Goal: Communication & Community: Answer question/provide support

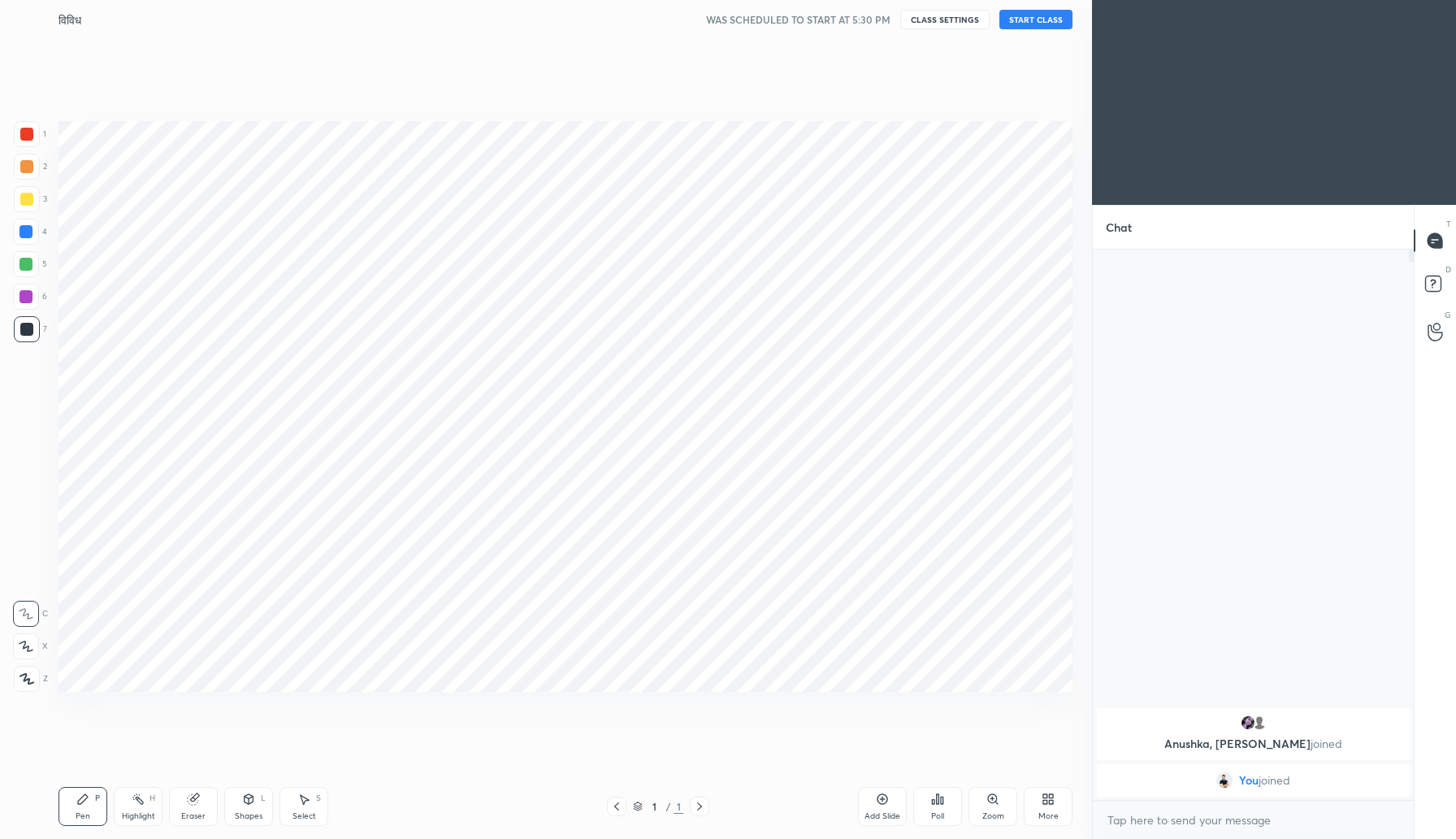
scroll to position [735, 1027]
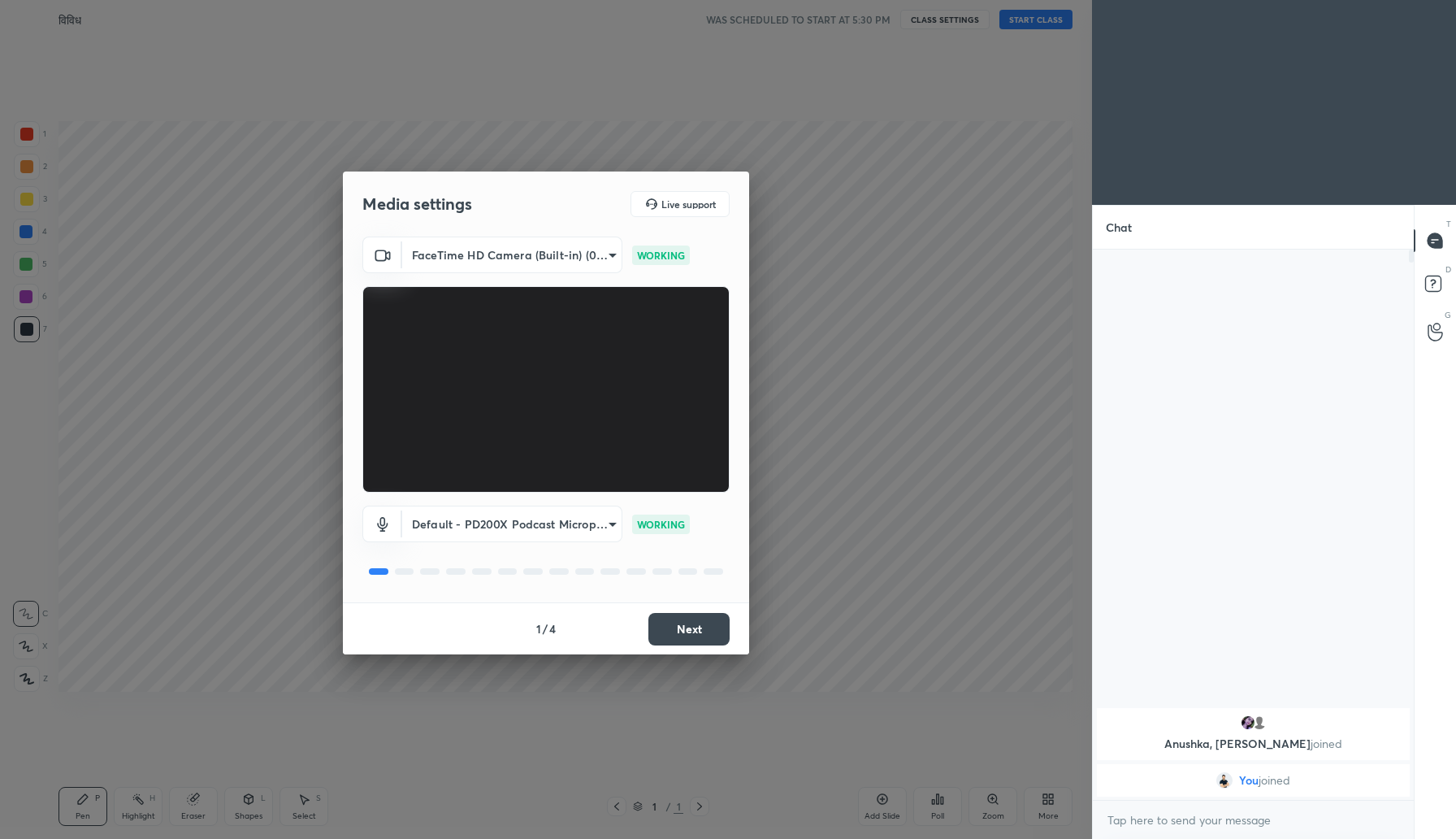
click at [696, 624] on button "Next" at bounding box center [689, 629] width 81 height 32
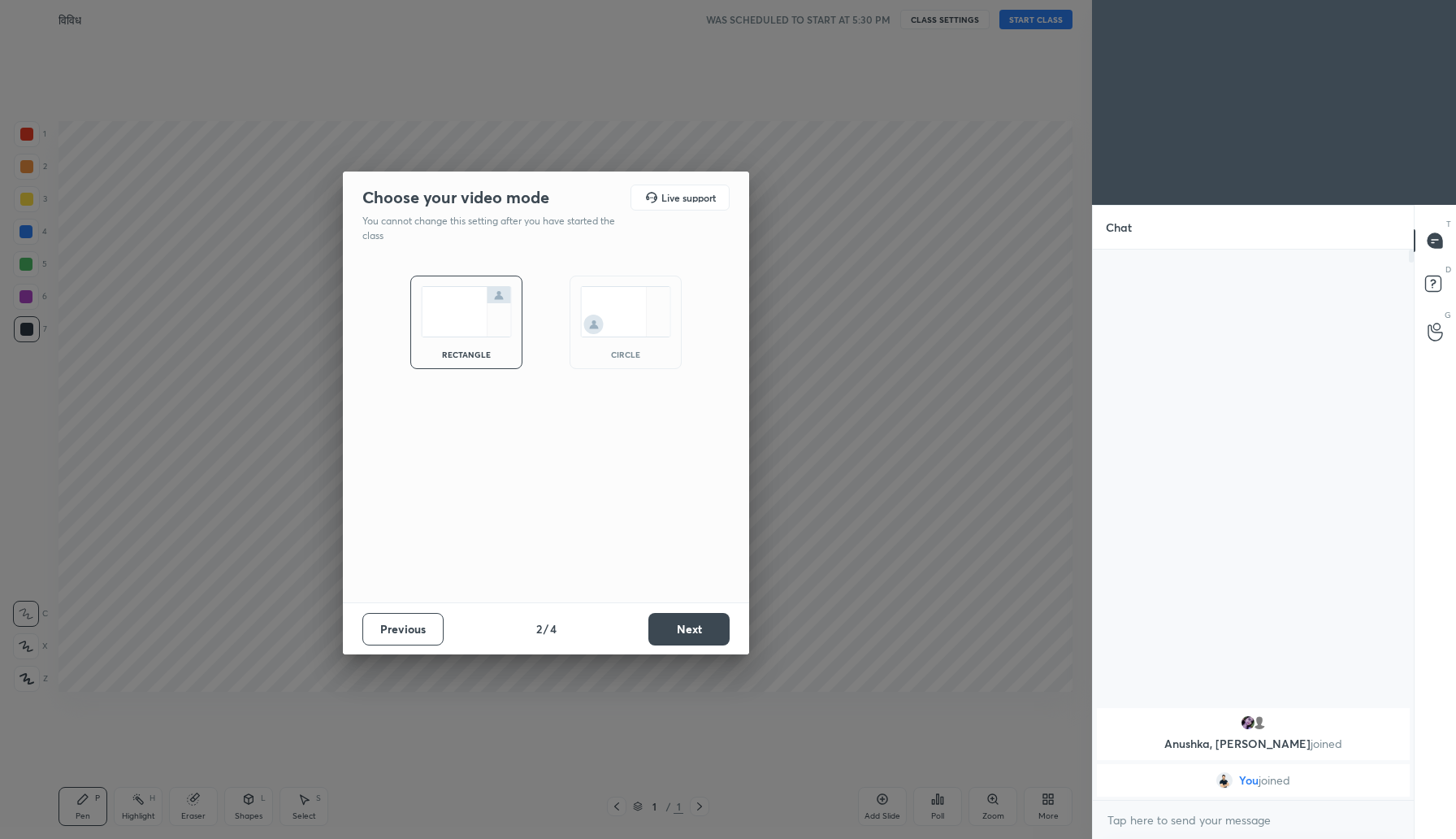
click at [696, 624] on button "Next" at bounding box center [689, 629] width 81 height 32
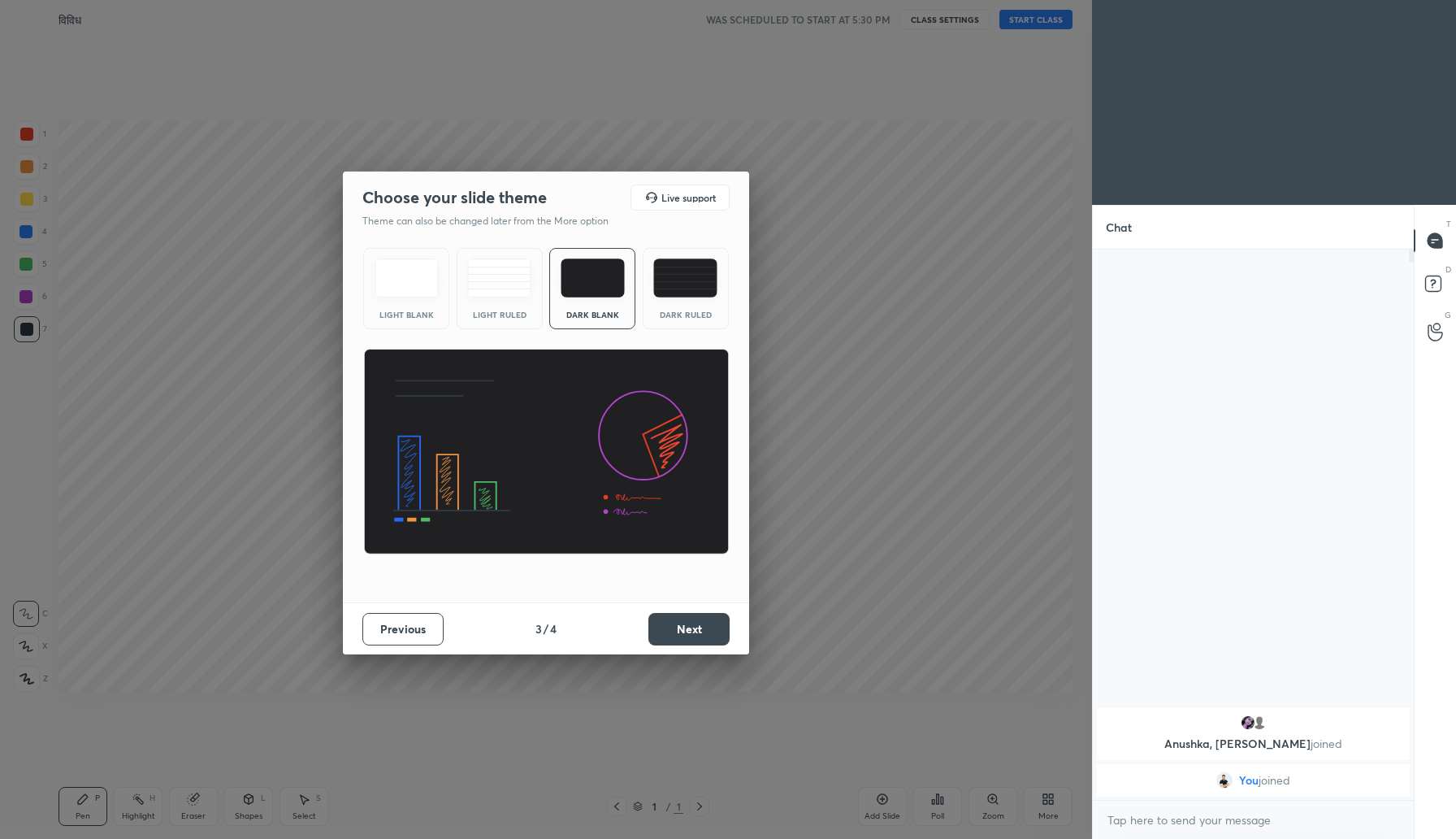
click at [696, 624] on button "Next" at bounding box center [689, 629] width 81 height 32
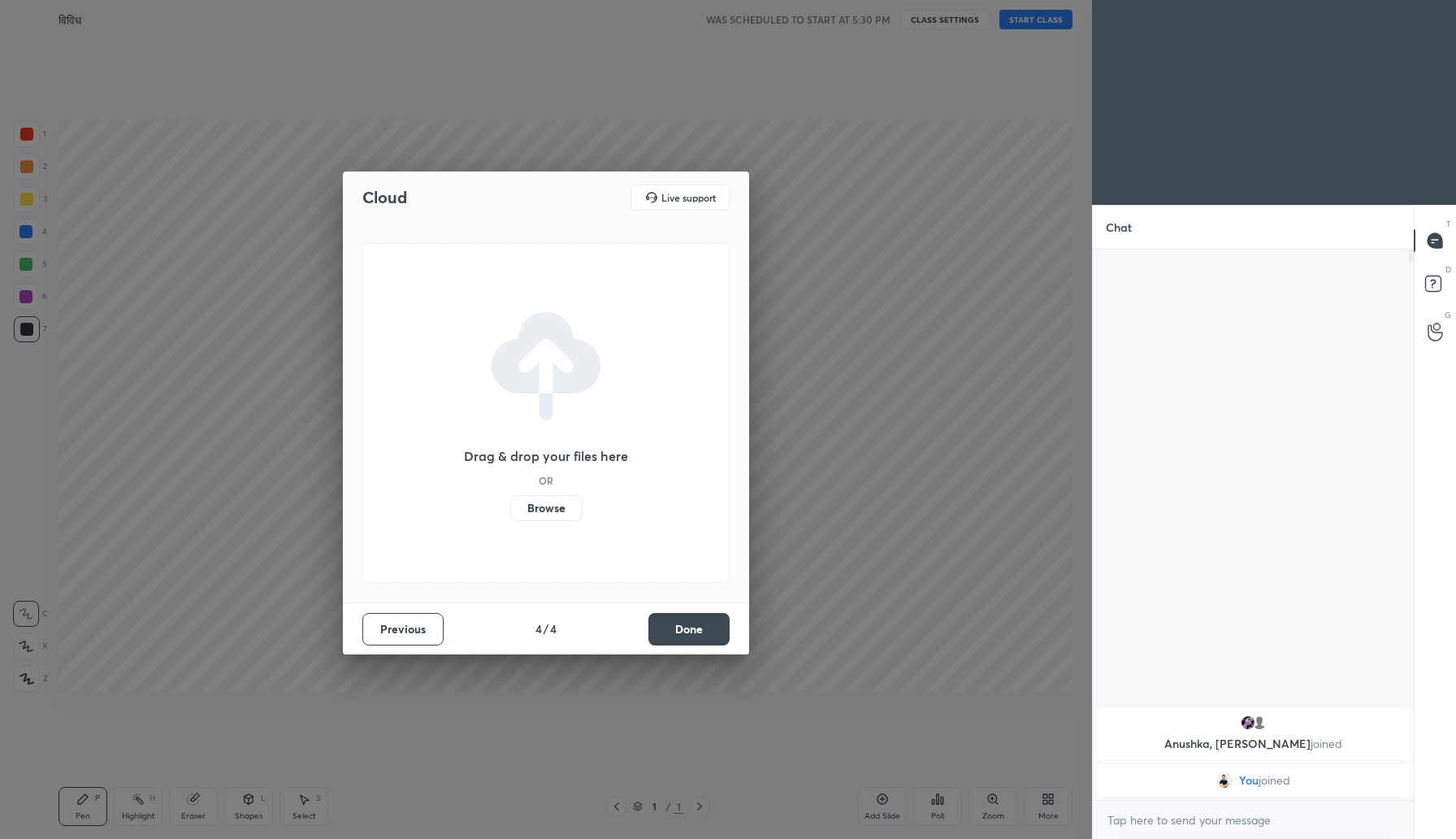
click at [696, 624] on button "Done" at bounding box center [689, 629] width 81 height 32
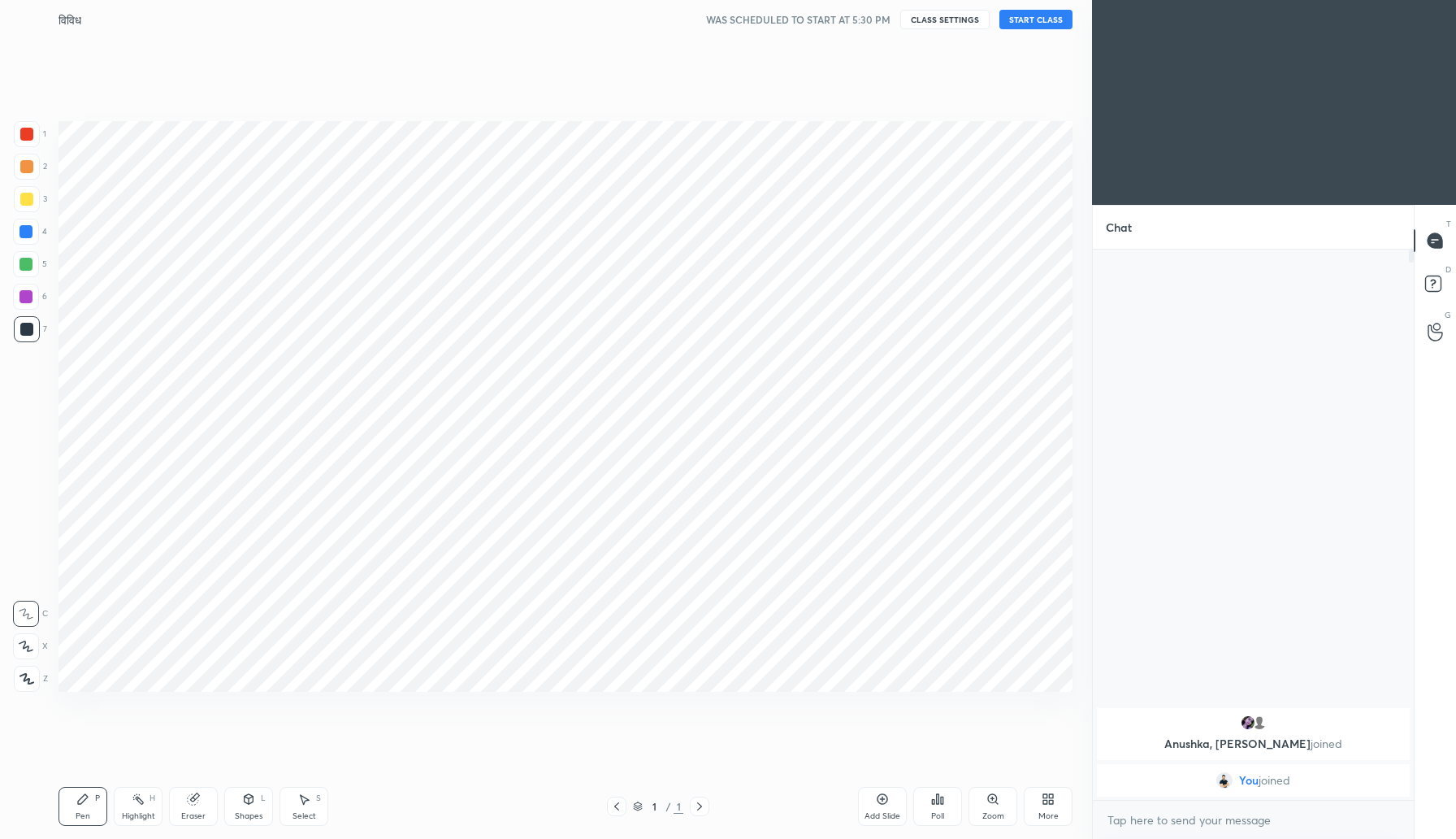
click at [28, 300] on div at bounding box center [25, 296] width 13 height 13
click at [1028, 15] on button "START CLASS" at bounding box center [1037, 19] width 74 height 19
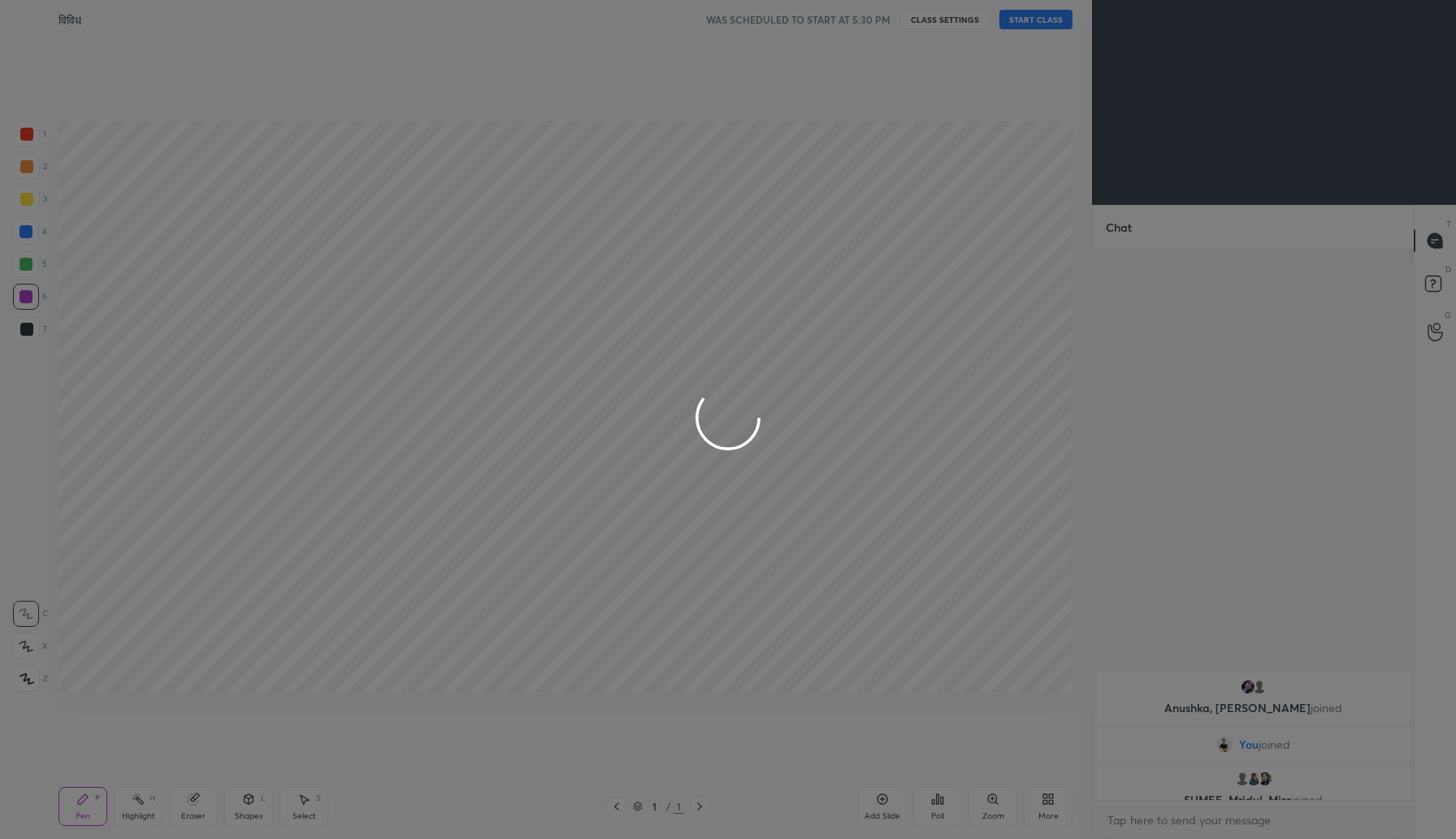
type textarea "x"
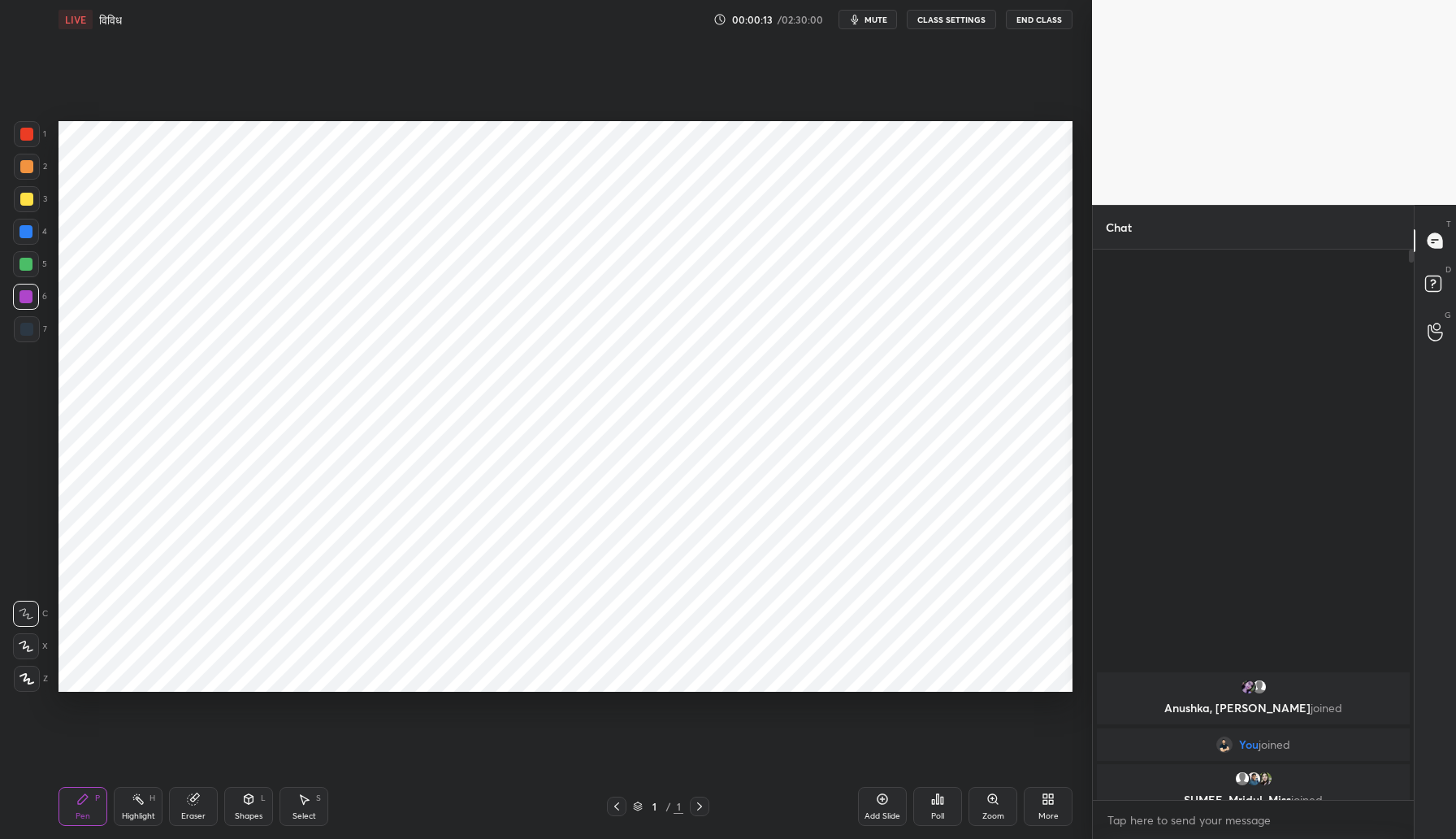
click at [25, 139] on div at bounding box center [26, 134] width 13 height 13
click at [25, 656] on div at bounding box center [26, 646] width 26 height 26
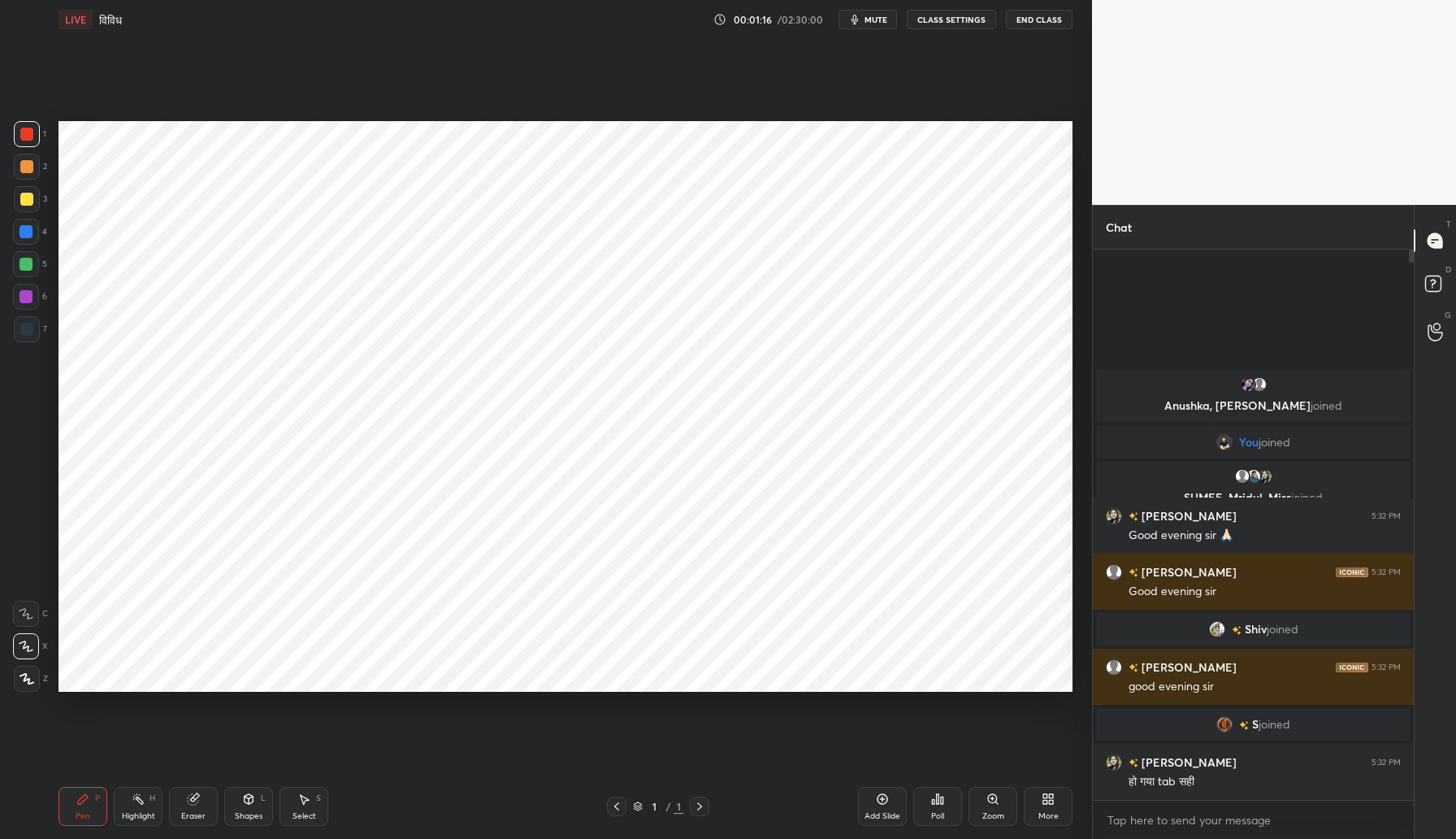
click at [1033, 817] on div "More" at bounding box center [1048, 806] width 49 height 39
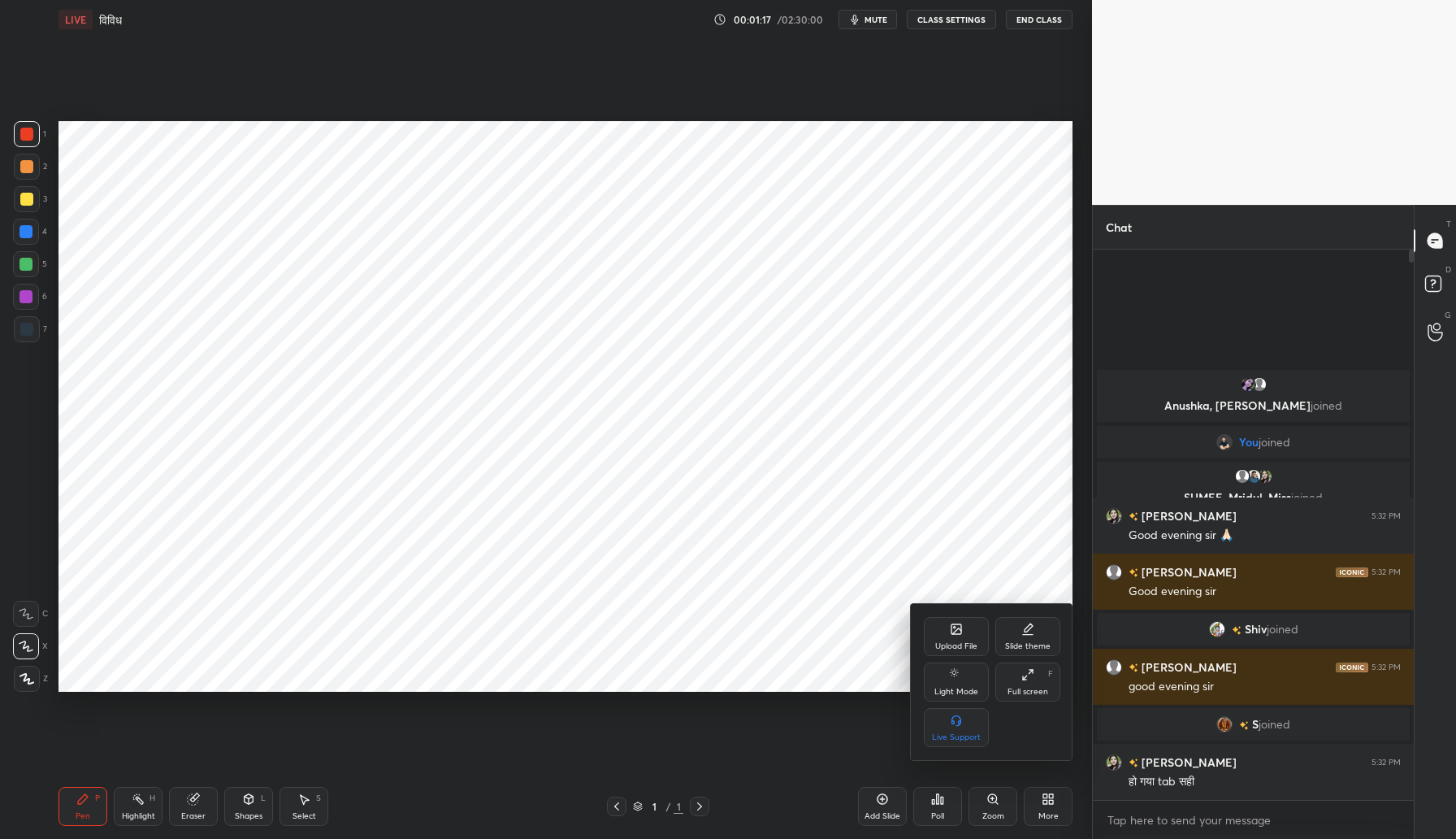
click at [953, 636] on div "Upload File" at bounding box center [956, 636] width 65 height 39
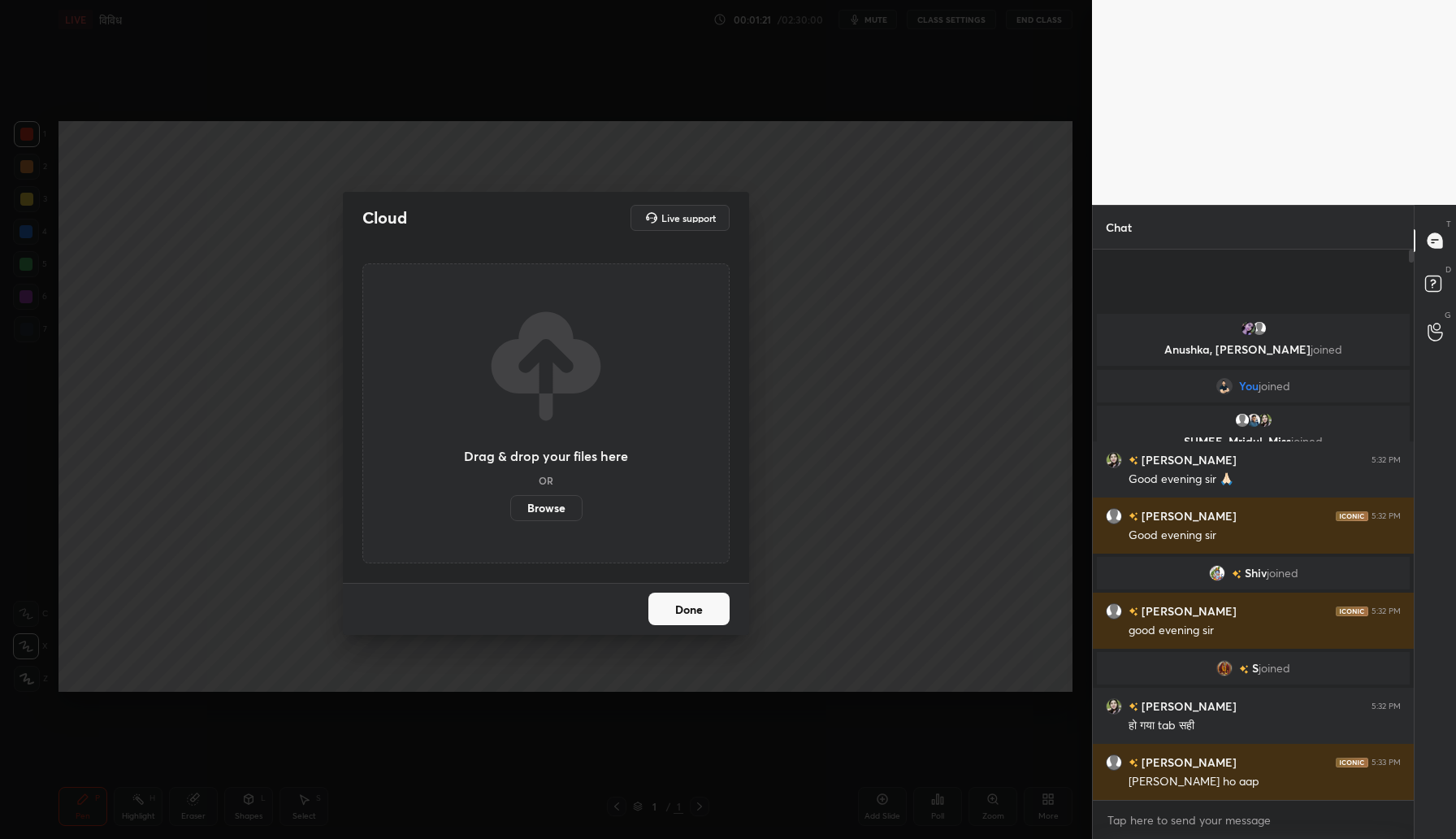
click at [553, 514] on label "Browse" at bounding box center [546, 508] width 73 height 26
click at [510, 514] on input "Browse" at bounding box center [510, 508] width 0 height 26
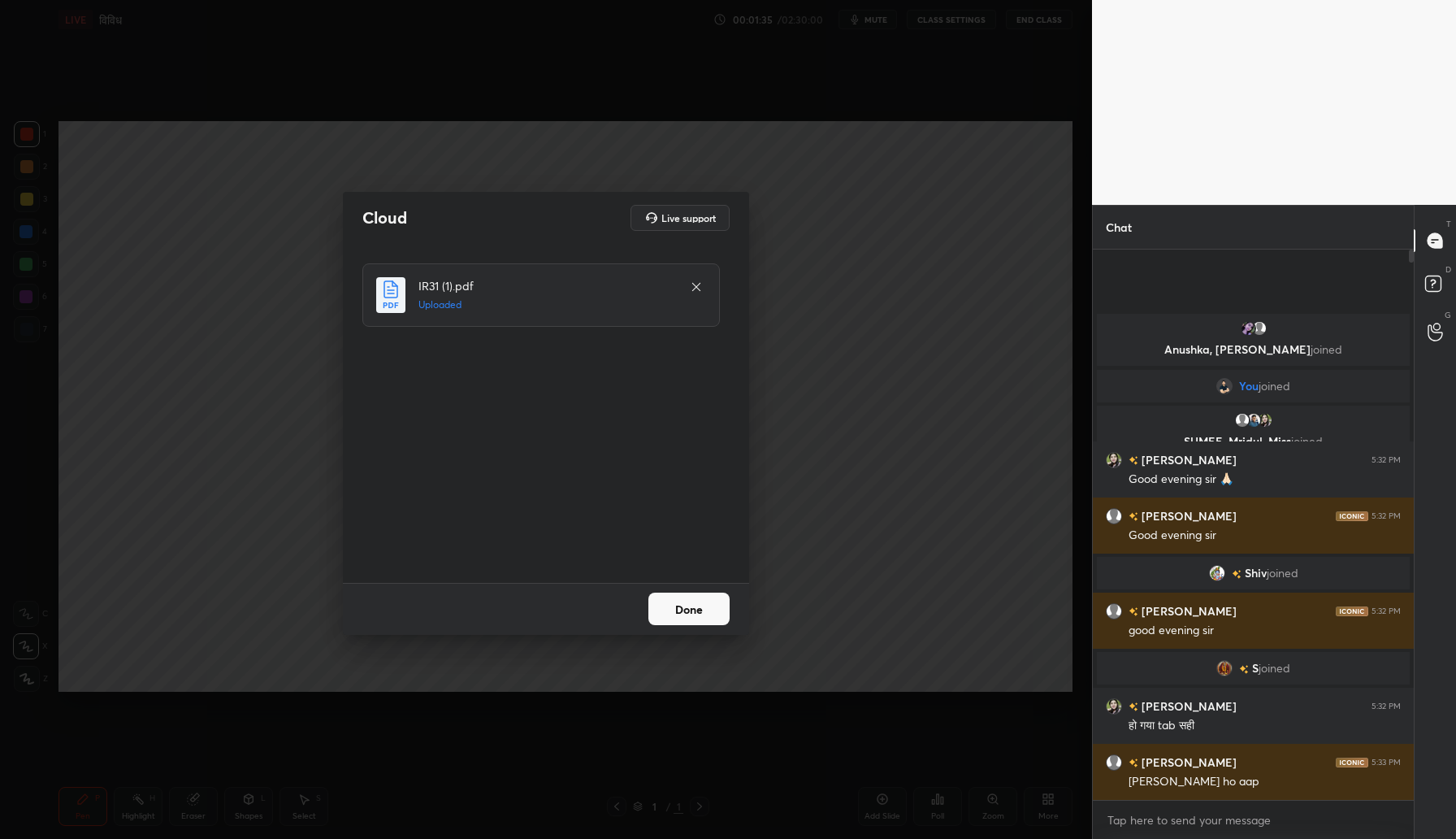
click at [688, 617] on button "Done" at bounding box center [689, 609] width 81 height 32
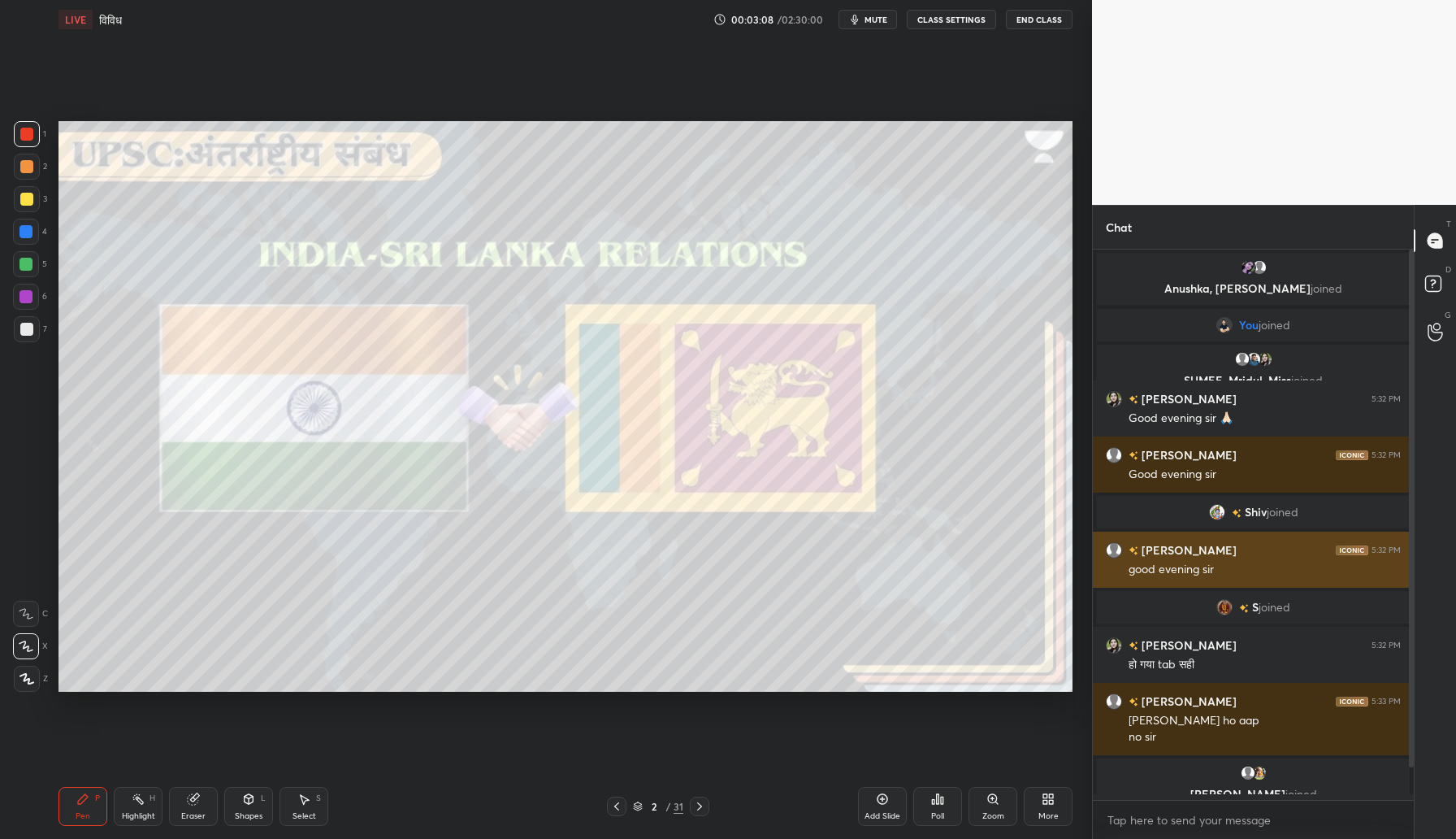
scroll to position [51, 0]
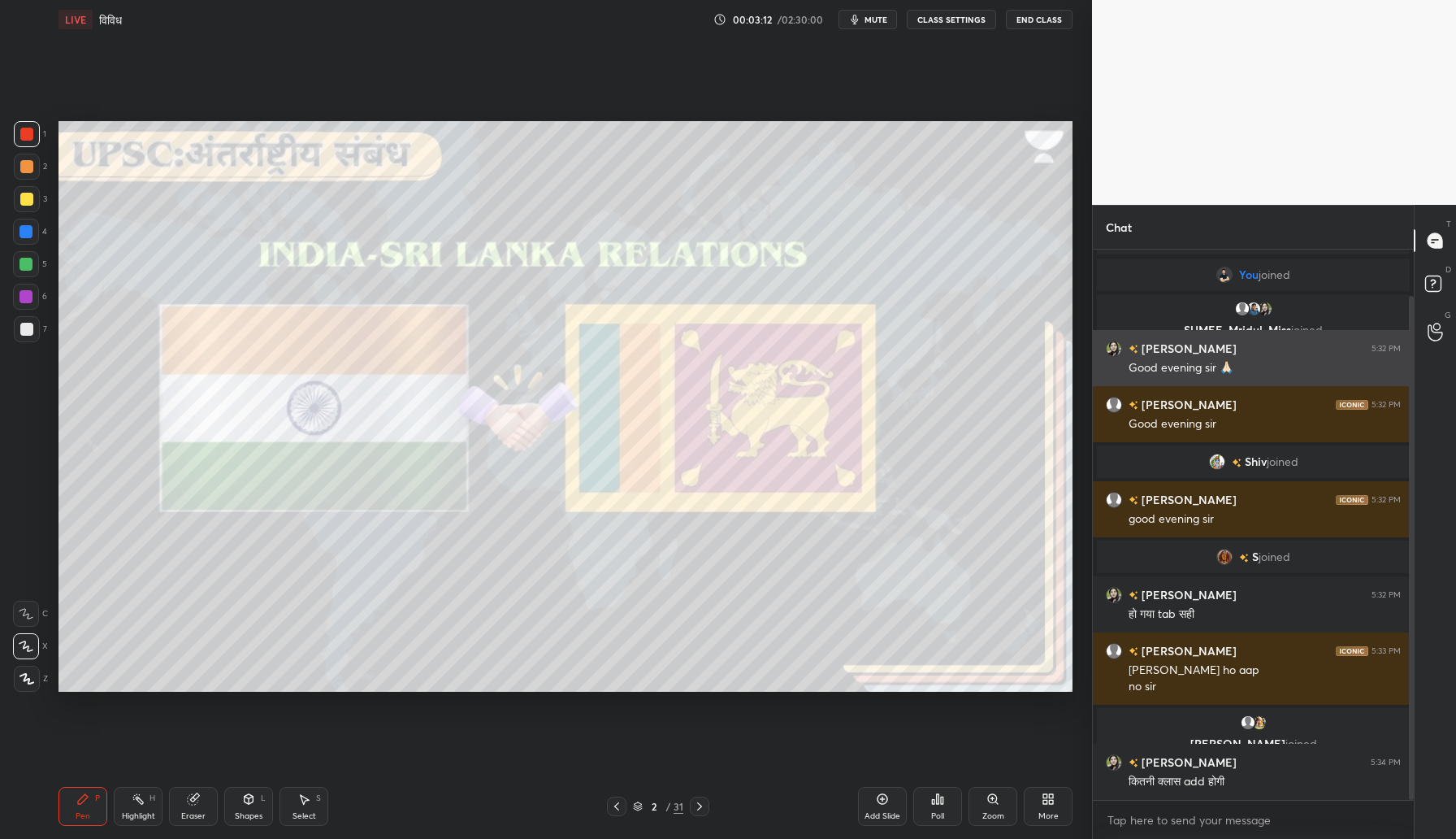
click at [1252, 356] on div "[PERSON_NAME] 5:32 PM" at bounding box center [1253, 348] width 295 height 17
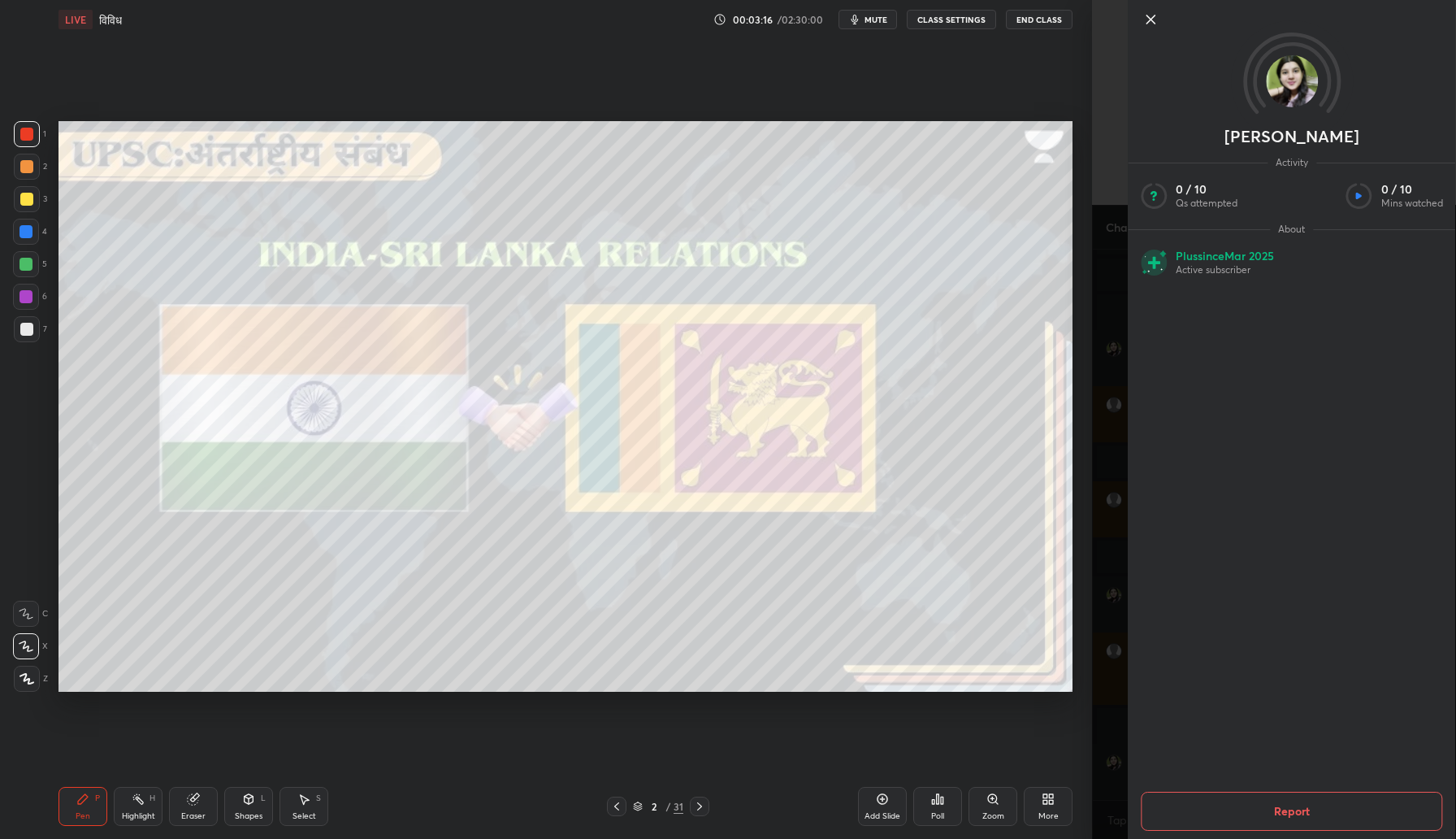
click at [1285, 85] on img at bounding box center [1291, 81] width 52 height 52
click at [1154, 25] on icon at bounding box center [1150, 19] width 19 height 19
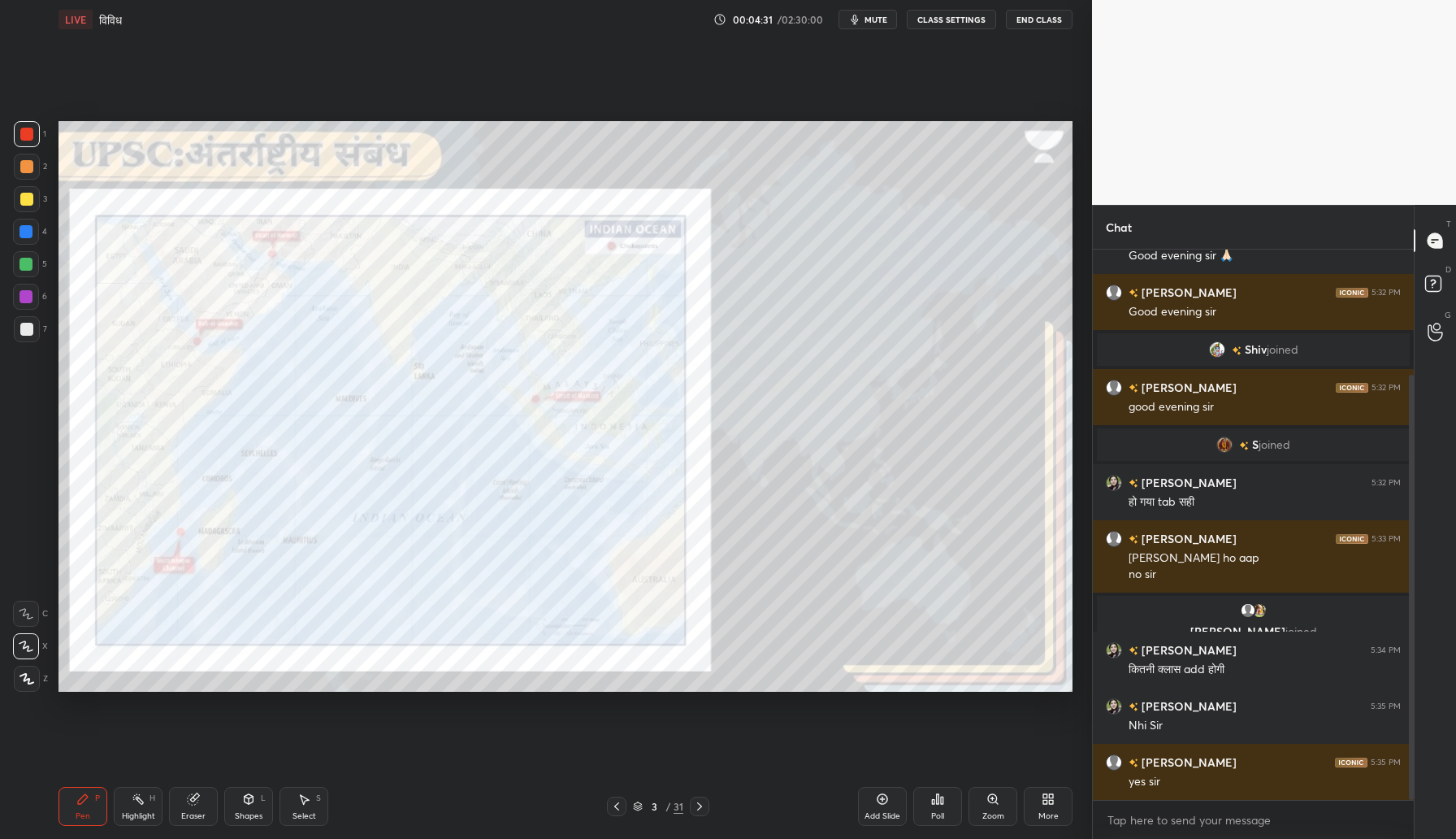
scroll to position [219, 0]
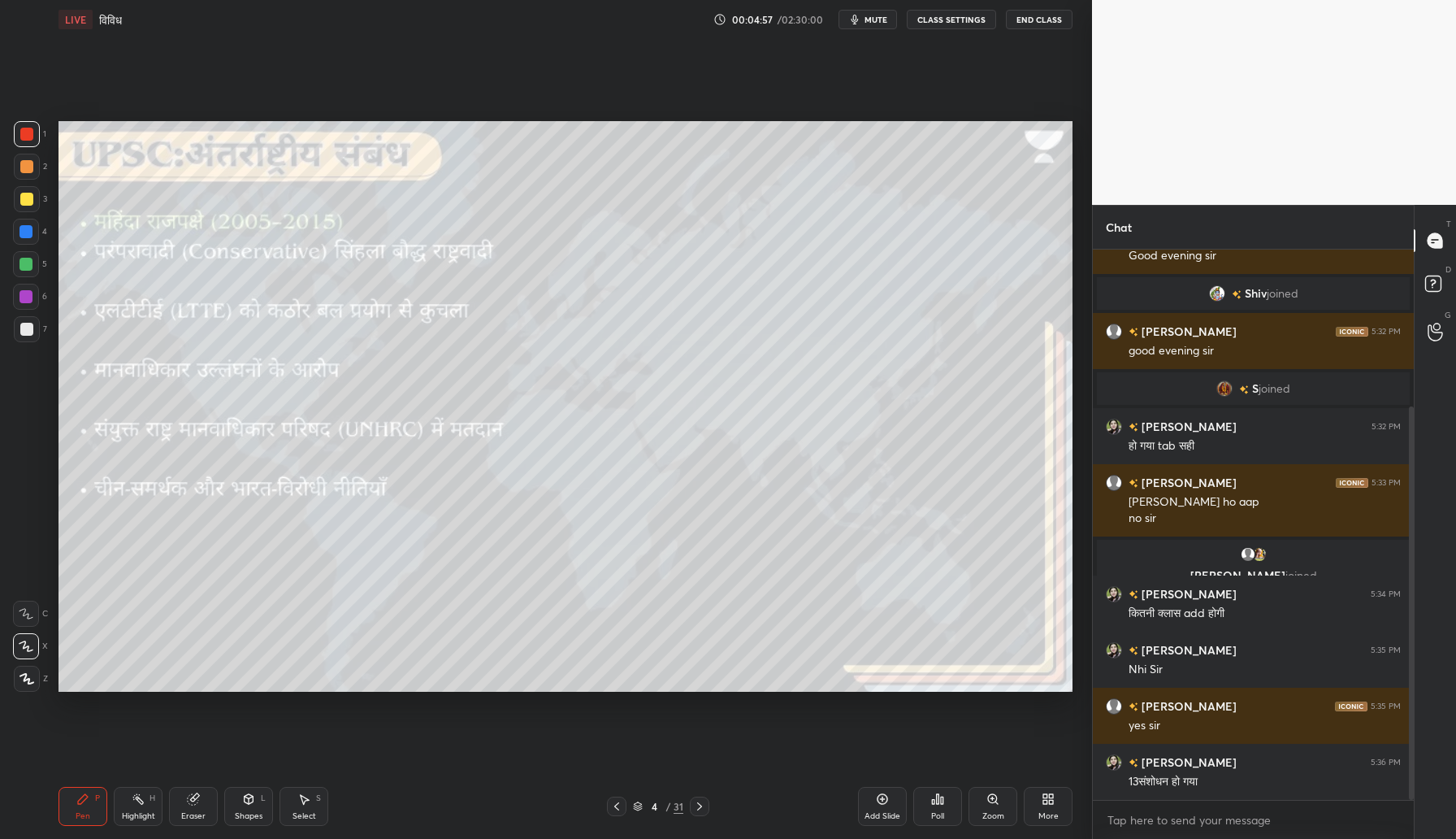
click at [243, 809] on div "Shapes L" at bounding box center [249, 806] width 49 height 39
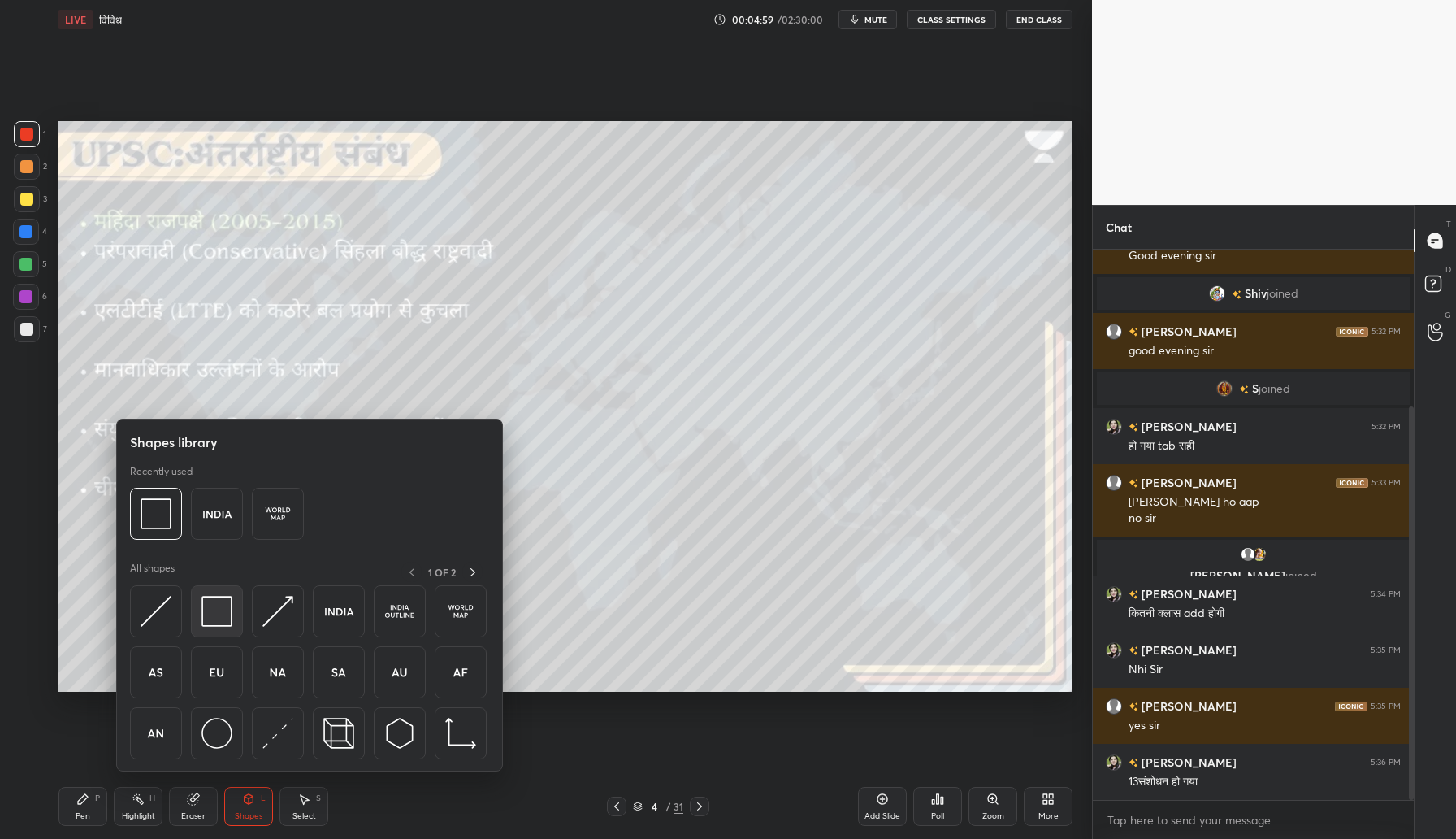
click at [224, 610] on img at bounding box center [216, 610] width 31 height 31
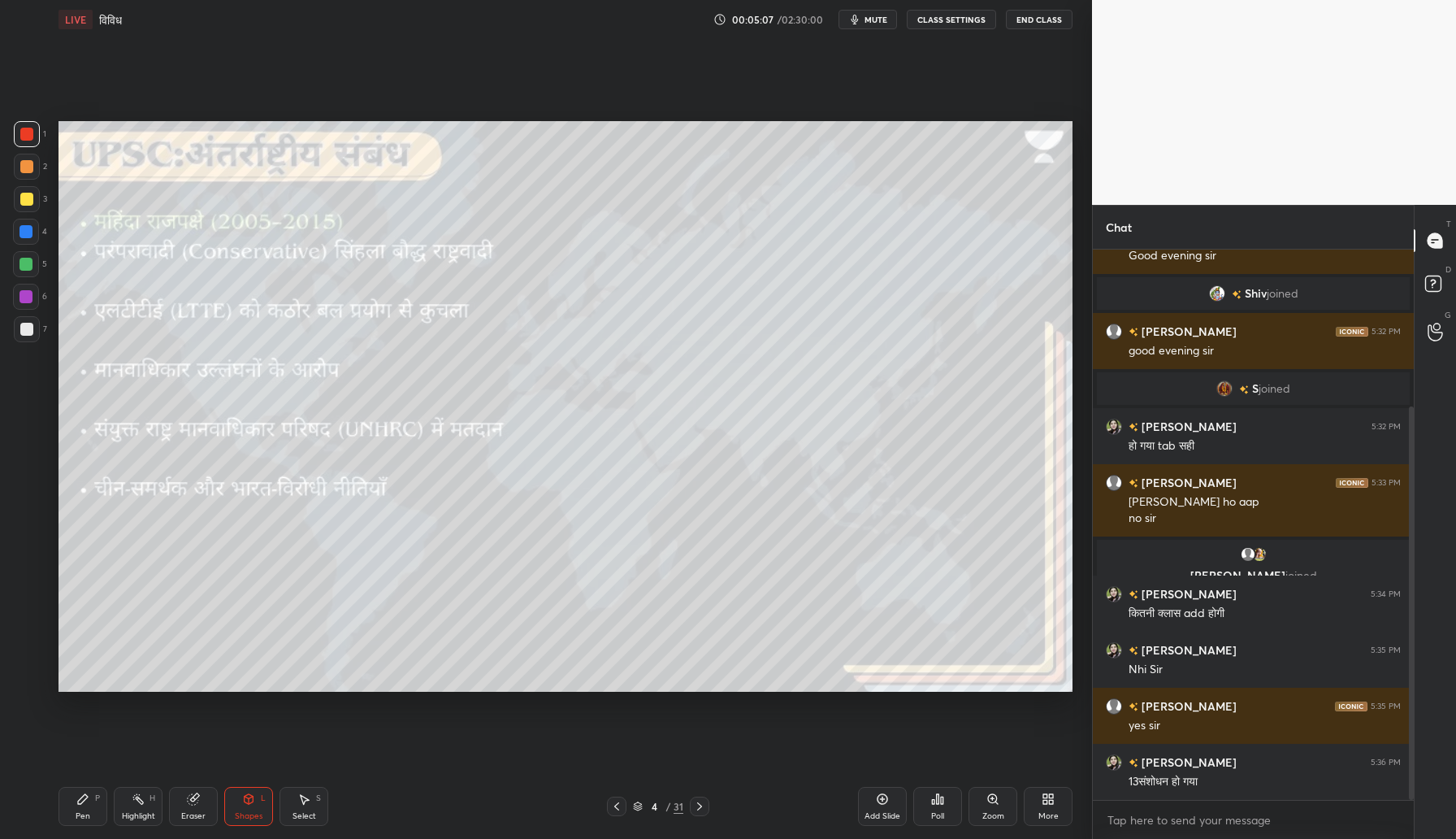
click at [83, 805] on icon at bounding box center [82, 799] width 13 height 13
drag, startPoint x: 26, startPoint y: 202, endPoint x: 39, endPoint y: 201, distance: 13.0
click at [26, 202] on div at bounding box center [26, 199] width 13 height 13
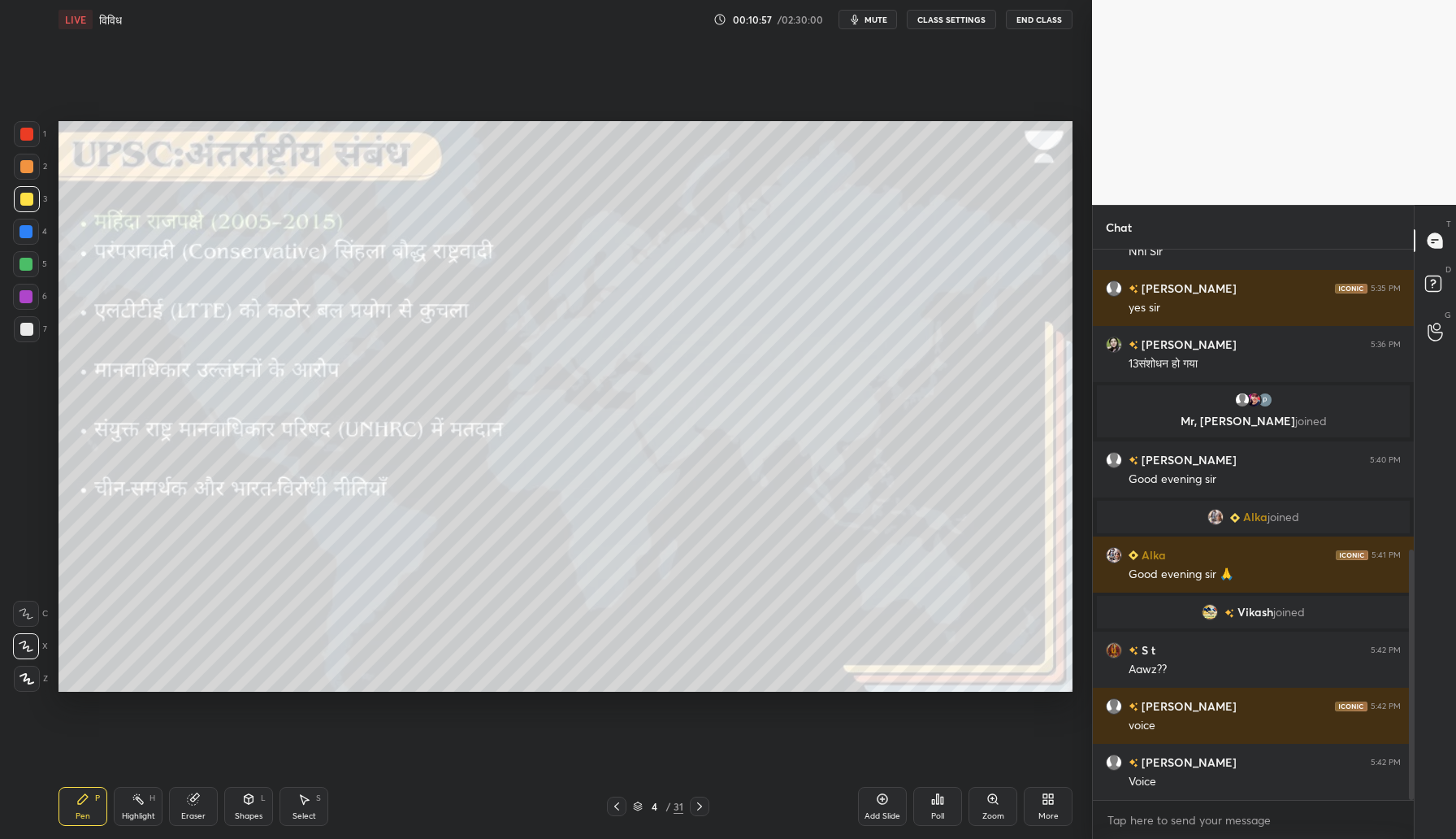
scroll to position [661, 0]
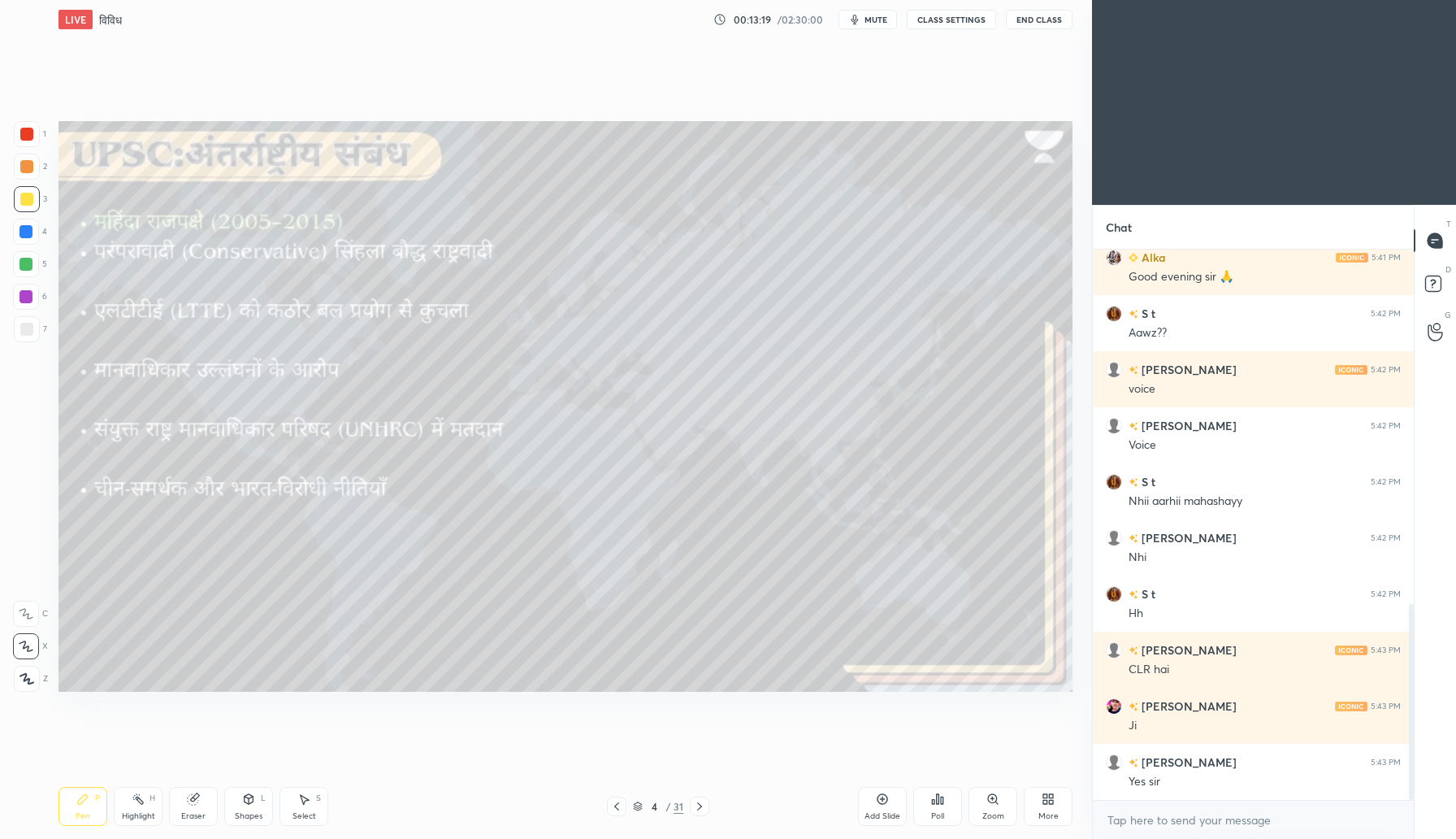
scroll to position [1051, 0]
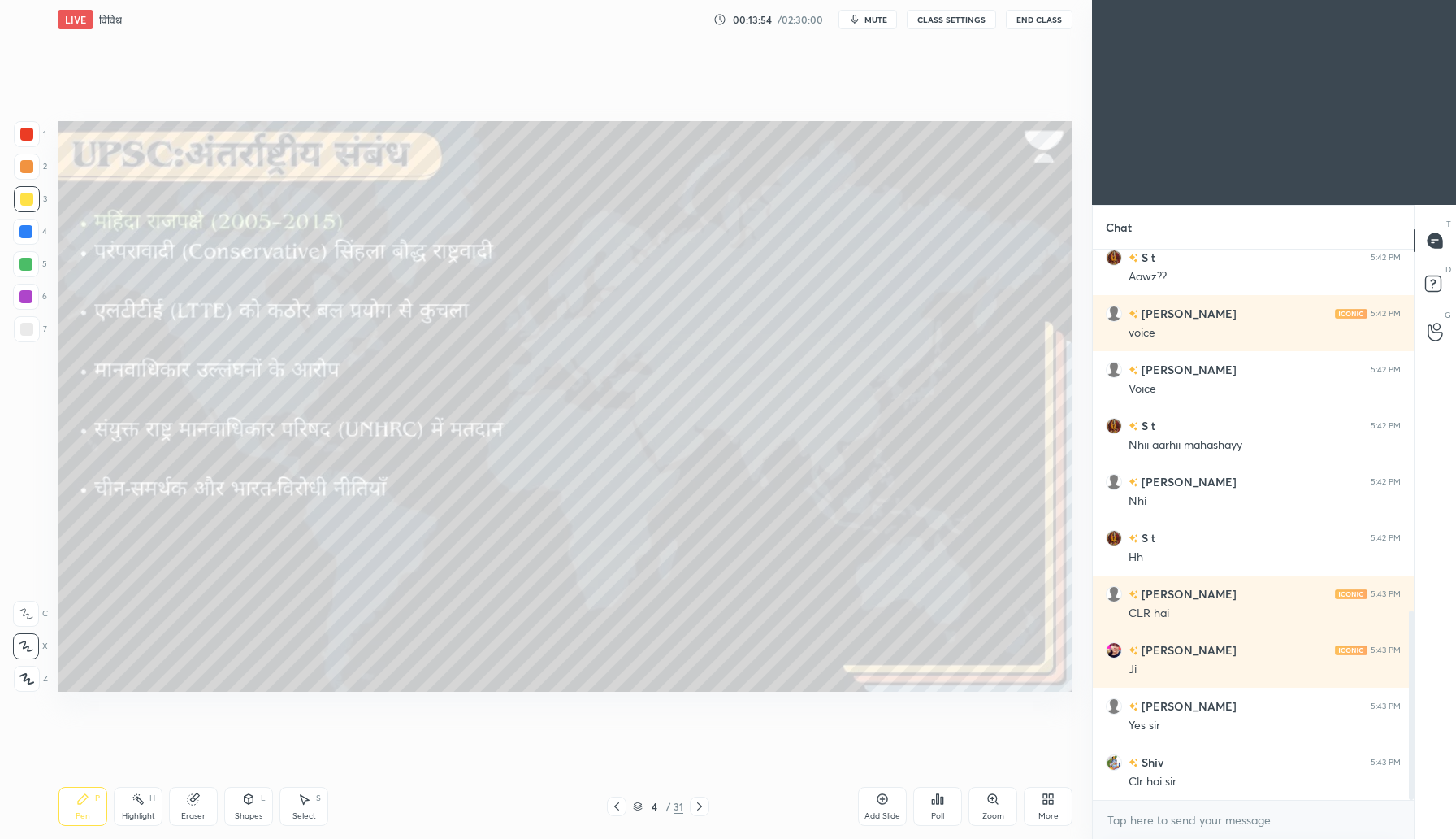
click at [1051, 803] on icon at bounding box center [1051, 801] width 4 height 4
click at [954, 694] on div "Dark Mode" at bounding box center [956, 691] width 42 height 8
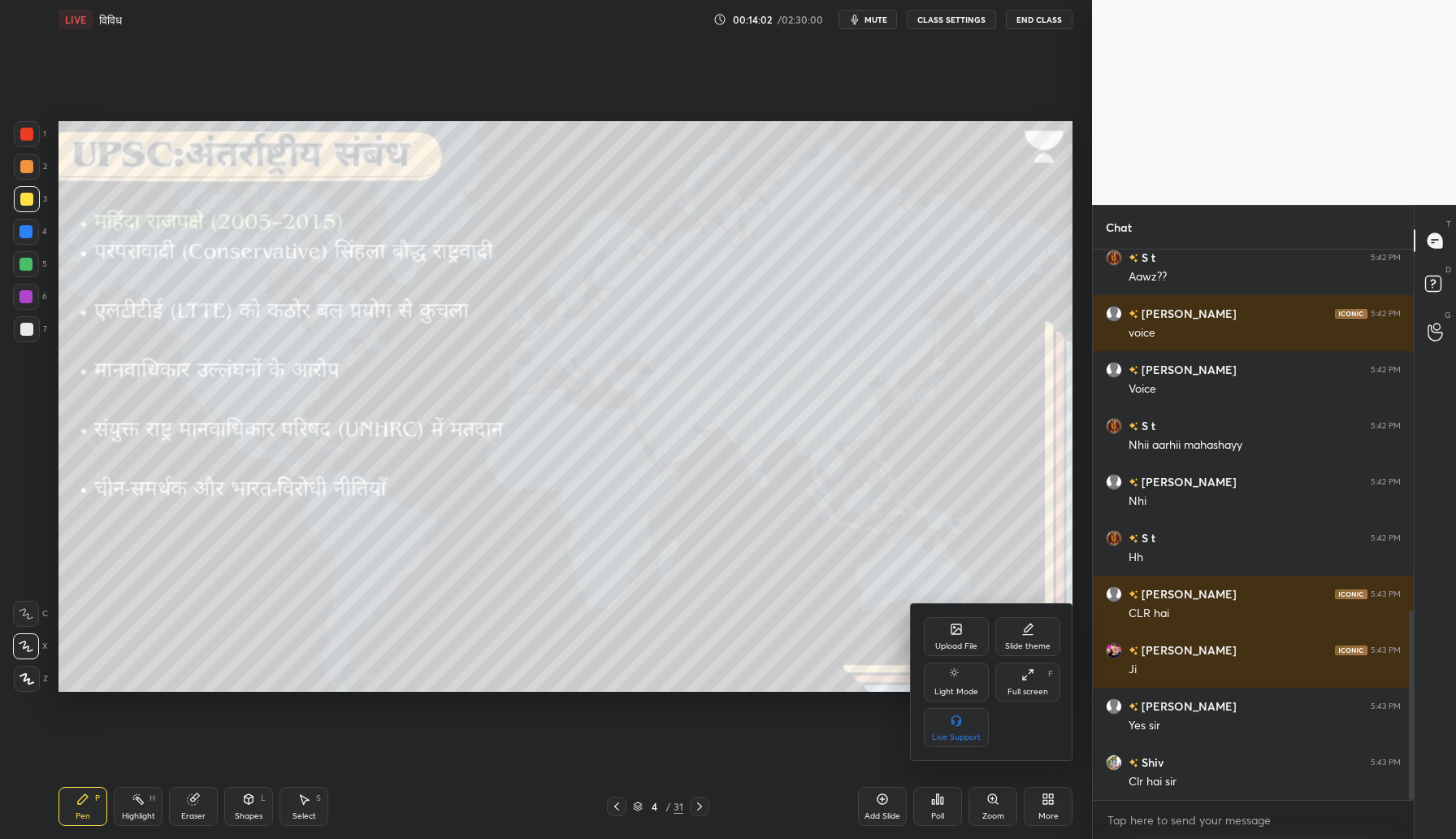
scroll to position [5, 5]
click at [689, 382] on div at bounding box center [728, 420] width 1456 height 839
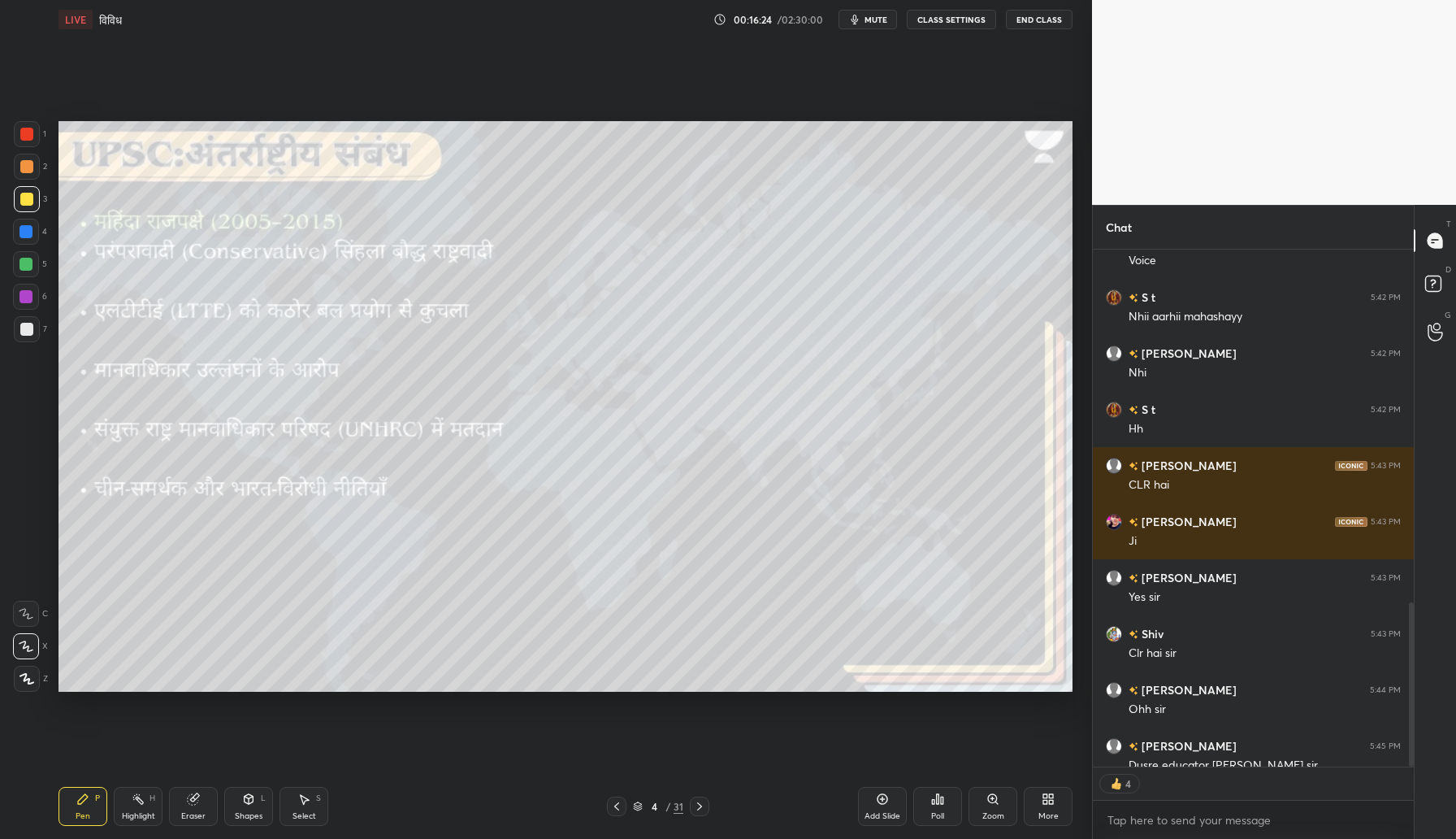
type textarea "x"
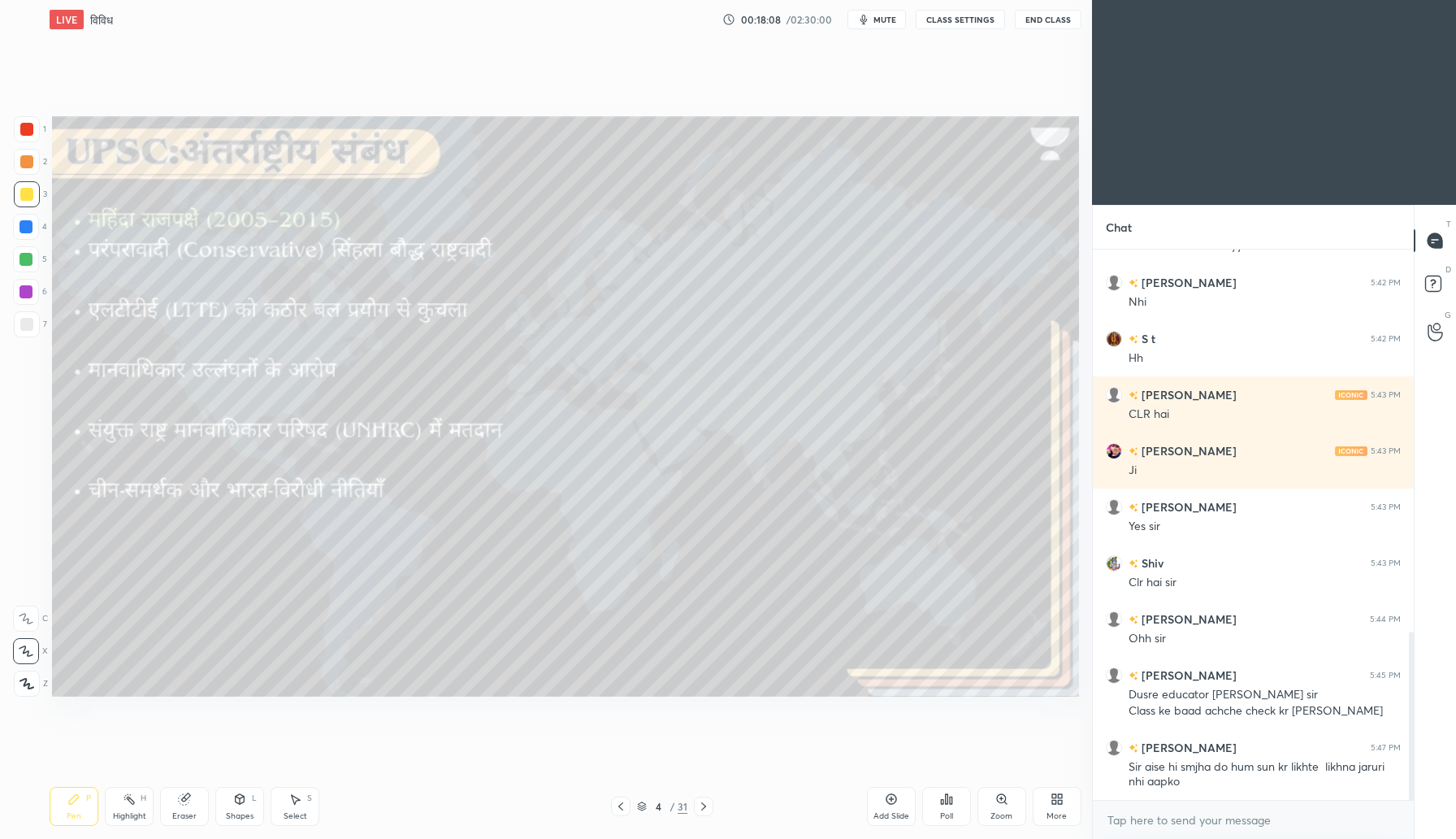
scroll to position [80543, 80227]
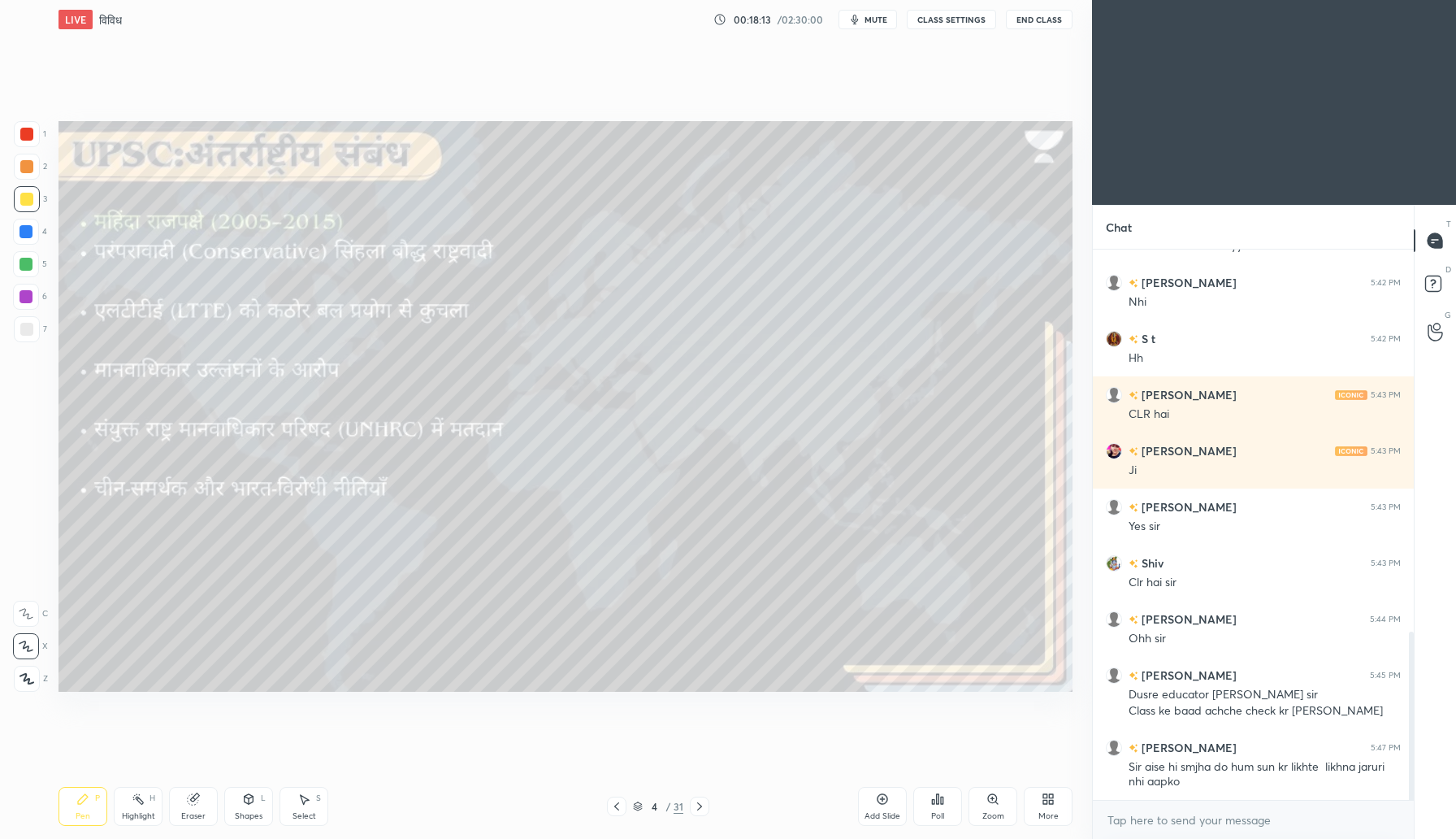
click at [75, 807] on div "Pen P" at bounding box center [83, 806] width 49 height 39
click at [541, 692] on div "Setting up your live class Poll for secs No correct answer Start poll" at bounding box center [565, 406] width 1027 height 735
click at [869, 17] on span "mute" at bounding box center [876, 19] width 23 height 11
click at [890, 16] on span "unmute" at bounding box center [875, 19] width 35 height 11
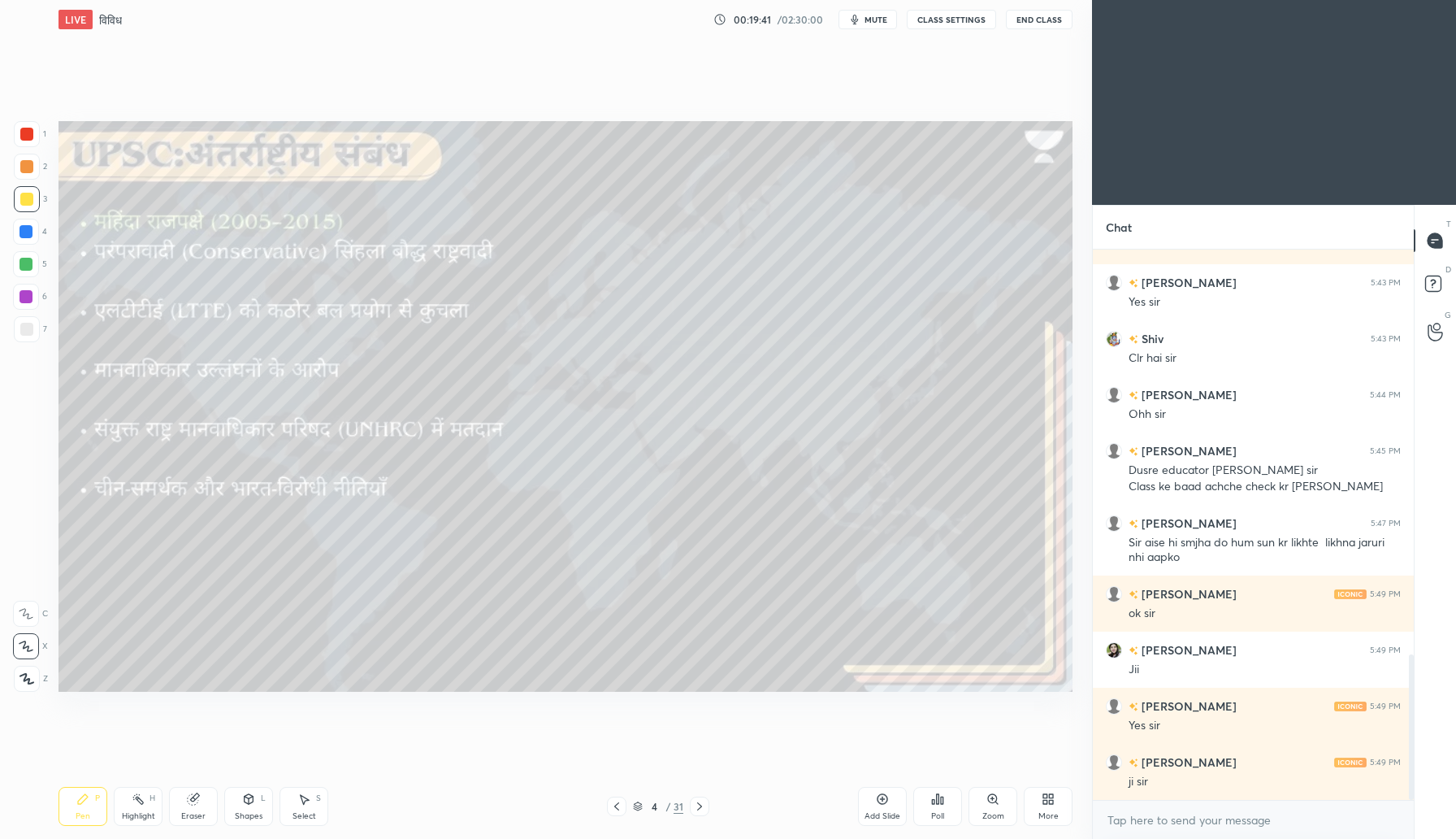
scroll to position [1531, 0]
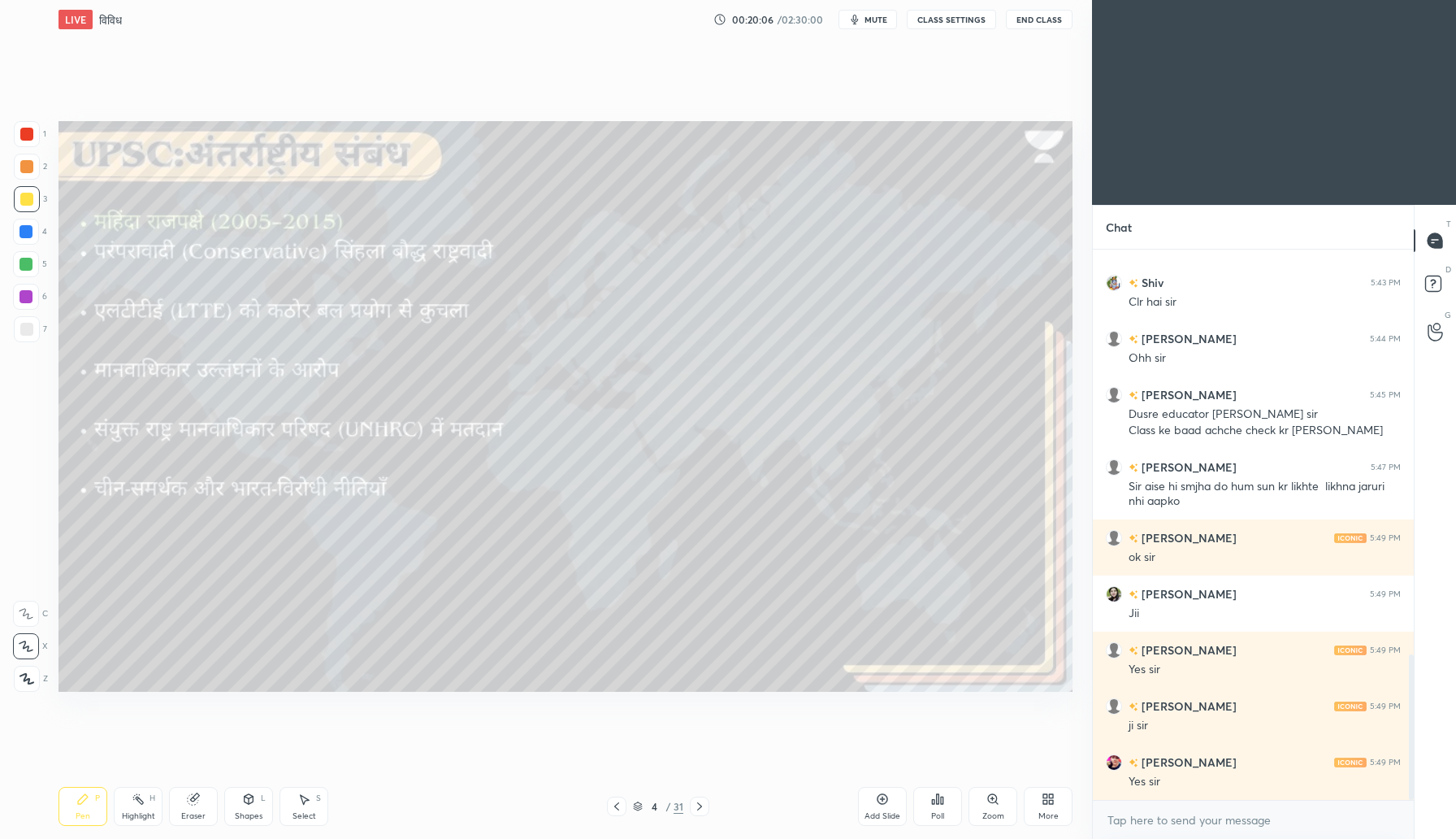
click at [1037, 828] on div "Add Slide Poll Zoom More" at bounding box center [965, 807] width 215 height 91
click at [1047, 807] on div "More" at bounding box center [1048, 806] width 49 height 39
click at [948, 682] on div "Dark Mode" at bounding box center [956, 681] width 65 height 39
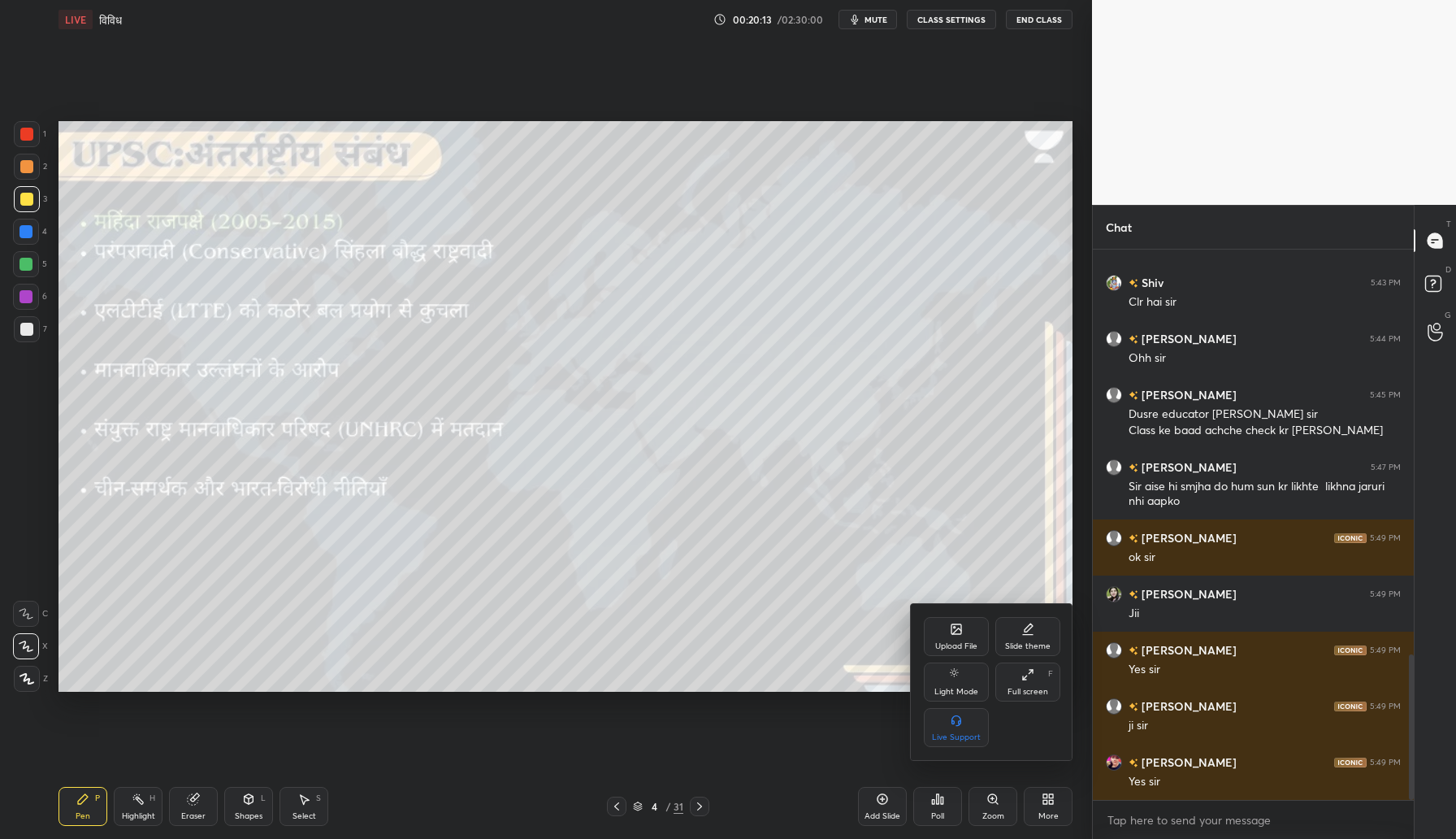
click at [251, 637] on div at bounding box center [728, 420] width 1456 height 839
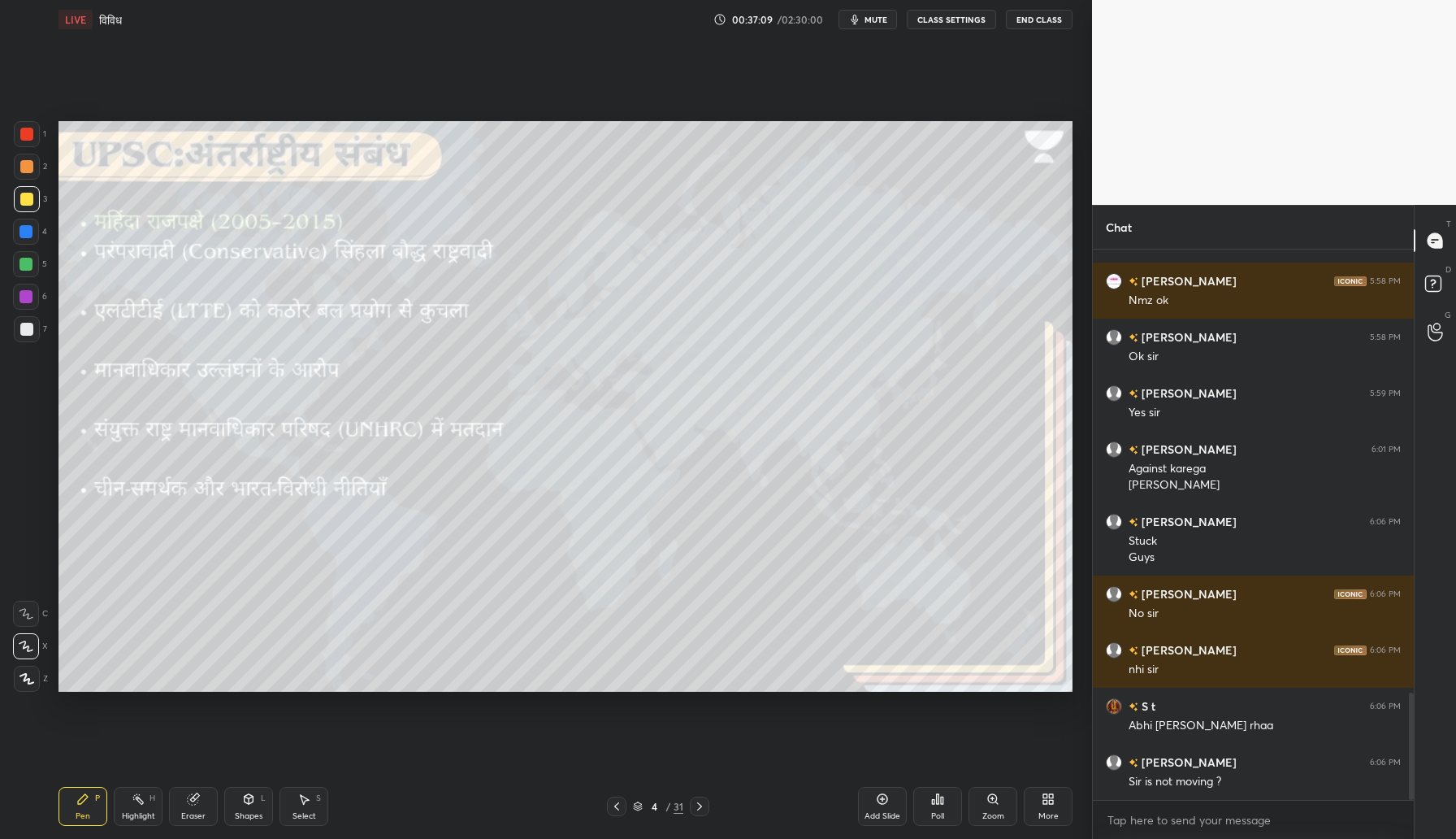
scroll to position [2337, 0]
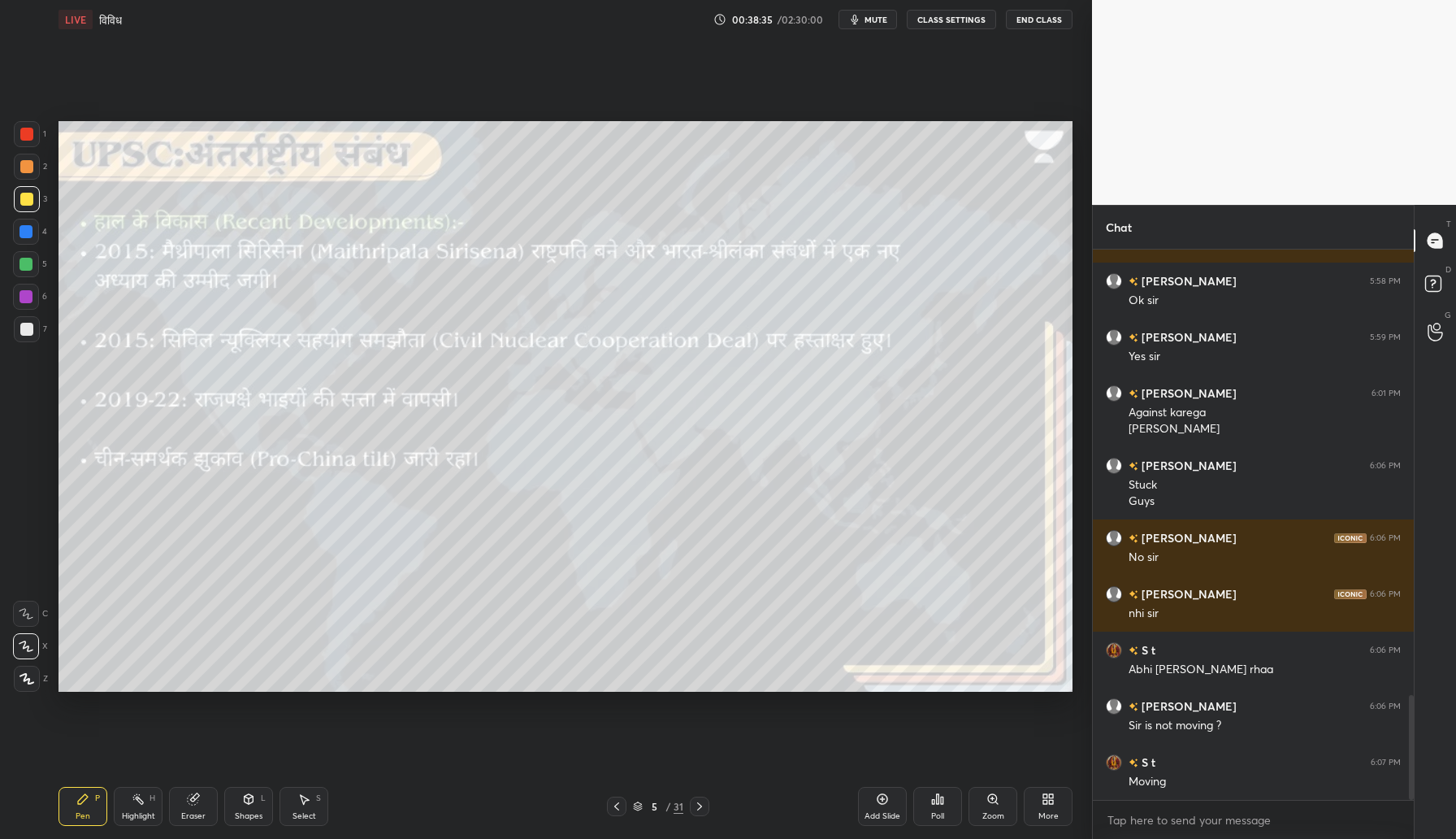
click at [884, 23] on span "mute" at bounding box center [876, 19] width 23 height 11
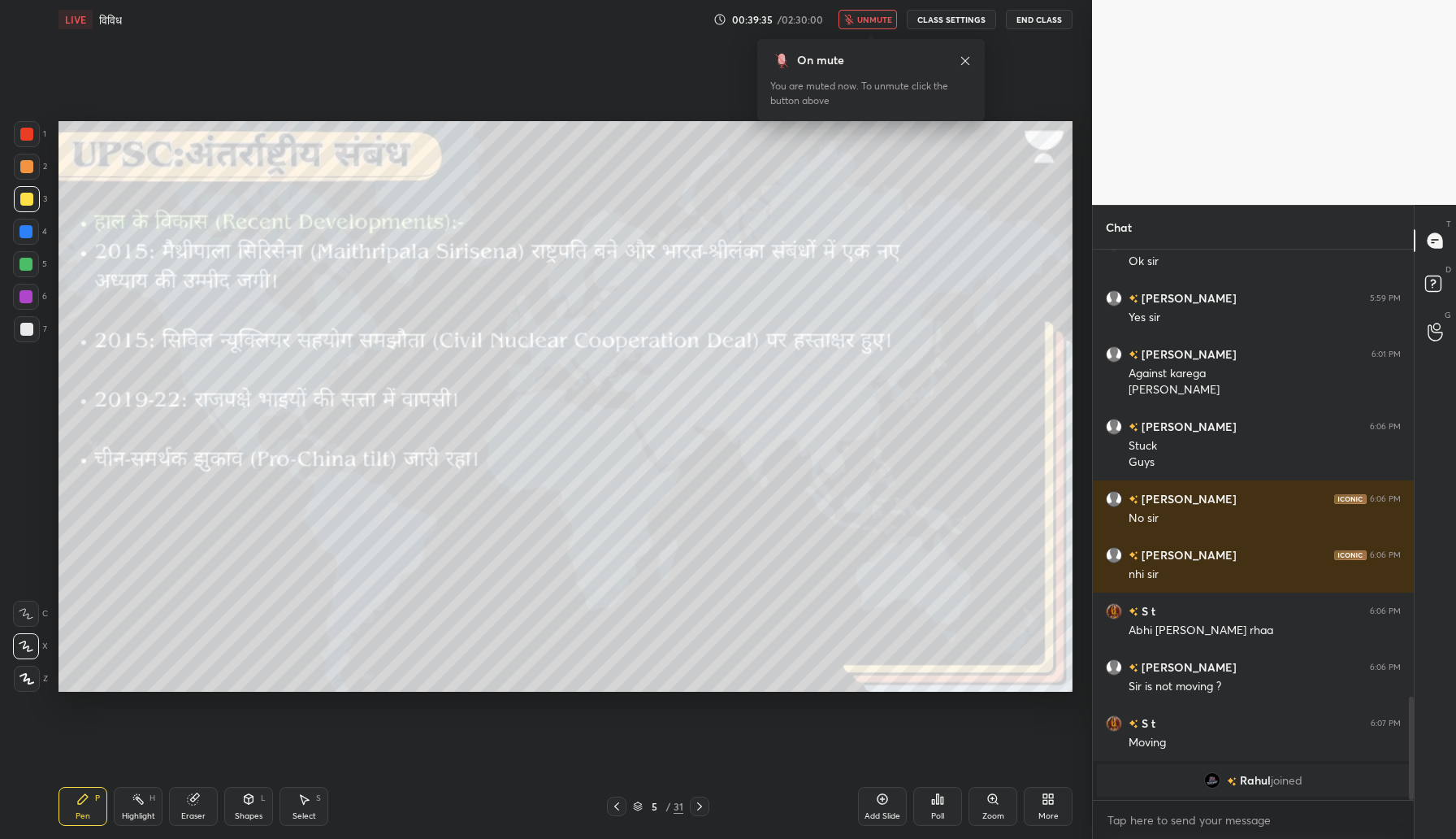
click at [866, 28] on button "unmute" at bounding box center [868, 19] width 59 height 19
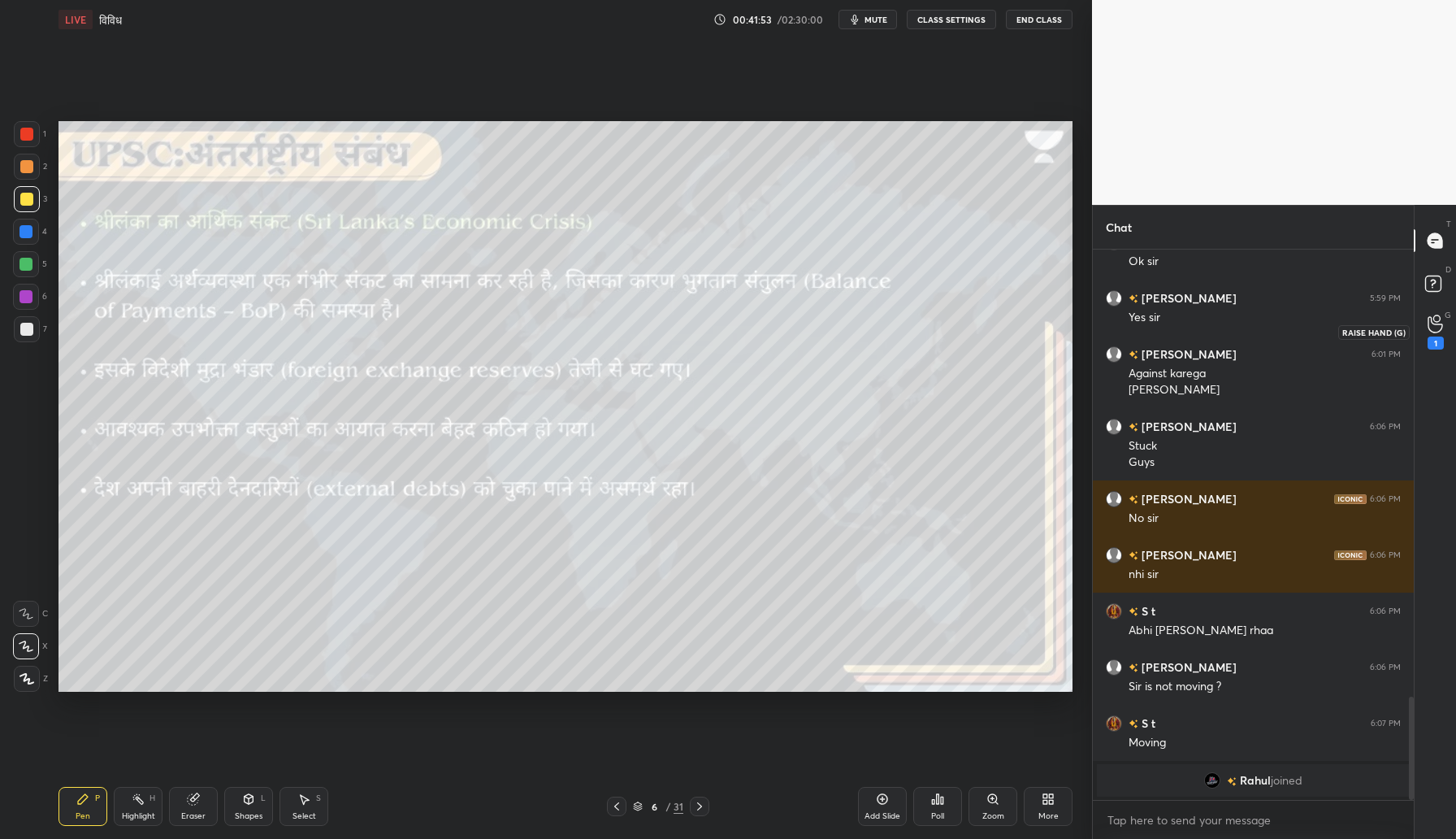
click at [1431, 330] on icon at bounding box center [1436, 323] width 16 height 18
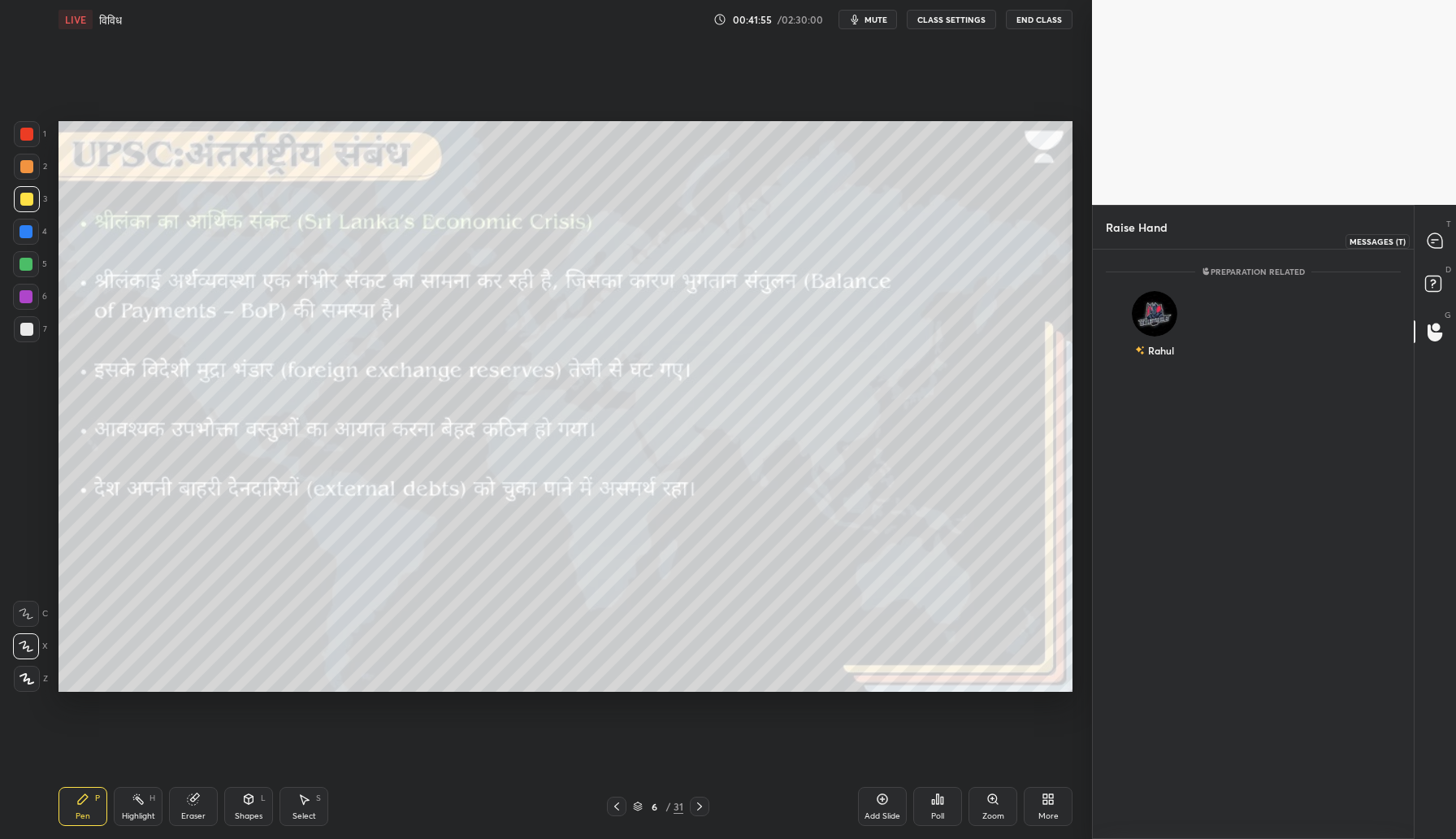
click at [1438, 243] on icon at bounding box center [1435, 240] width 15 height 15
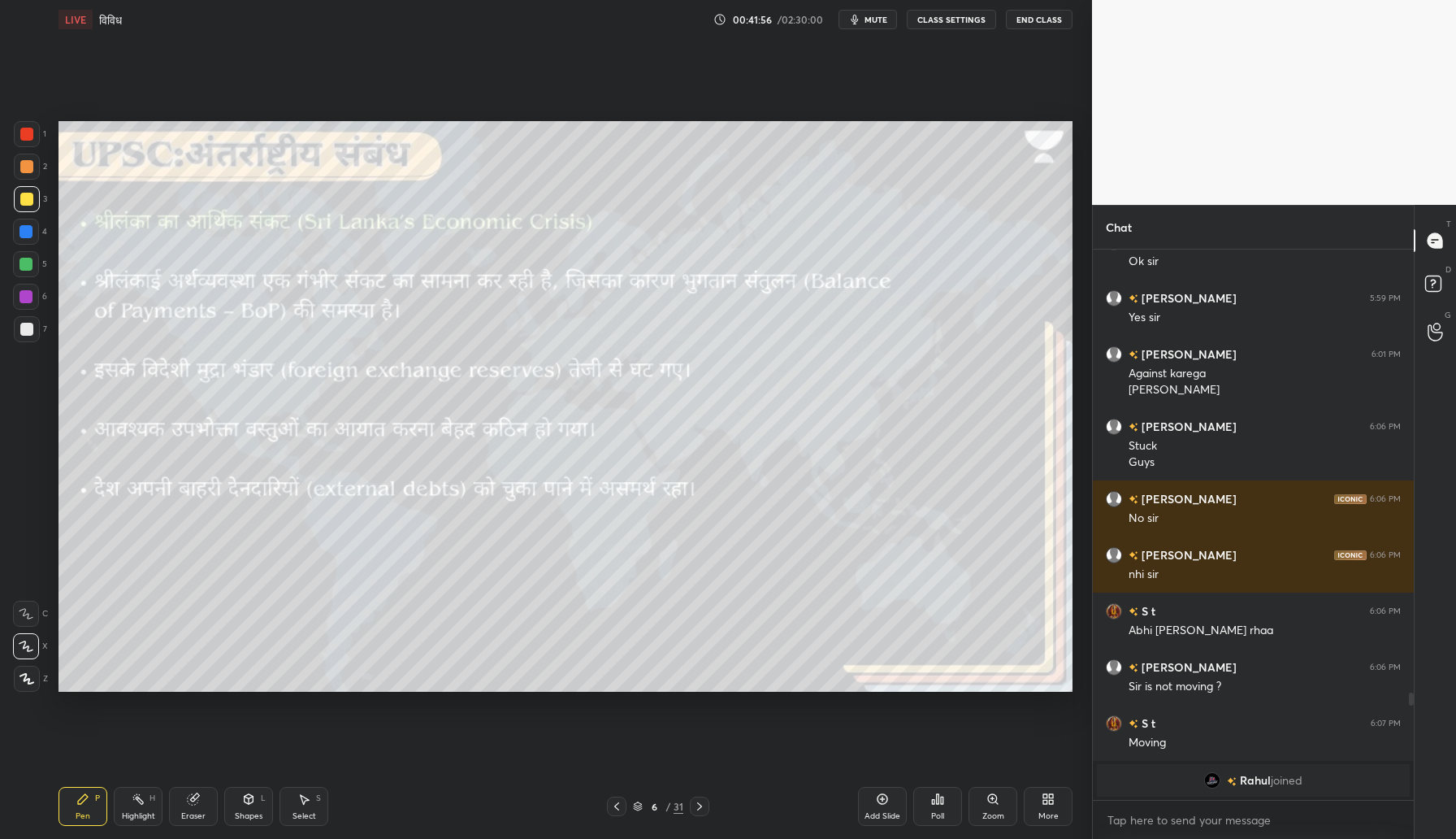
click at [1439, 349] on div "G Raise Hand (G)" at bounding box center [1435, 332] width 41 height 46
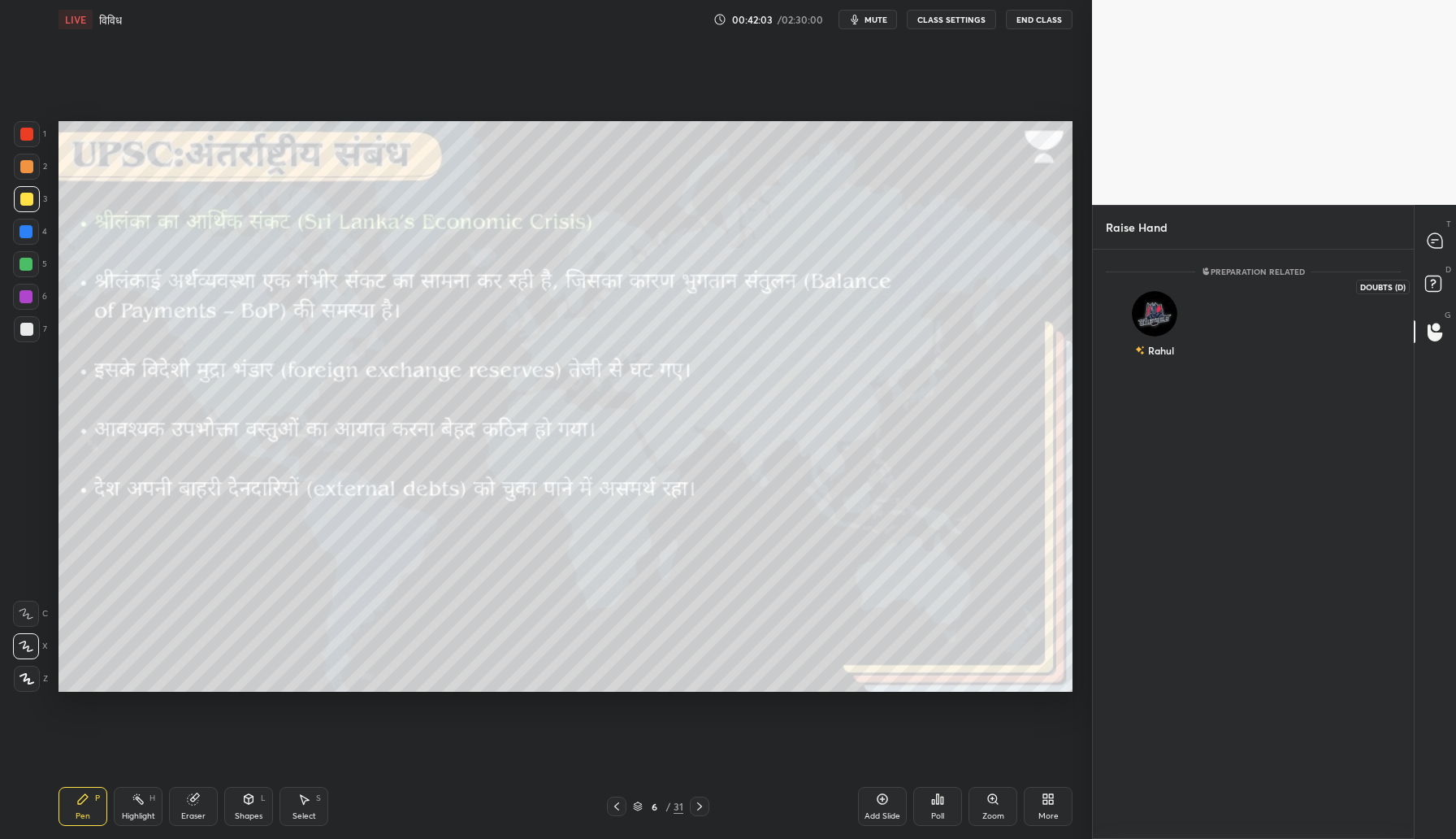
click at [1440, 286] on rect at bounding box center [1433, 285] width 16 height 16
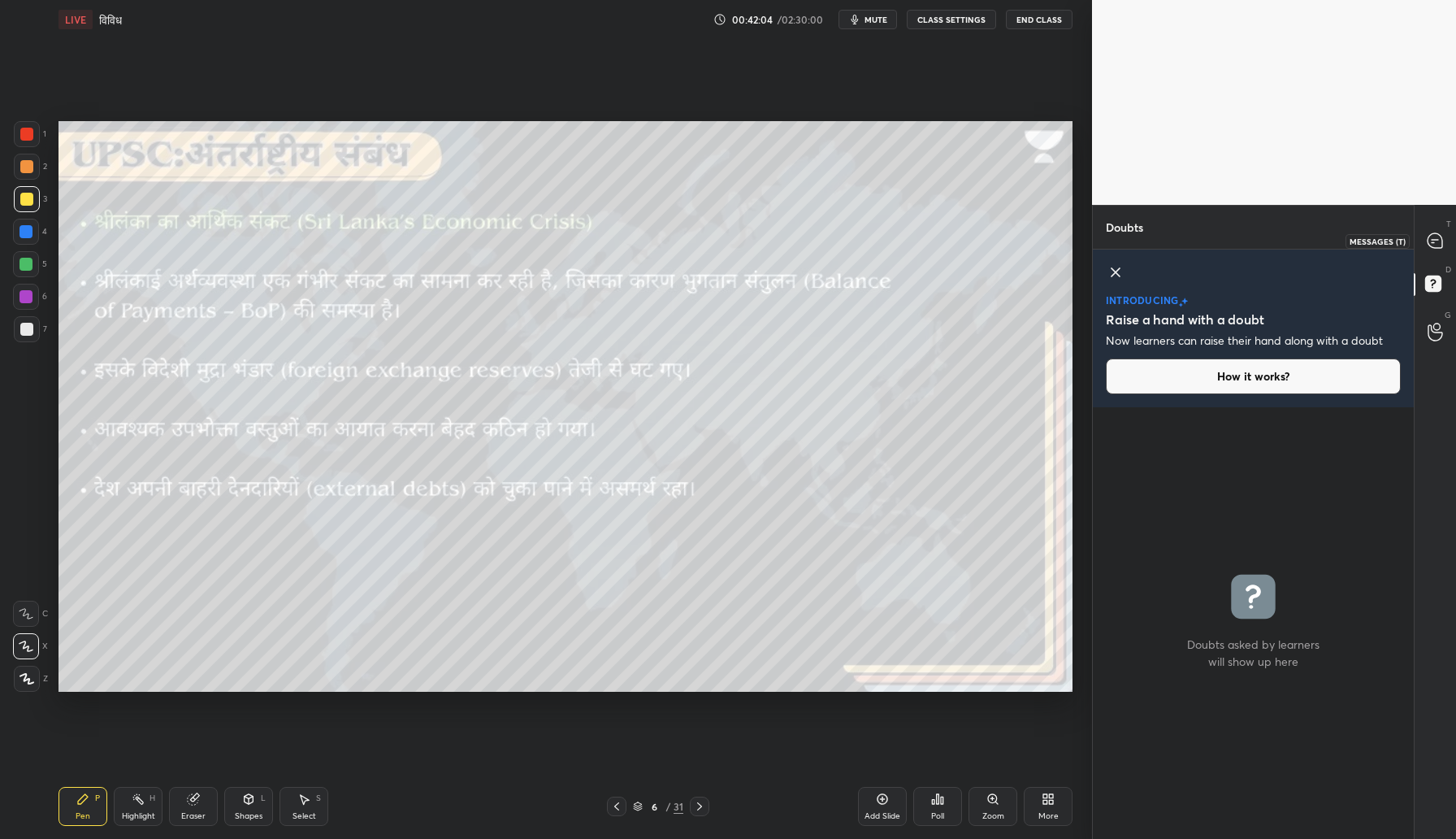
click at [1434, 240] on icon at bounding box center [1434, 240] width 6 height 0
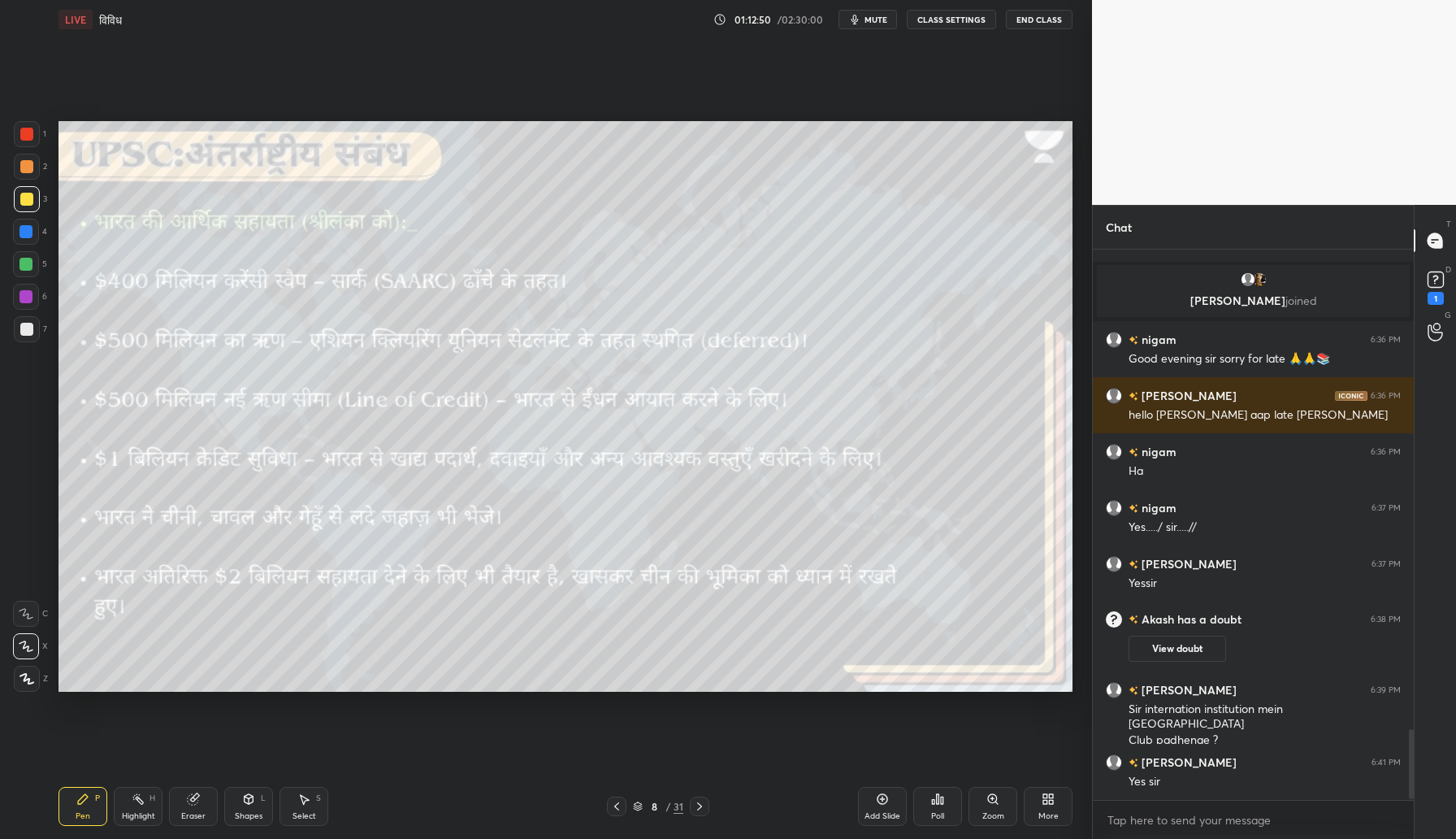
scroll to position [3783, 0]
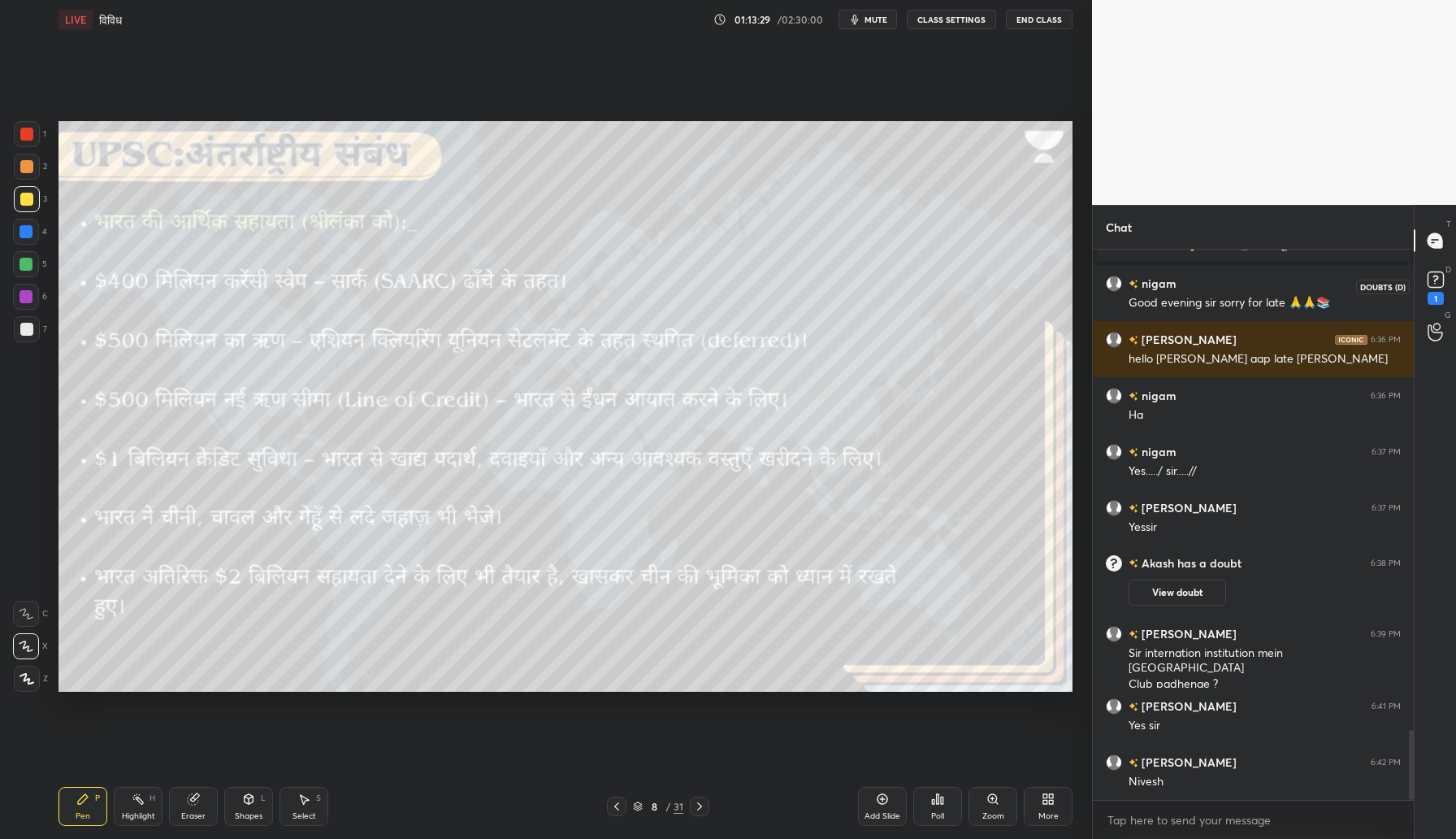
click at [1437, 277] on icon at bounding box center [1435, 278] width 5 height 6
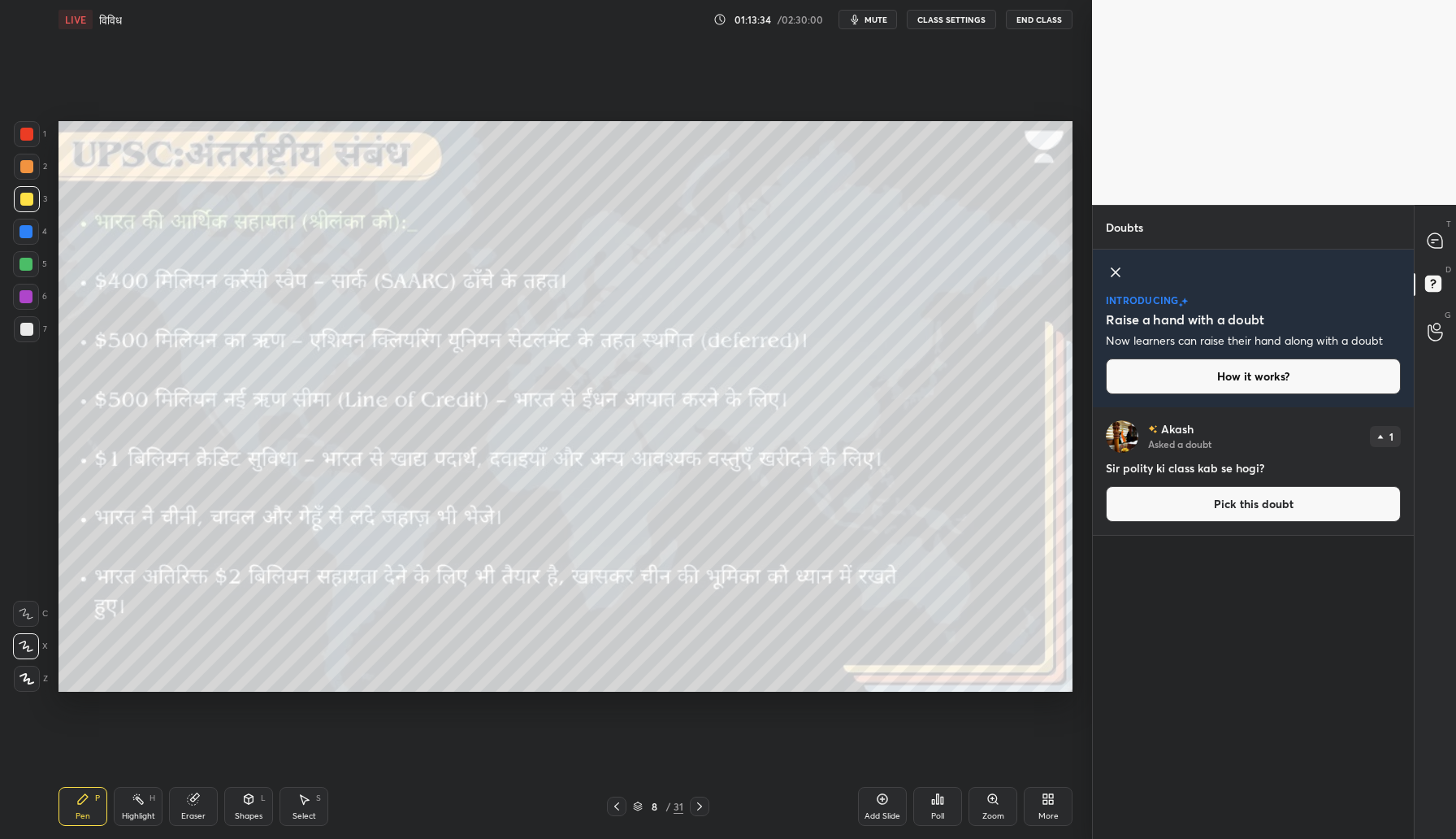
click at [1431, 240] on icon at bounding box center [1435, 240] width 15 height 15
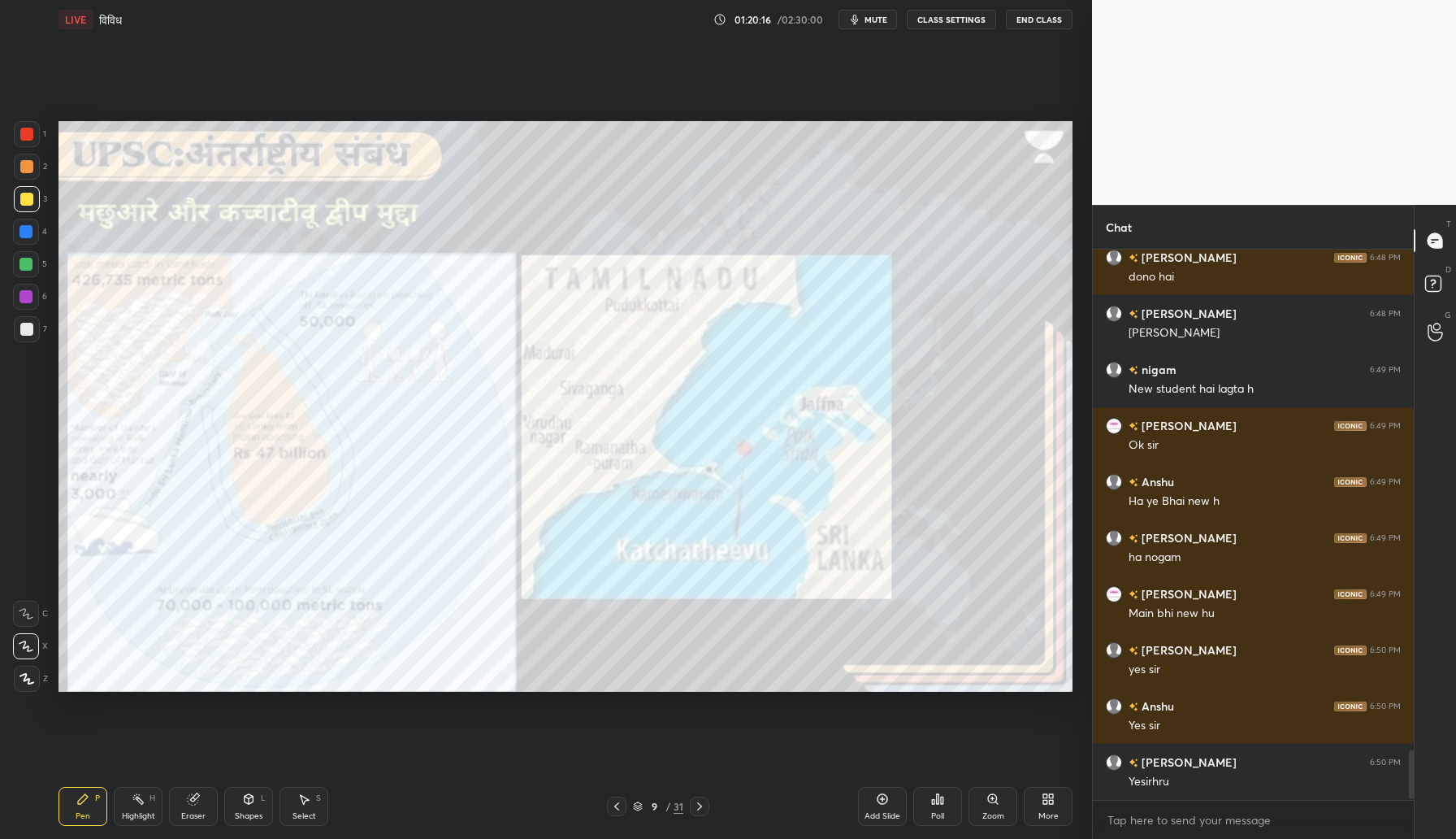
scroll to position [5575, 0]
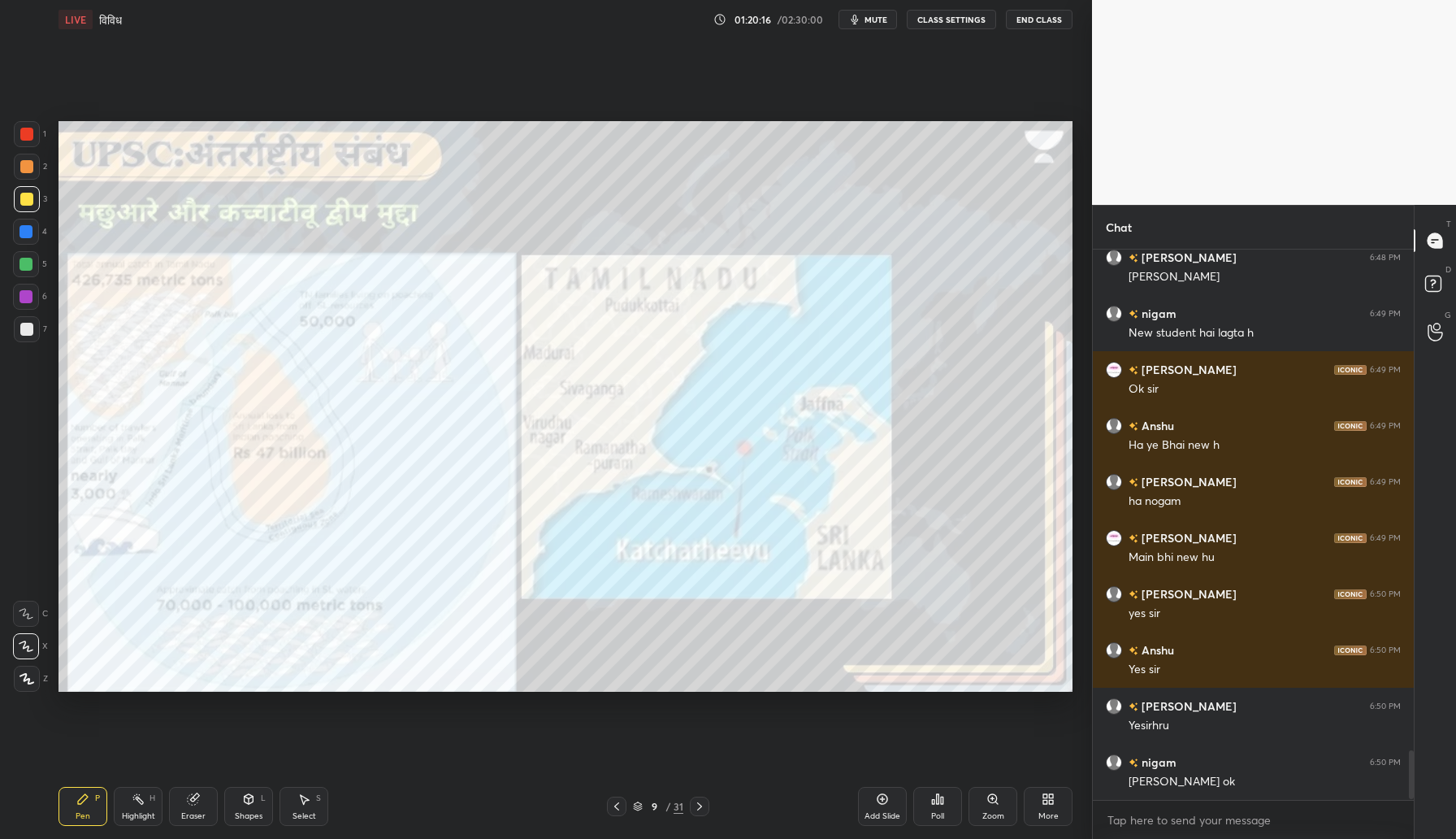
click at [869, 20] on span "mute" at bounding box center [876, 19] width 23 height 11
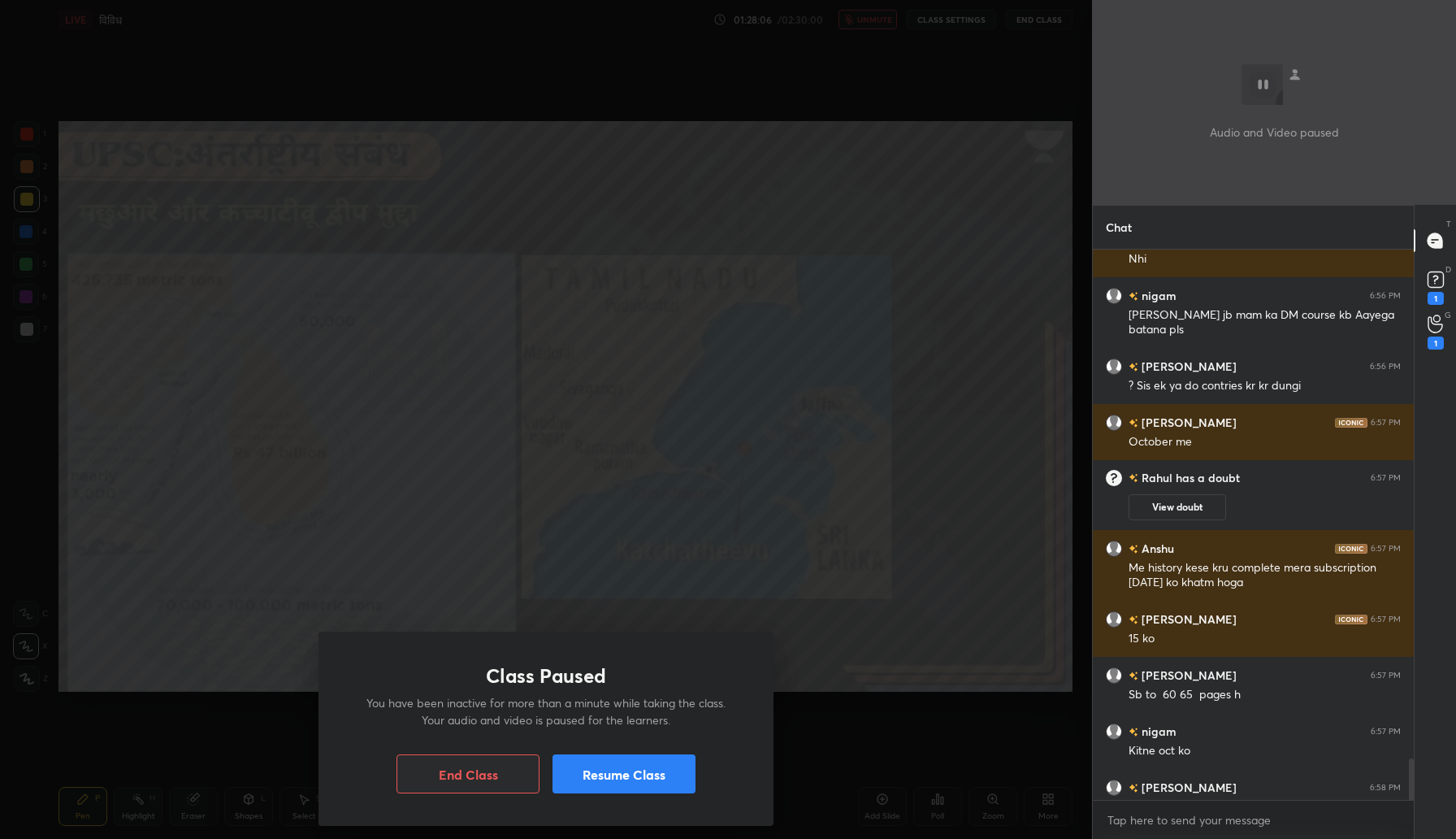
scroll to position [6772, 0]
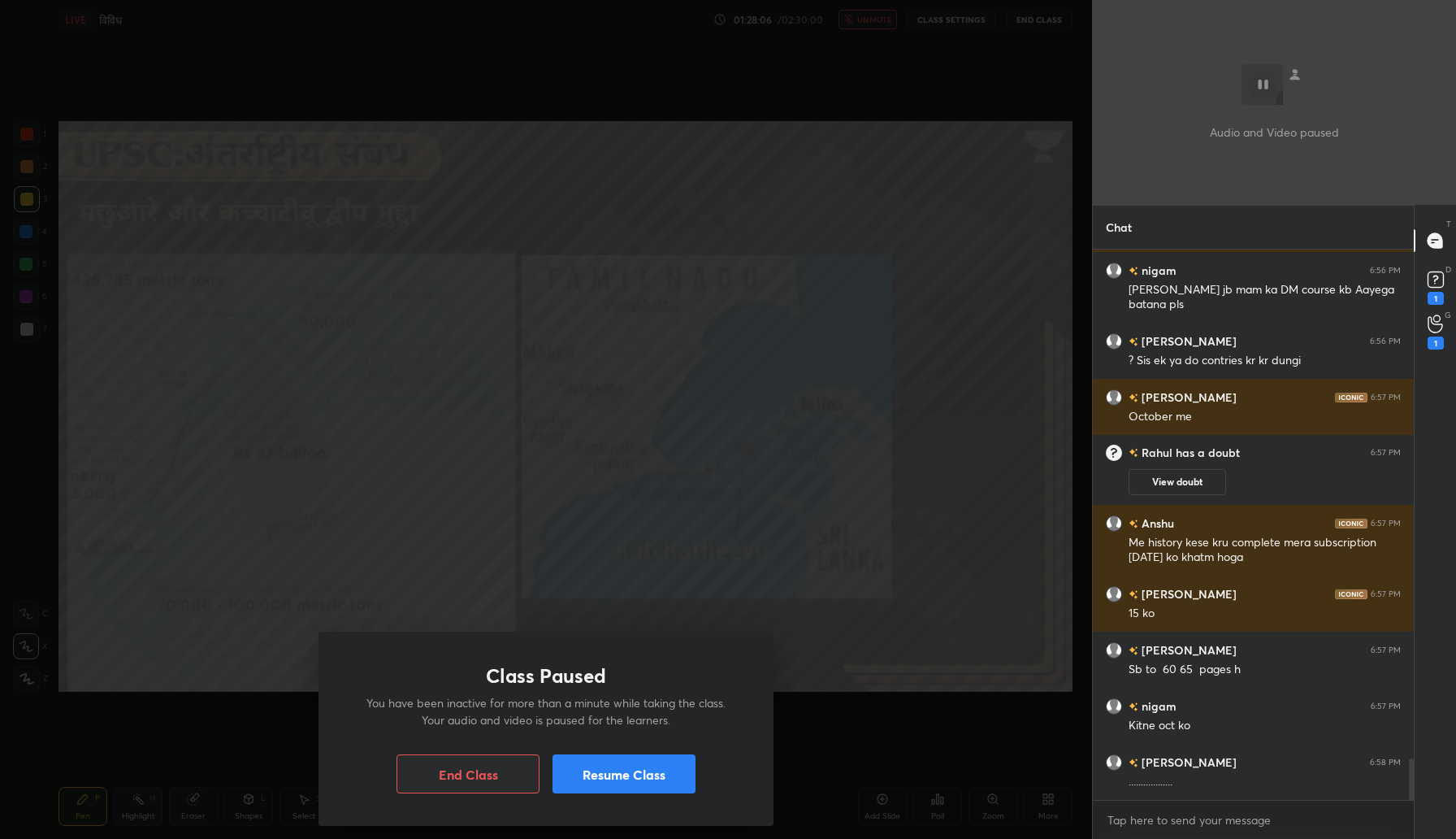
click at [591, 774] on button "Resume Class" at bounding box center [623, 773] width 143 height 39
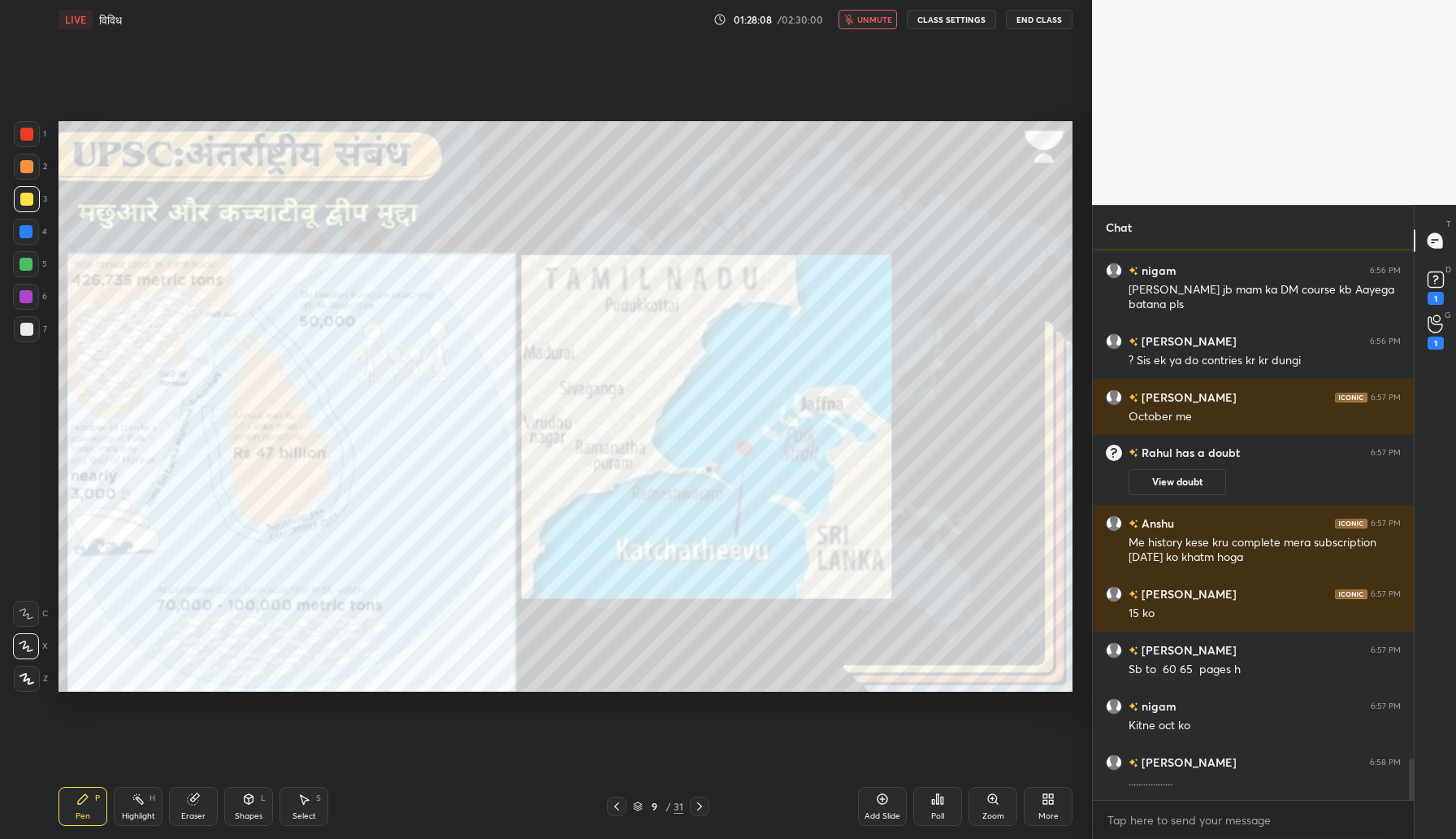
click at [874, 23] on span "unmute" at bounding box center [875, 19] width 35 height 11
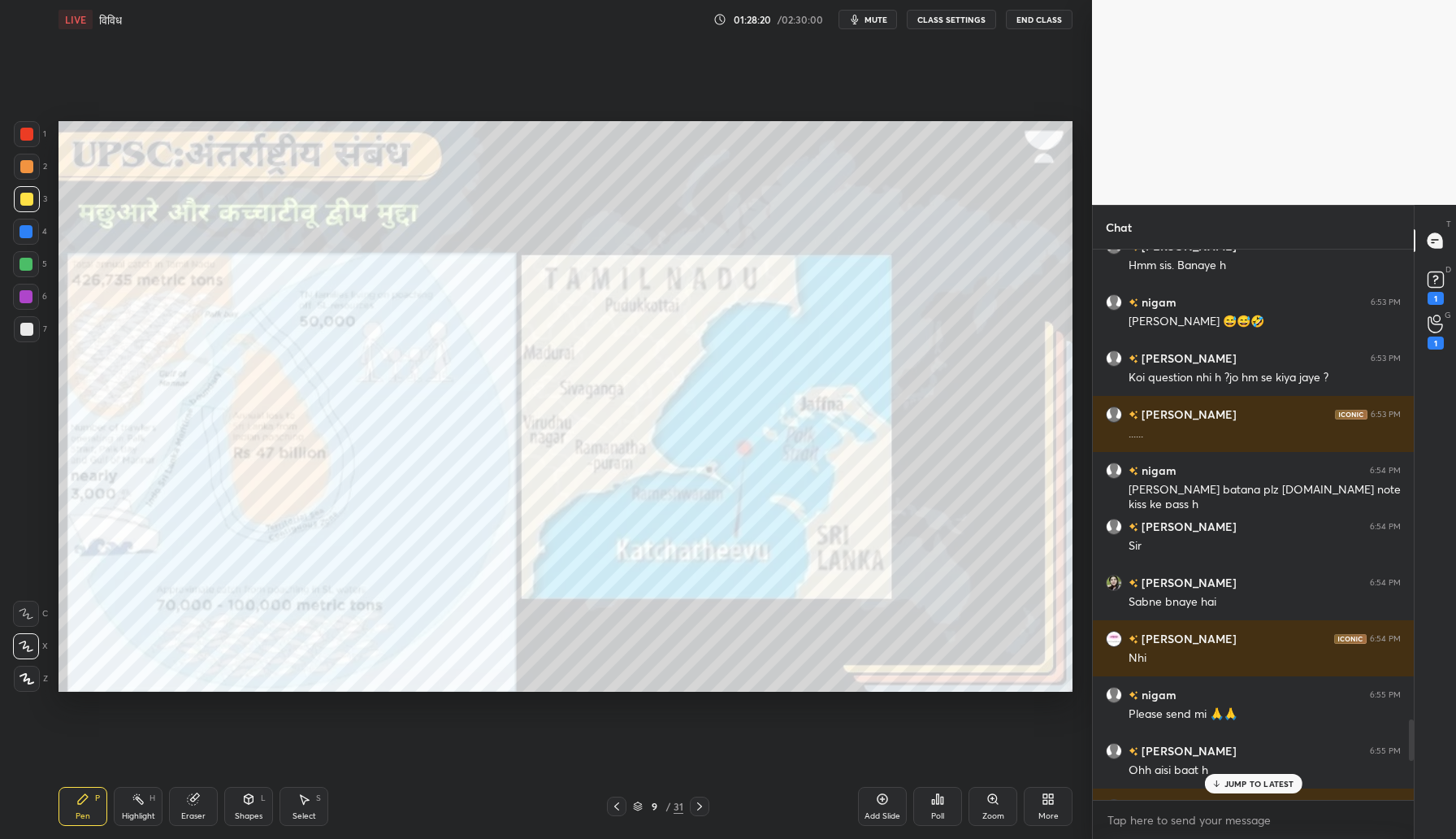
scroll to position [6028, 0]
click at [1431, 330] on icon at bounding box center [1436, 323] width 16 height 18
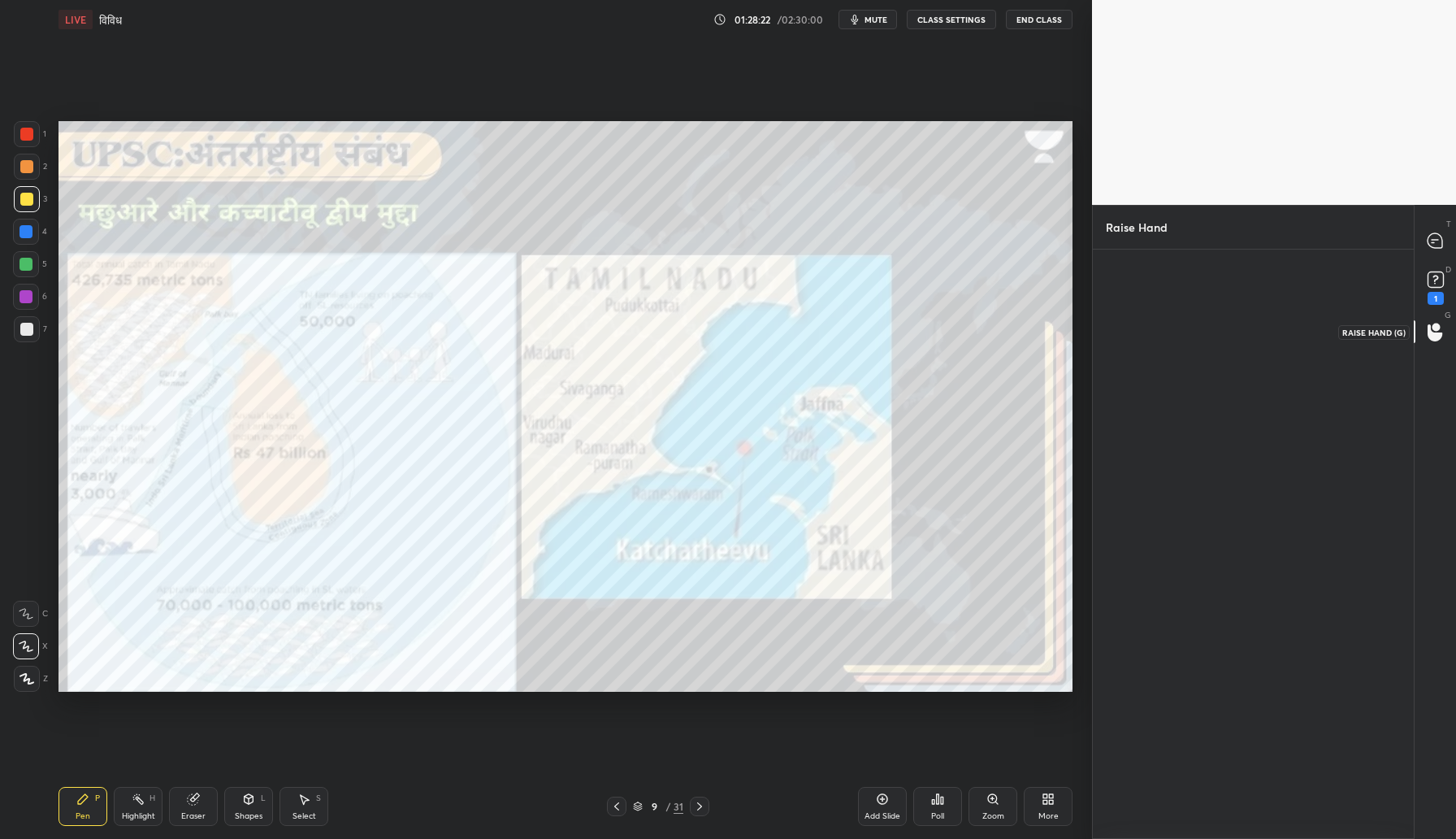
scroll to position [5, 5]
click at [1143, 322] on img "grid" at bounding box center [1155, 314] width 46 height 46
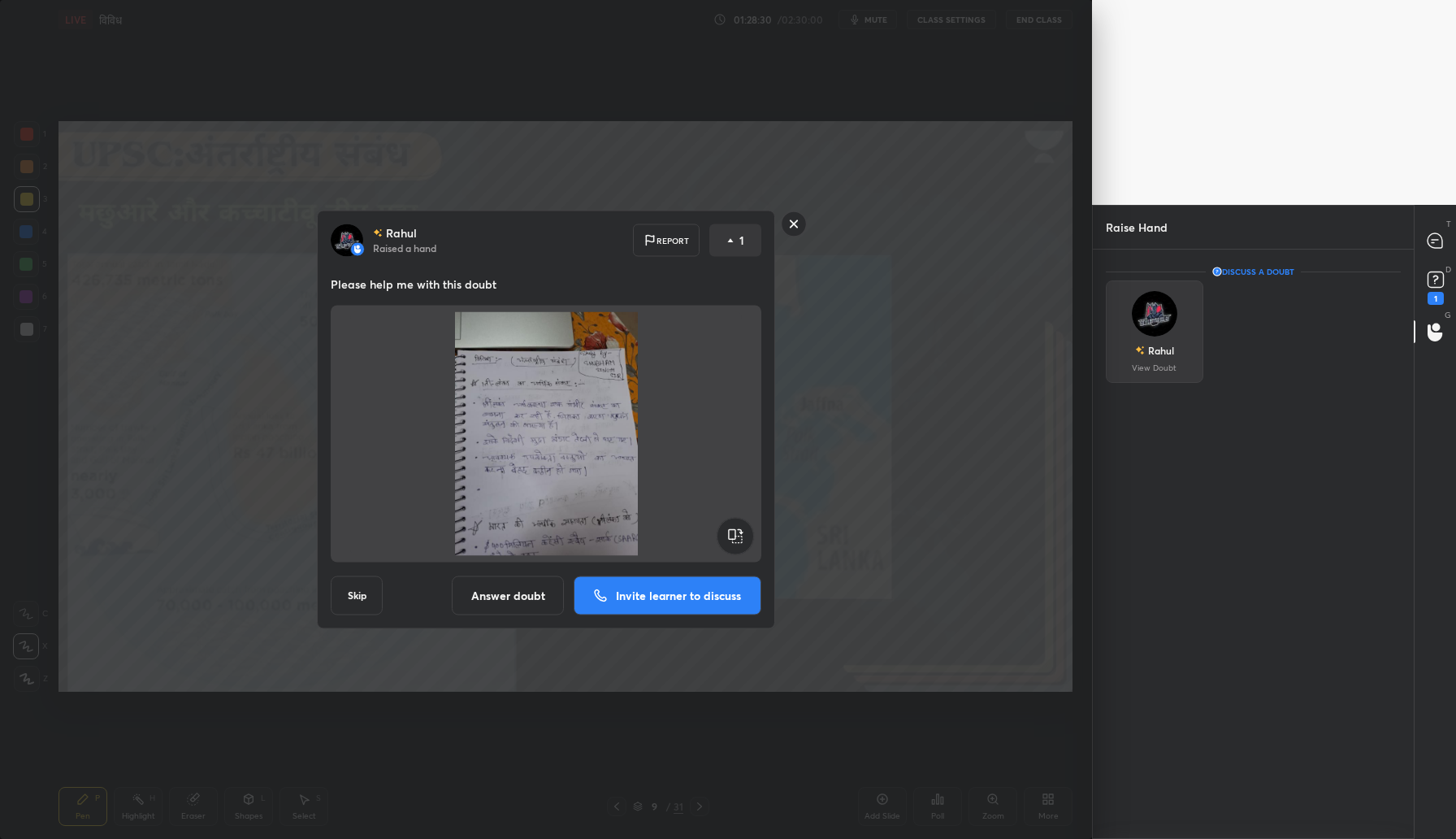
click at [1162, 328] on img "grid" at bounding box center [1155, 314] width 46 height 46
click at [795, 230] on rect at bounding box center [794, 223] width 25 height 25
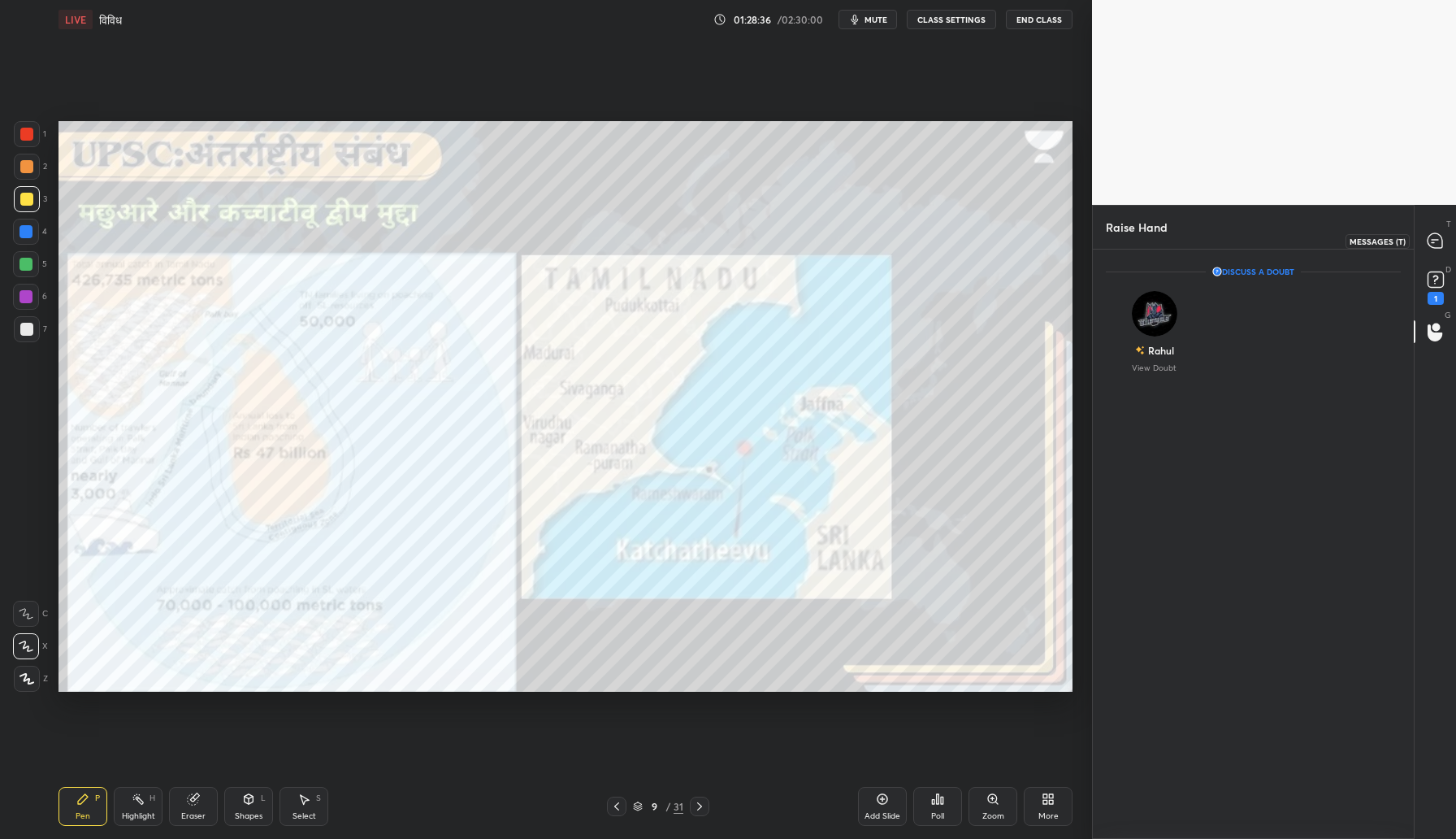
click at [1439, 243] on icon at bounding box center [1435, 240] width 15 height 15
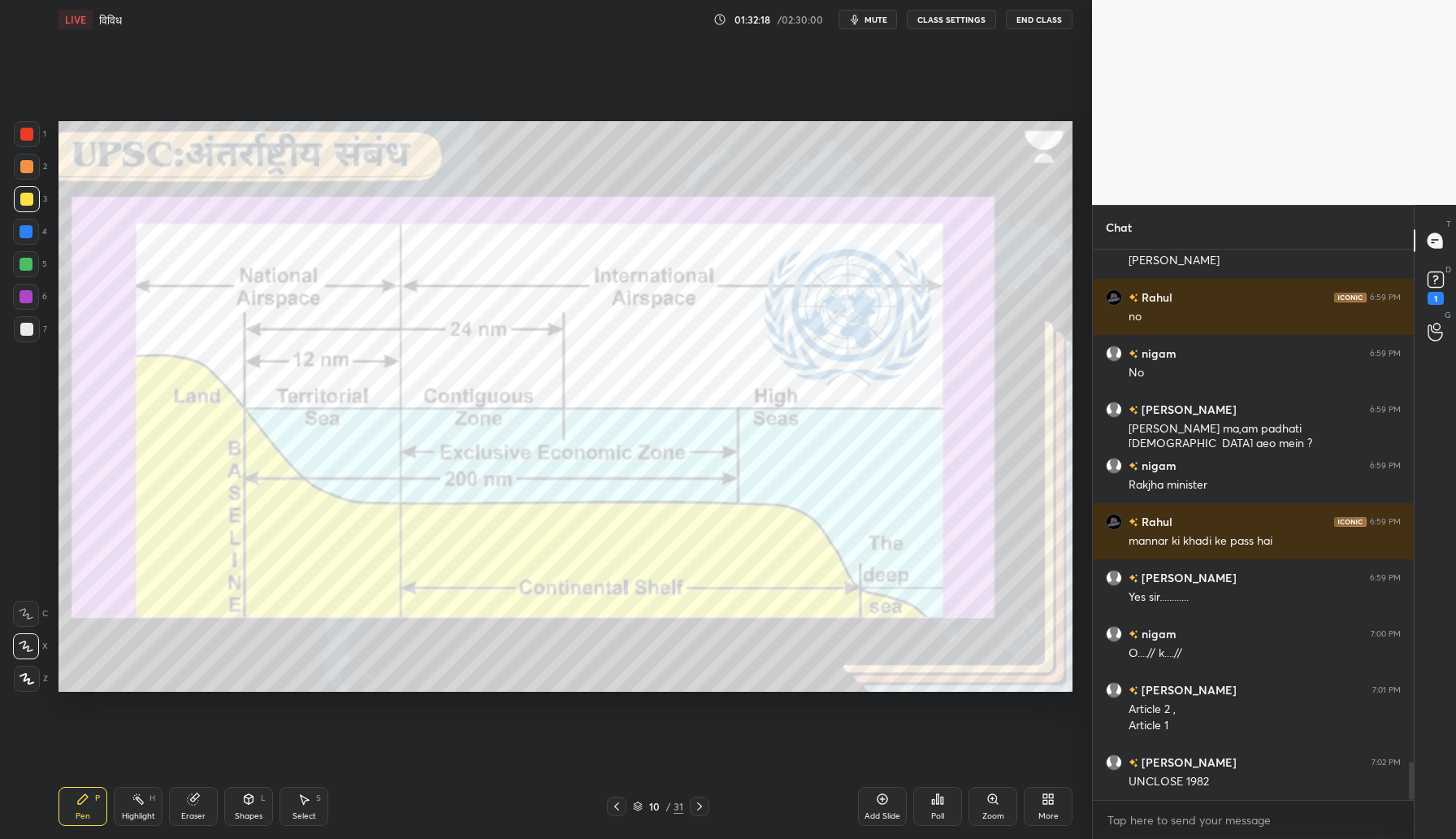
scroll to position [7388, 0]
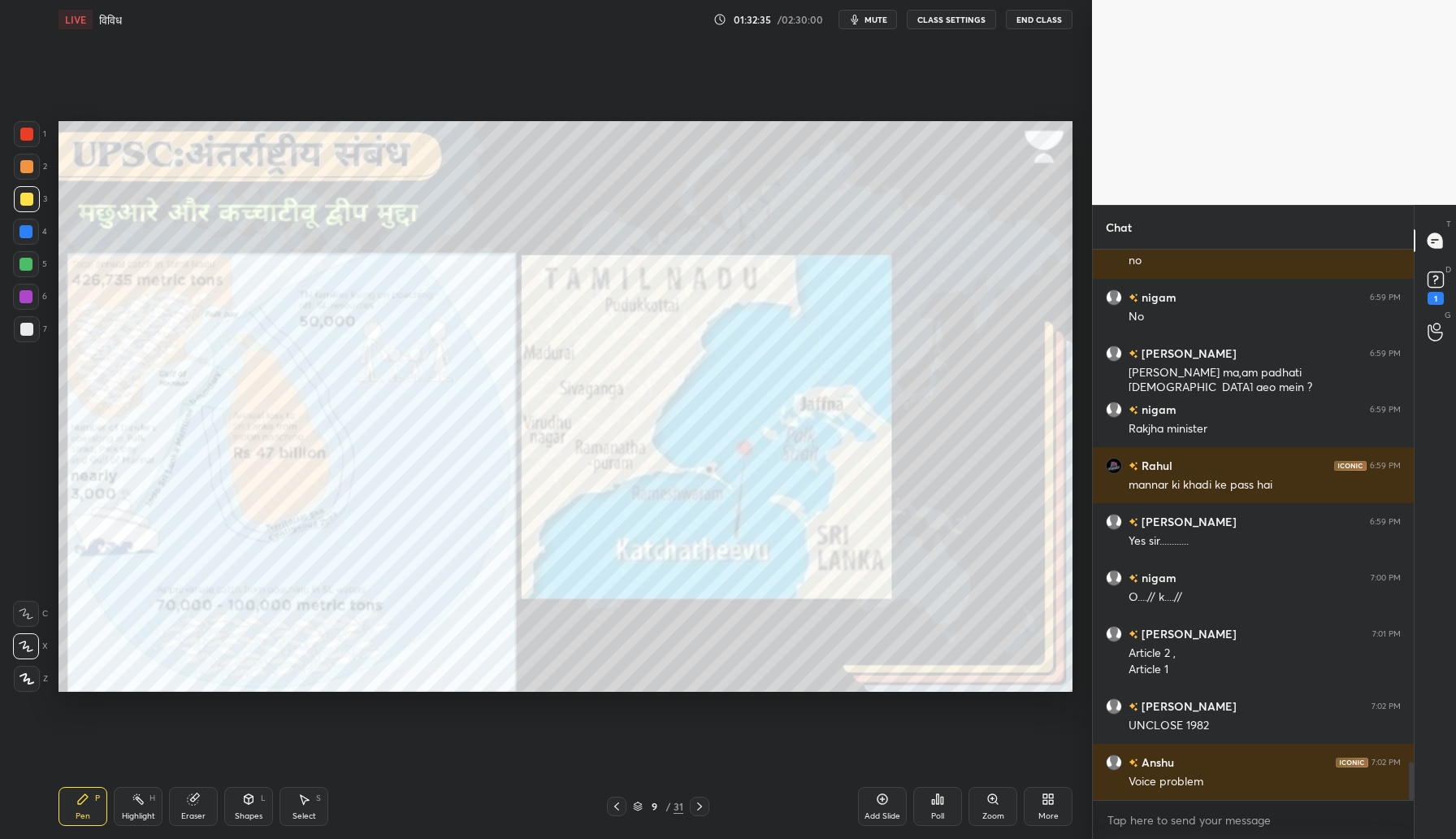
click at [890, 812] on div "Add Slide" at bounding box center [882, 815] width 36 height 8
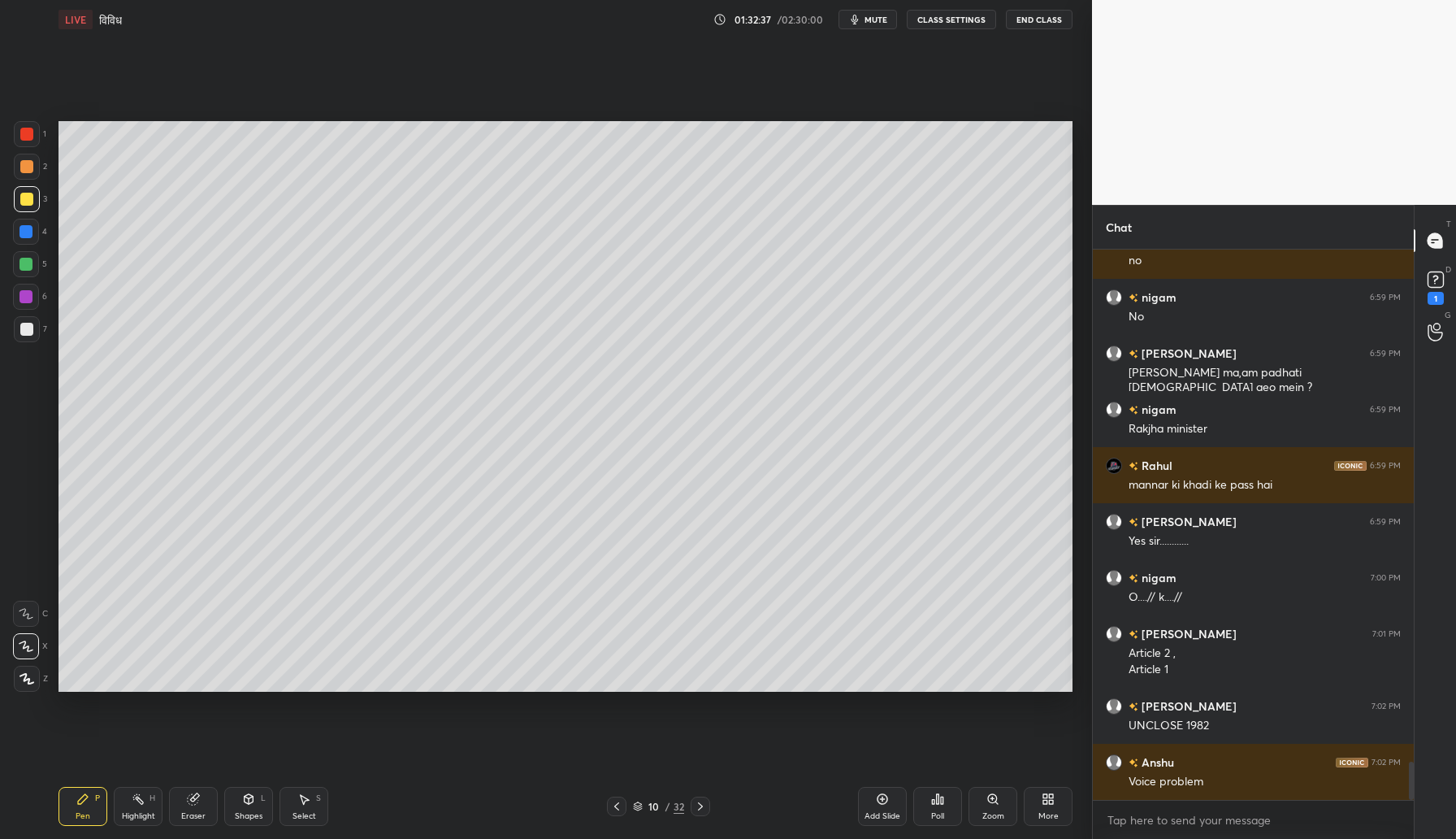
click at [1045, 800] on icon at bounding box center [1045, 801] width 4 height 4
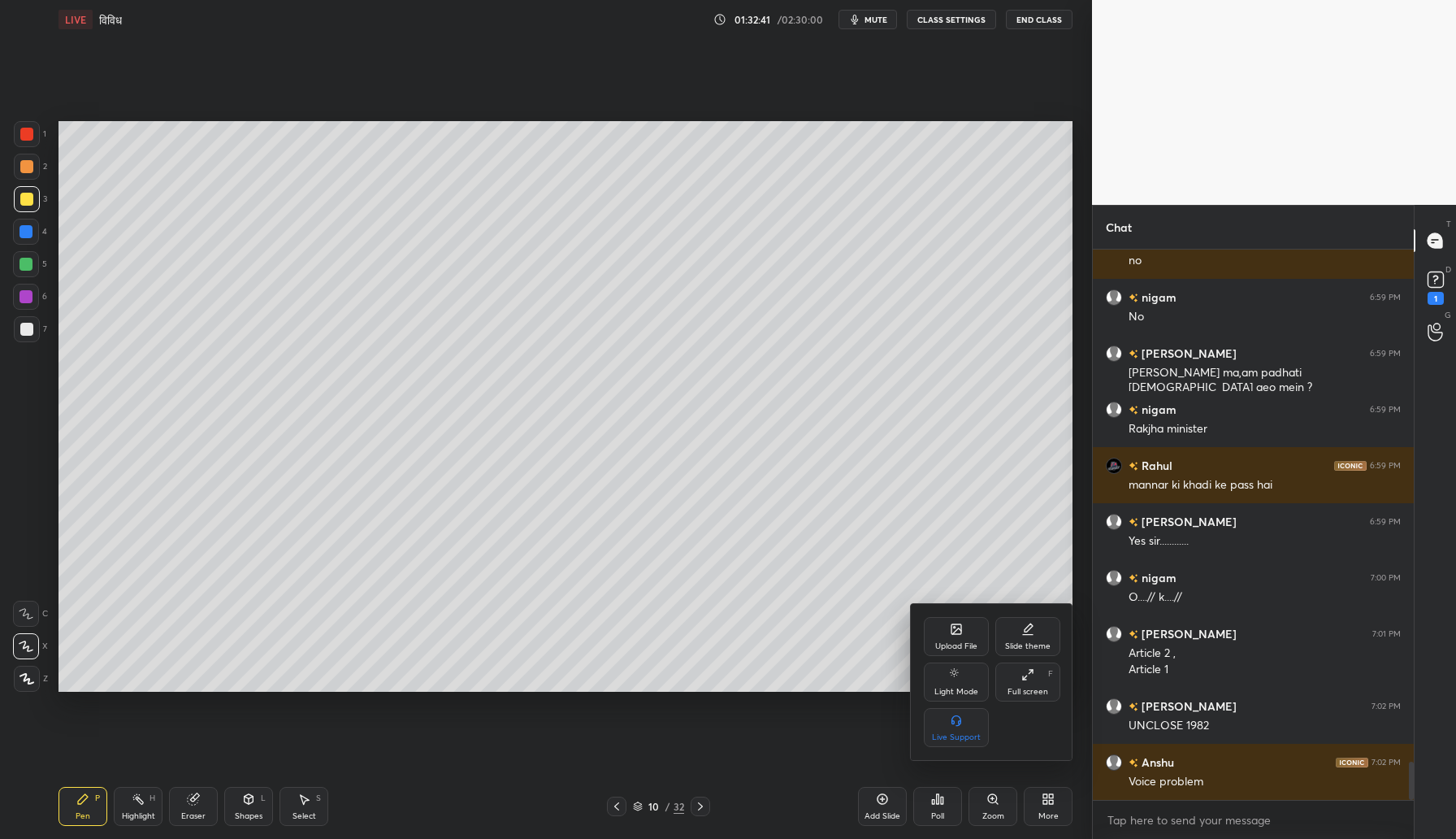
click at [250, 805] on div at bounding box center [728, 420] width 1456 height 839
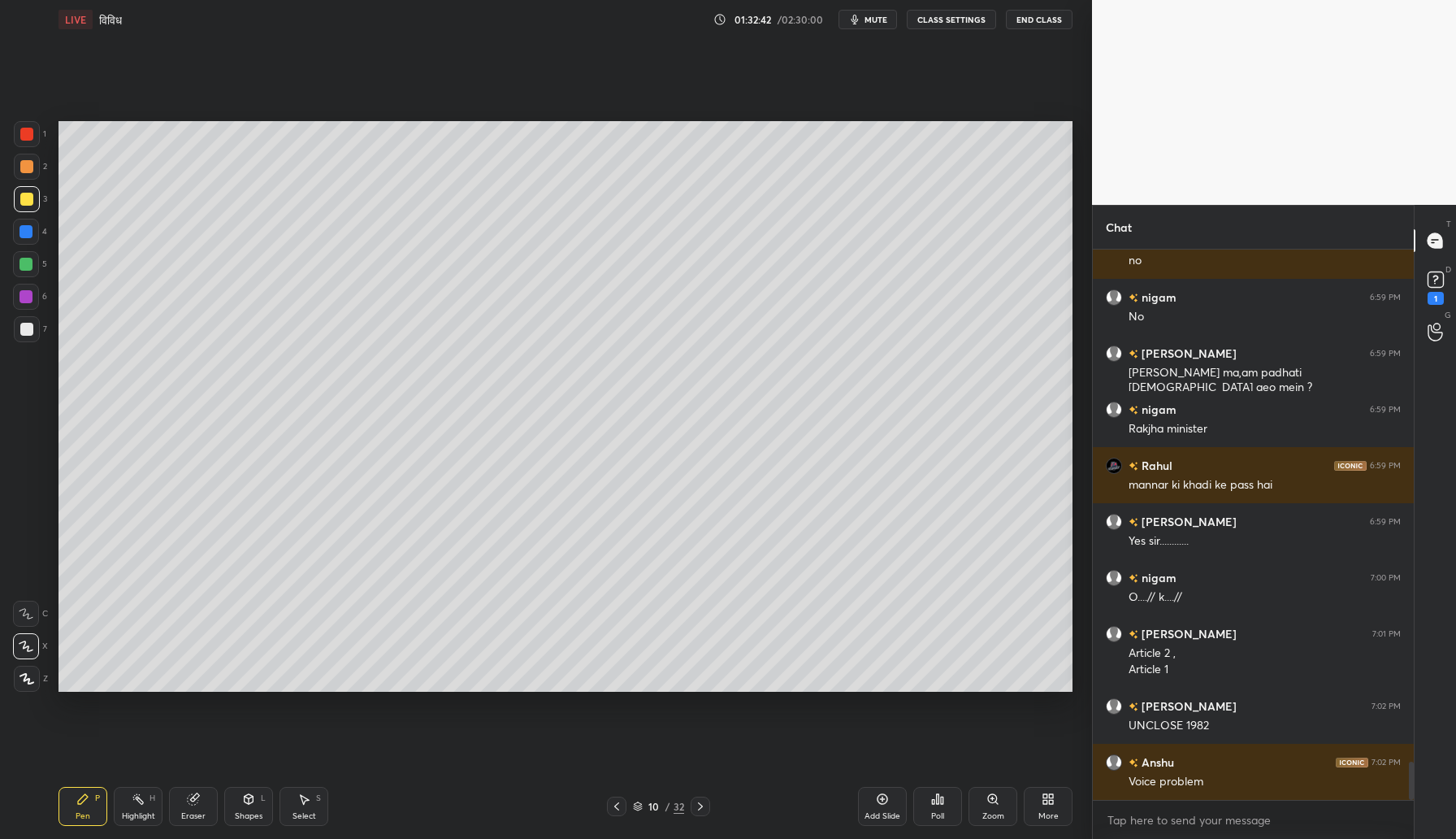
click at [251, 797] on icon at bounding box center [249, 798] width 9 height 3
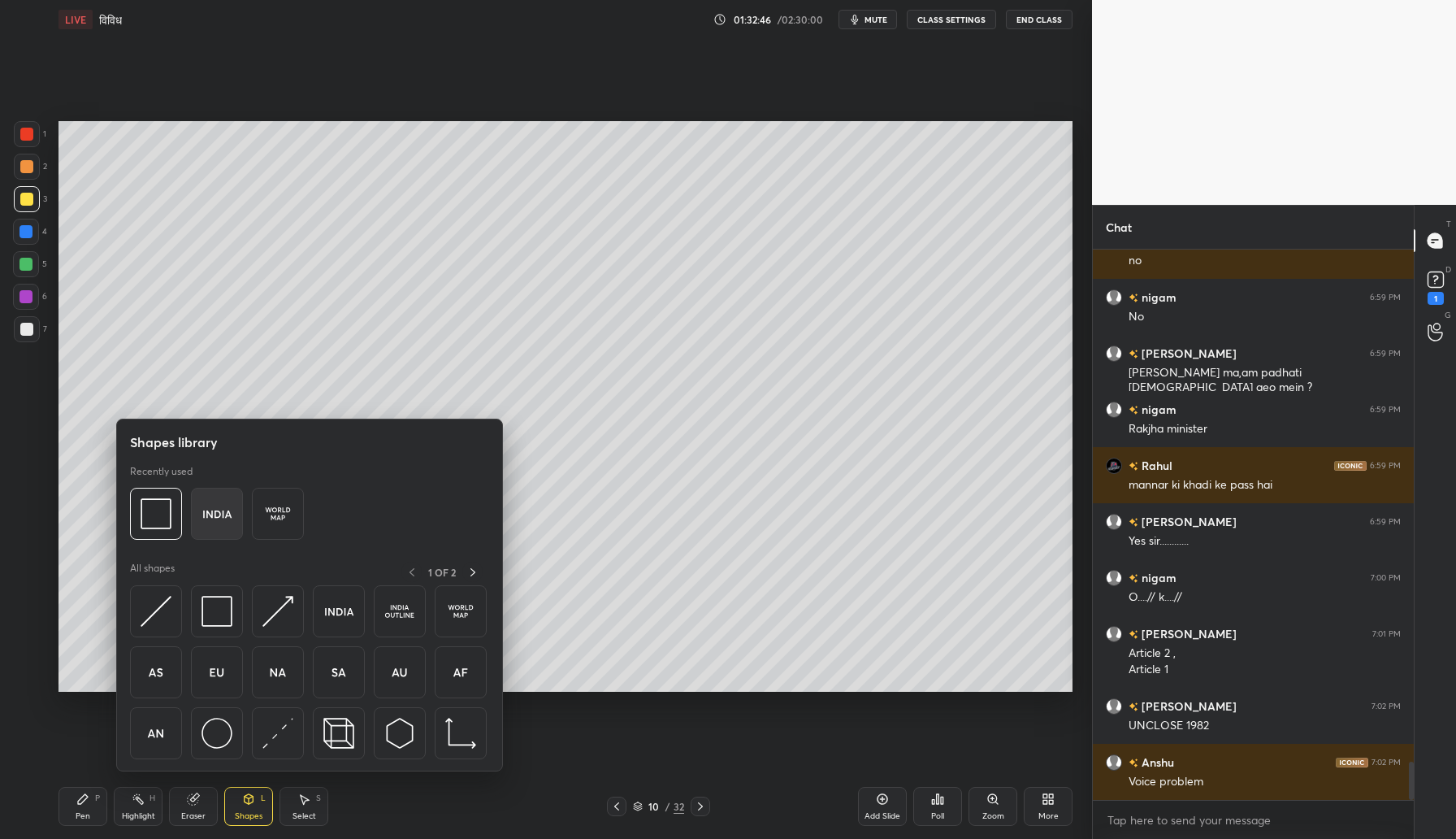
click at [224, 531] on div at bounding box center [216, 513] width 52 height 52
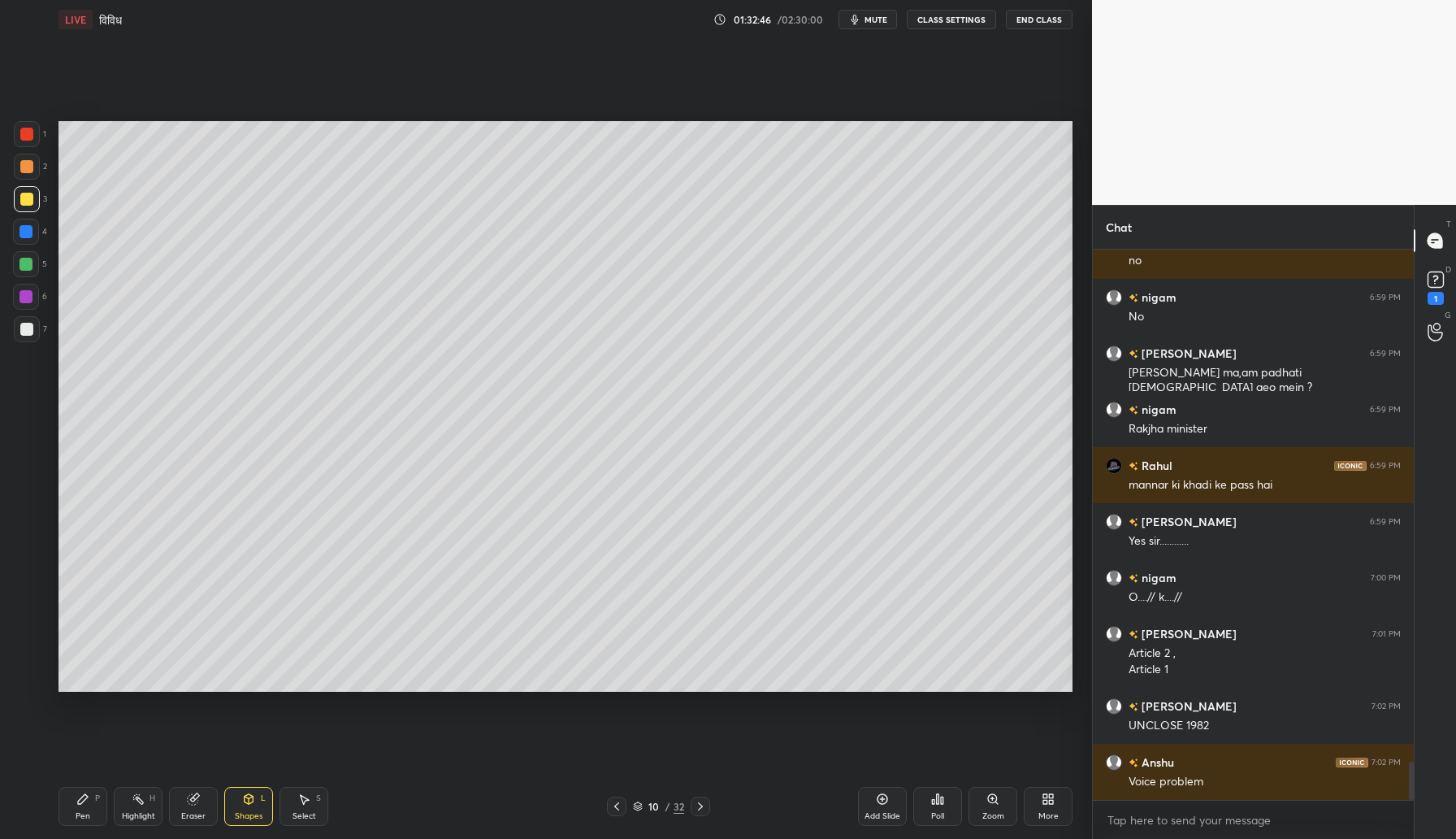
scroll to position [7405, 0]
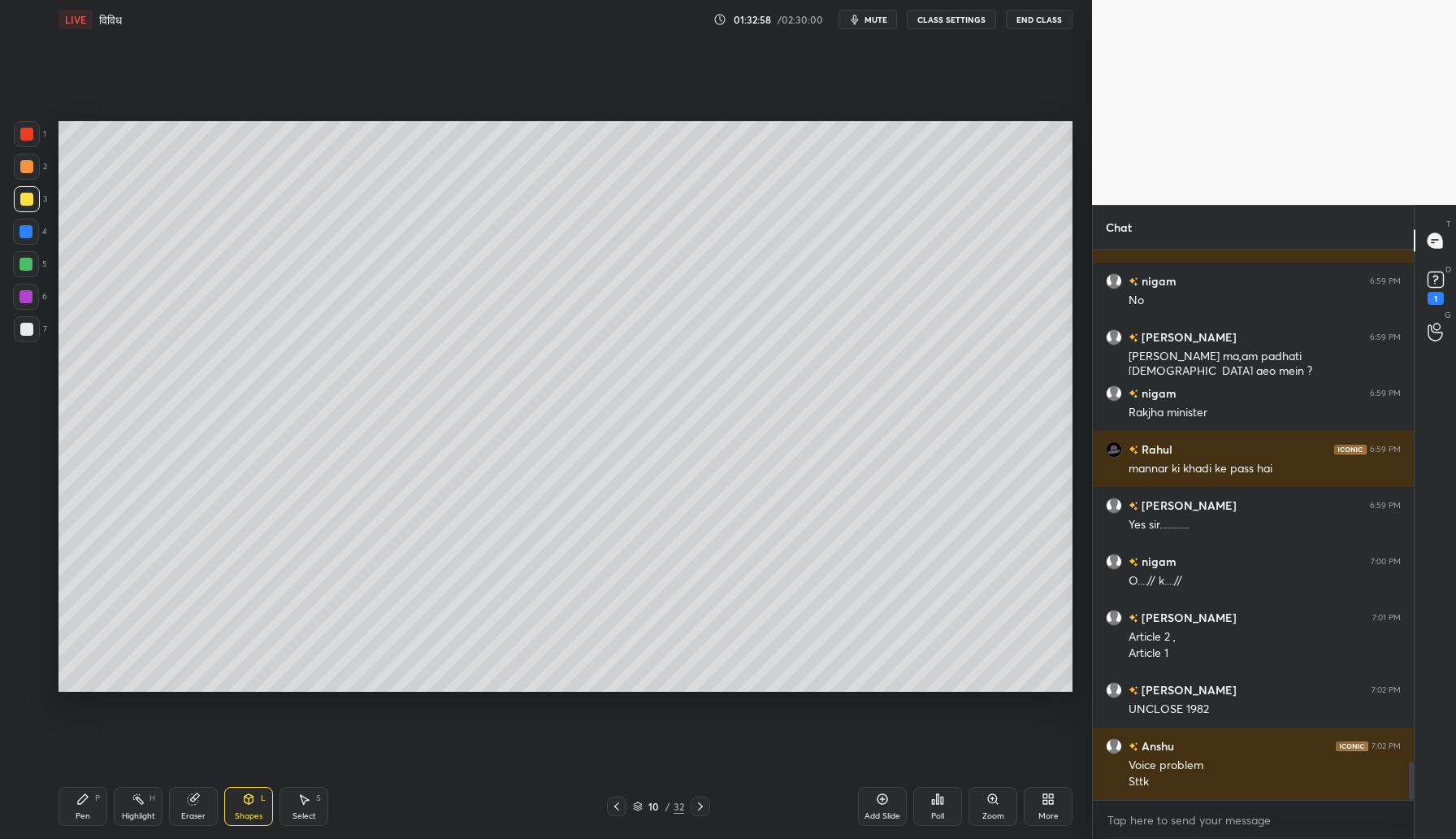
click at [75, 821] on div "Pen P" at bounding box center [83, 806] width 49 height 39
click at [16, 135] on div at bounding box center [27, 134] width 26 height 26
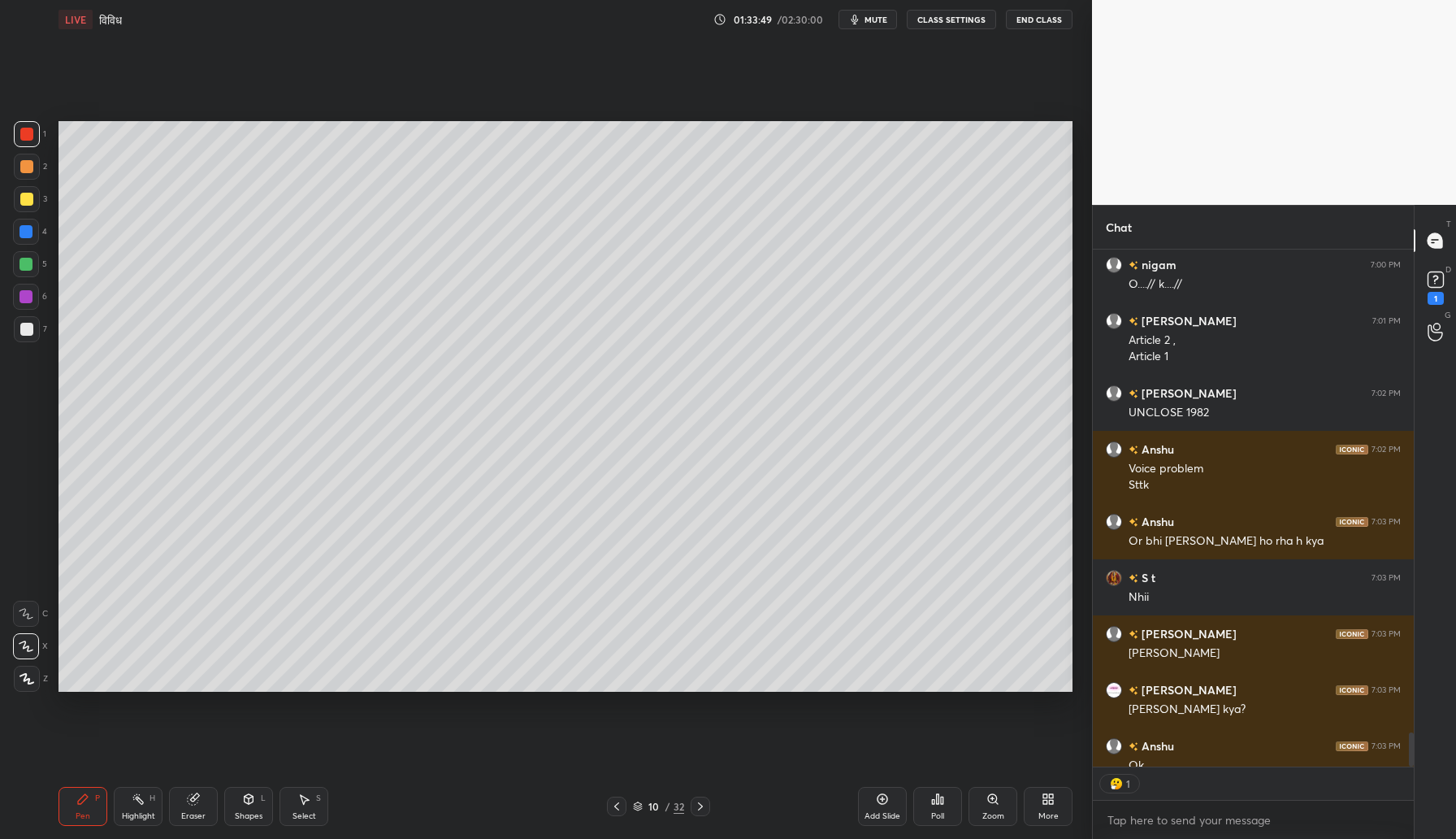
scroll to position [512, 316]
click at [28, 237] on div at bounding box center [25, 231] width 13 height 13
click at [263, 698] on div "Setting up your live class Poll for secs No correct answer Start poll" at bounding box center [565, 406] width 1027 height 735
click at [420, 694] on div "Setting up your live class Poll for secs No correct answer Start poll" at bounding box center [565, 406] width 1027 height 735
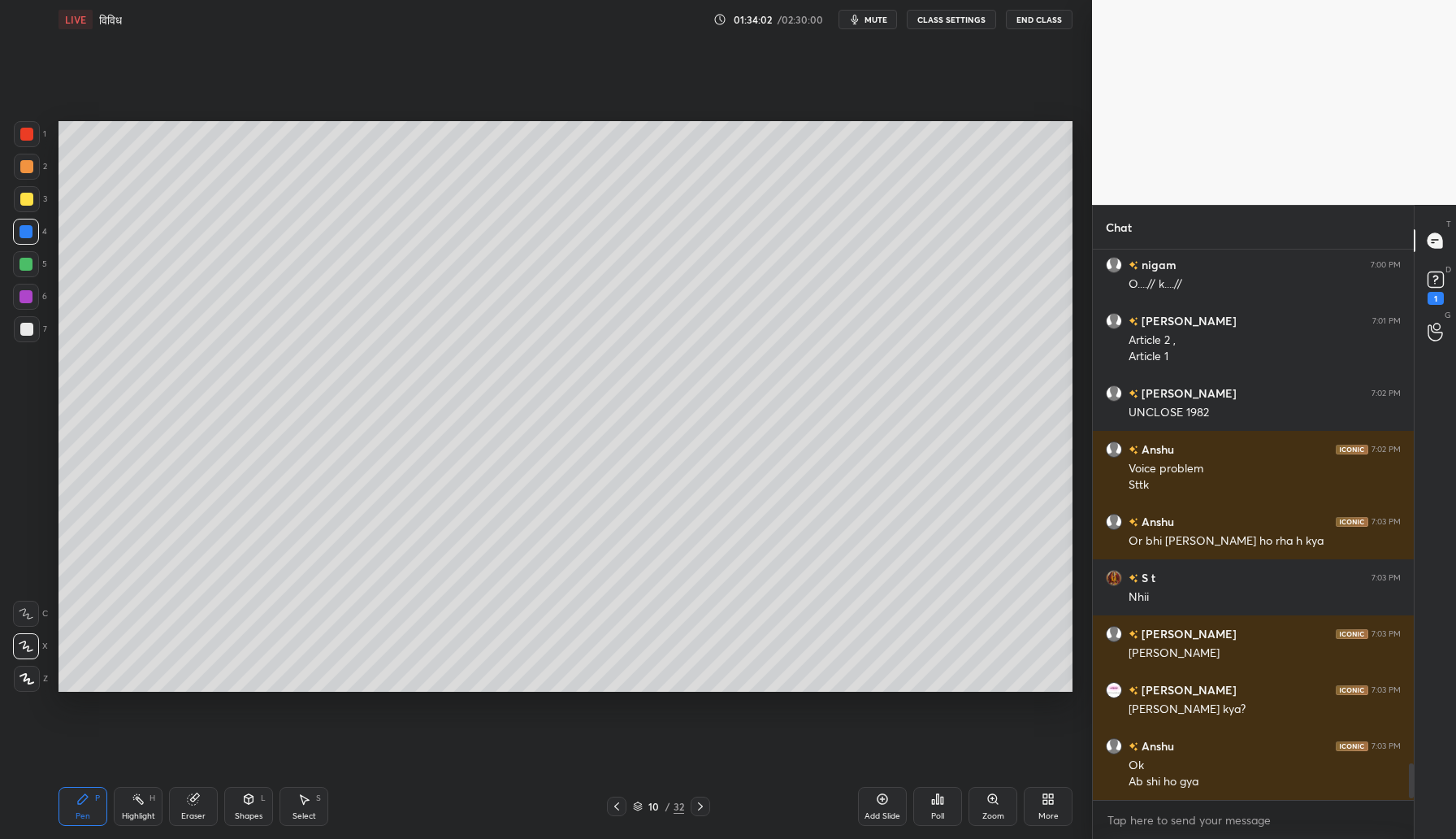
click at [426, 706] on div "Setting up your live class Poll for secs No correct answer Start poll" at bounding box center [565, 406] width 1027 height 735
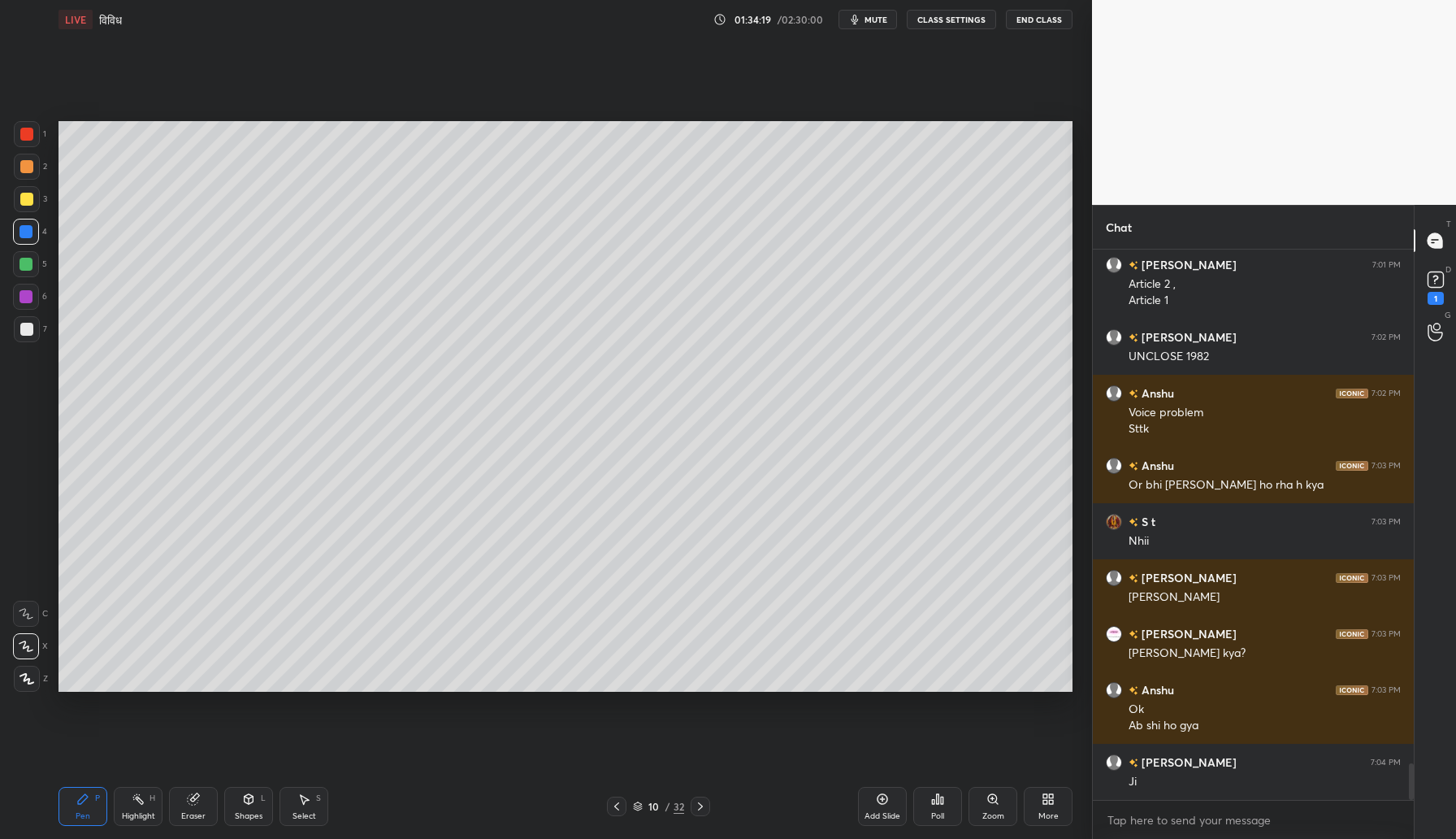
click at [32, 298] on div at bounding box center [25, 296] width 13 height 13
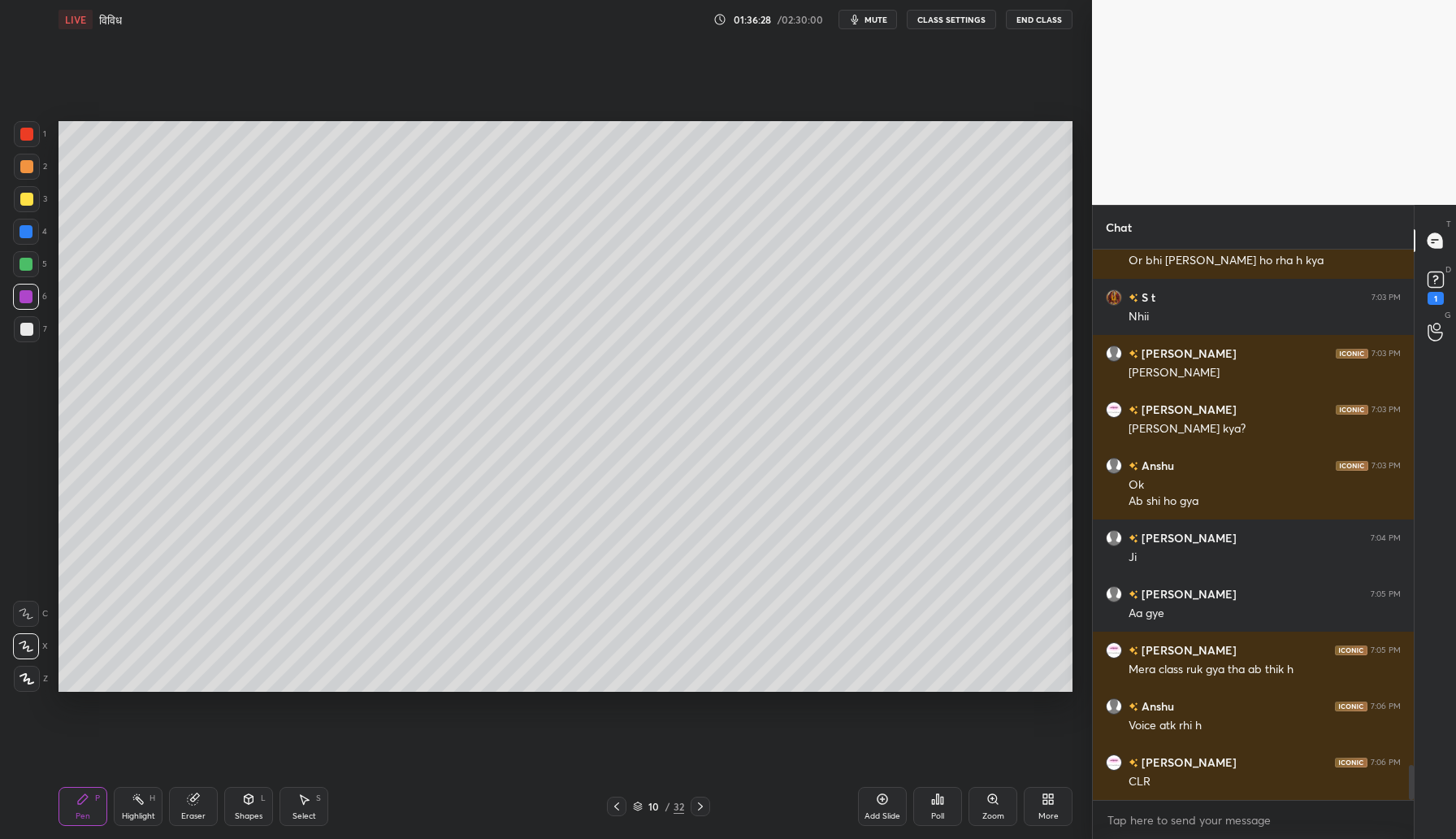
scroll to position [8038, 0]
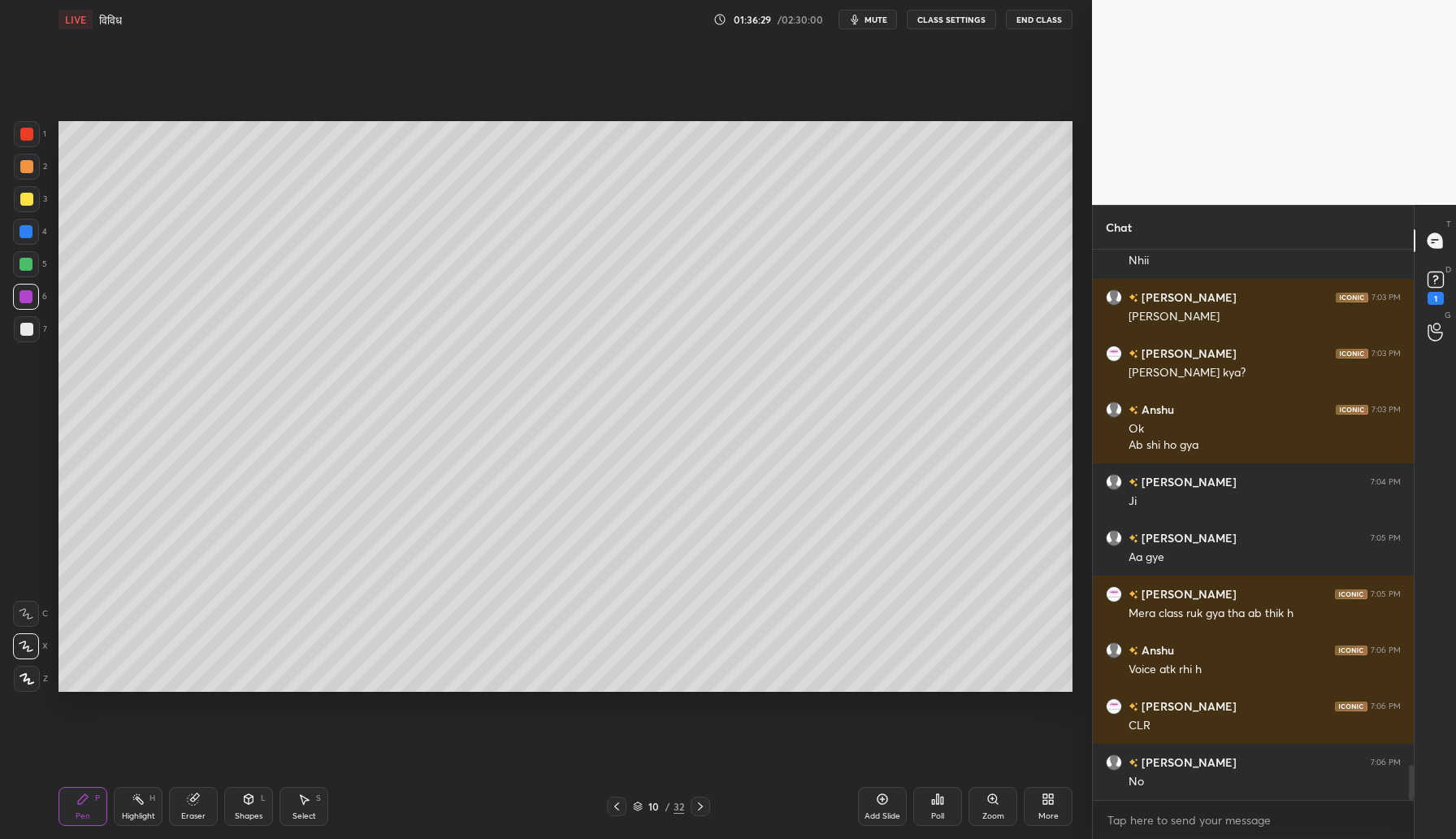
click at [26, 200] on div at bounding box center [26, 199] width 13 height 13
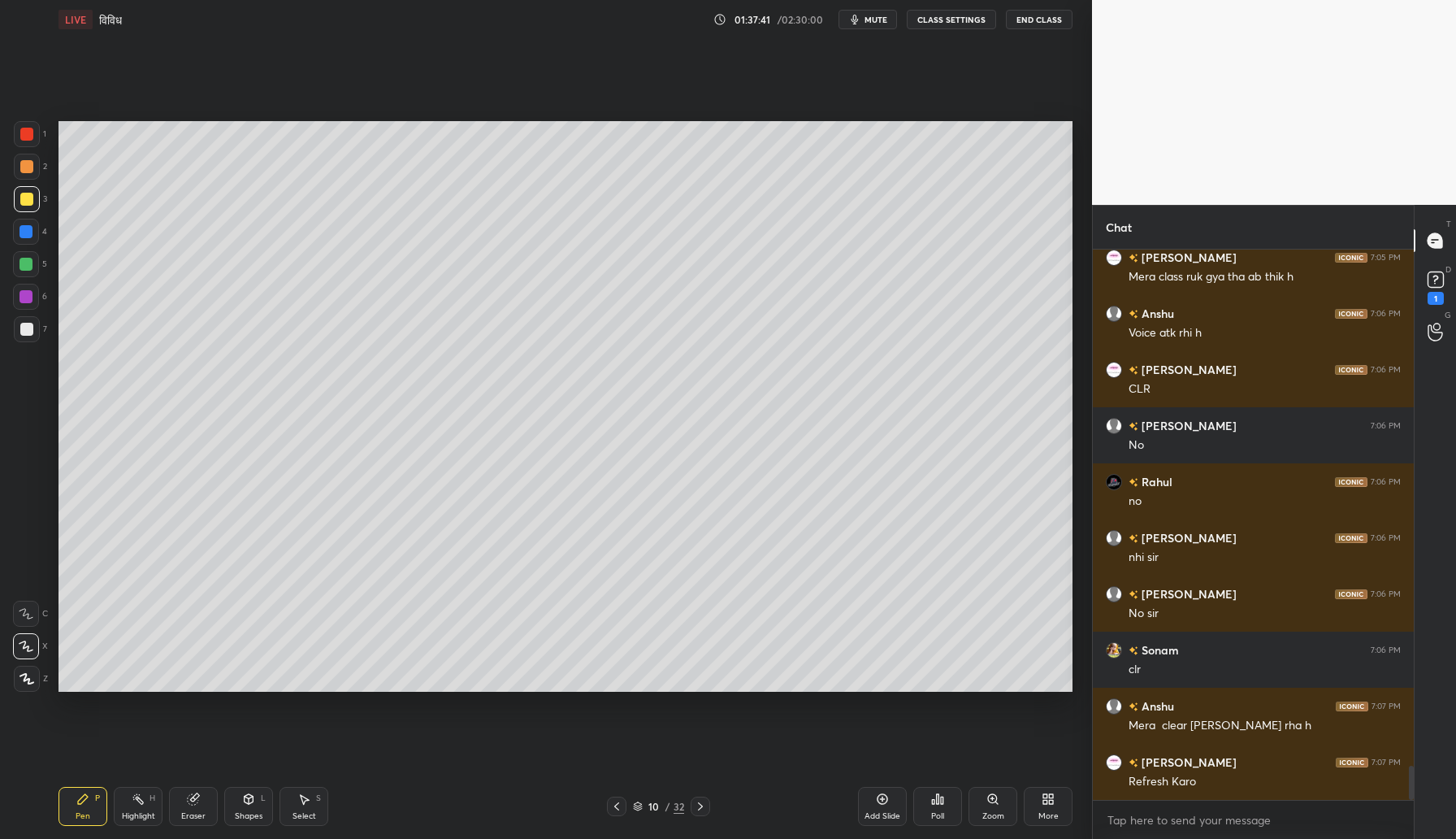
scroll to position [8430, 0]
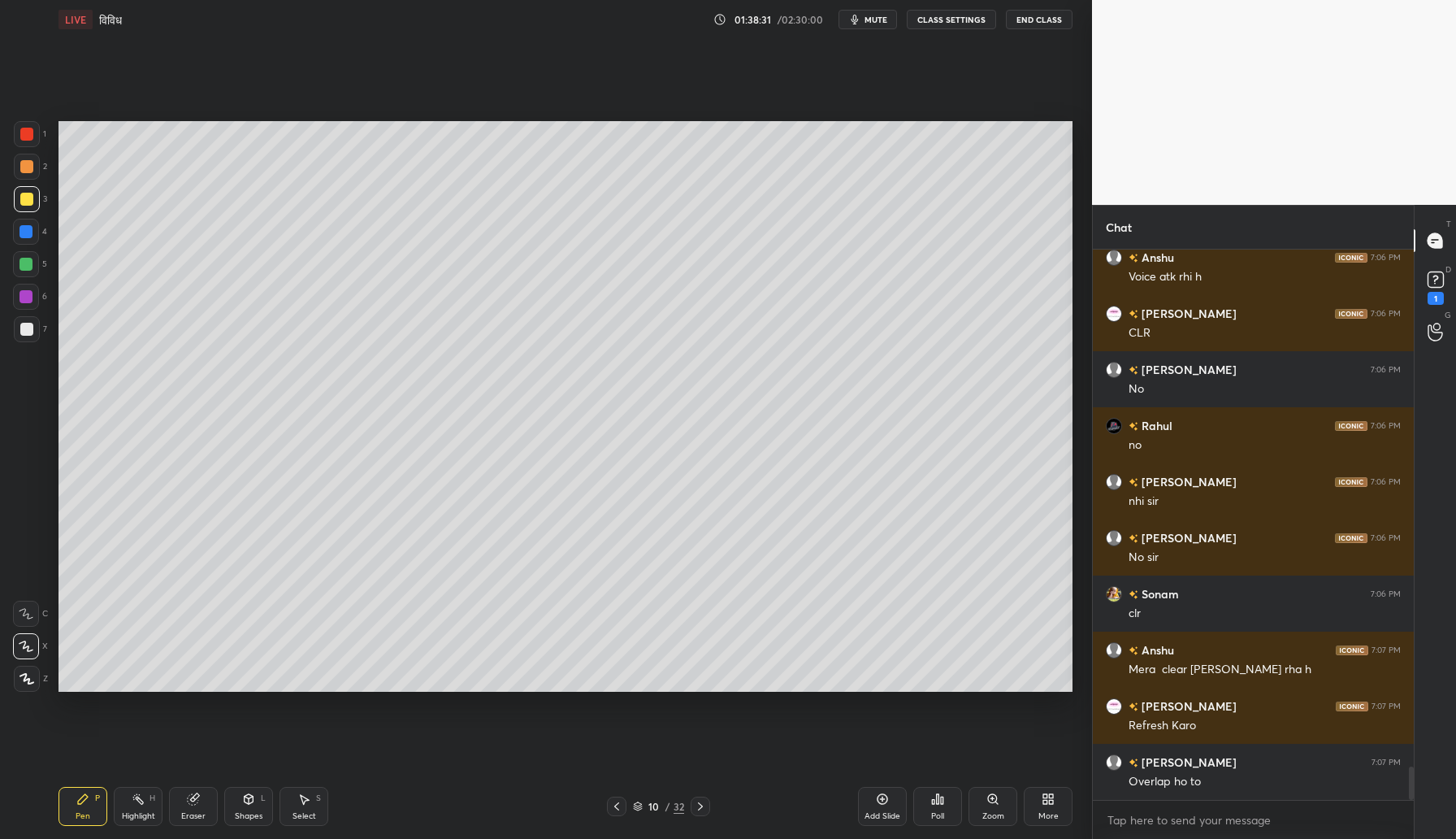
click at [28, 264] on div at bounding box center [25, 264] width 13 height 13
click at [461, 710] on div "Setting up your live class Poll for secs No correct answer Start poll" at bounding box center [565, 406] width 1027 height 735
click at [461, 693] on div "Setting up your live class Poll for secs No correct answer Start poll" at bounding box center [565, 406] width 1027 height 735
click at [511, 709] on div "Setting up your live class Poll for secs No correct answer Start poll" at bounding box center [565, 406] width 1027 height 735
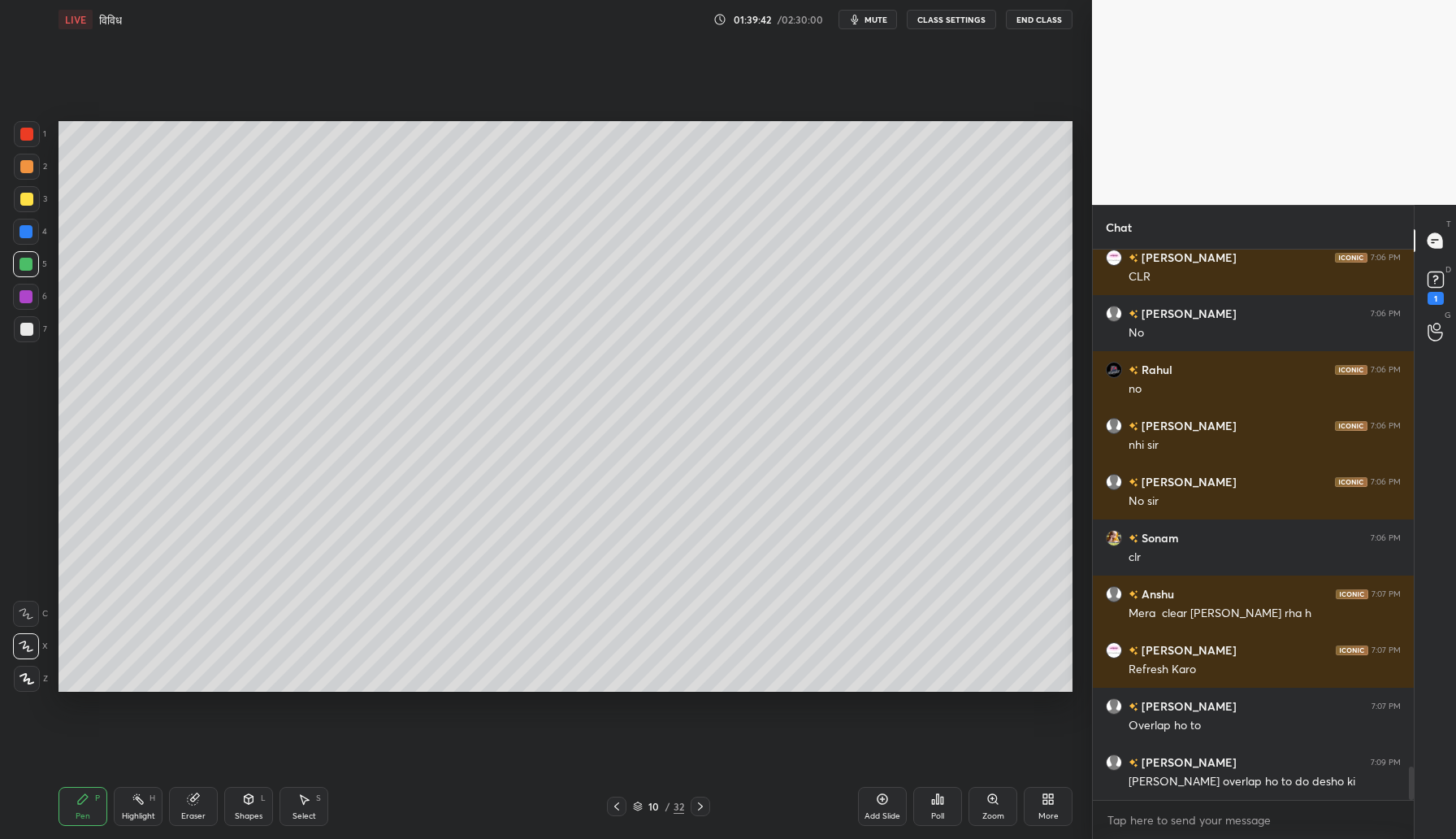
click at [30, 330] on div at bounding box center [26, 328] width 13 height 13
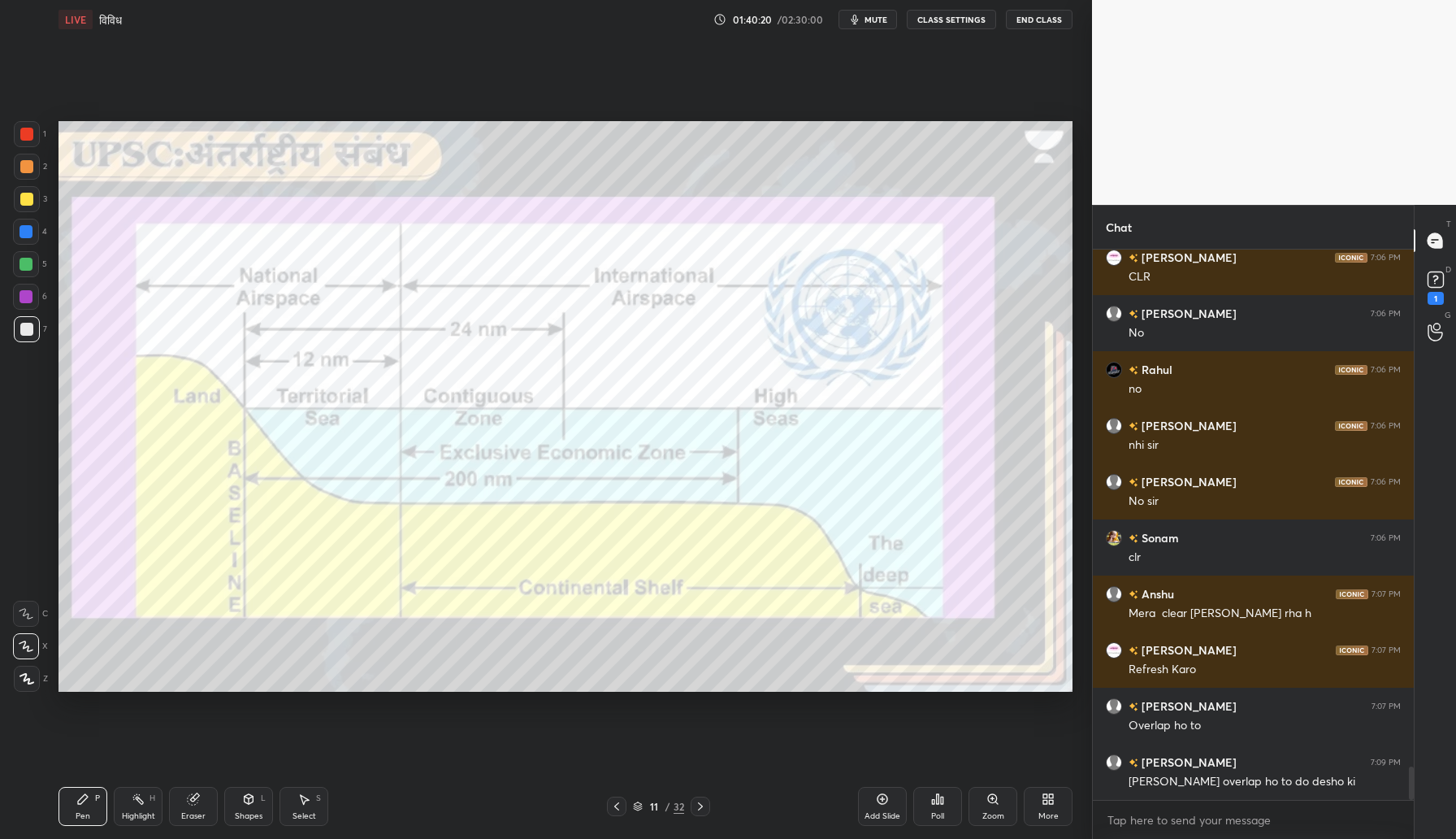
click at [27, 297] on div at bounding box center [25, 296] width 13 height 13
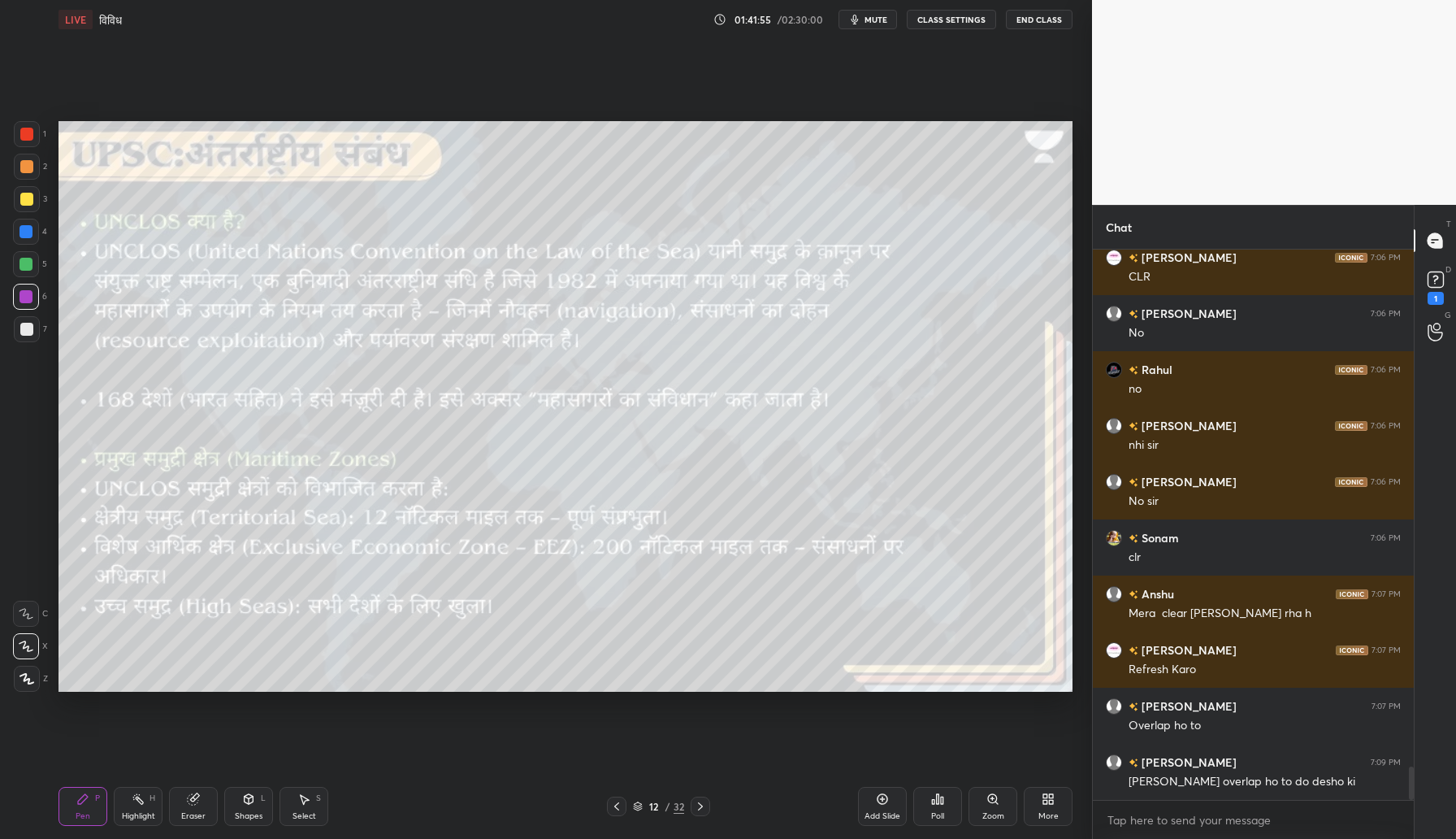
click at [22, 198] on div at bounding box center [26, 199] width 13 height 13
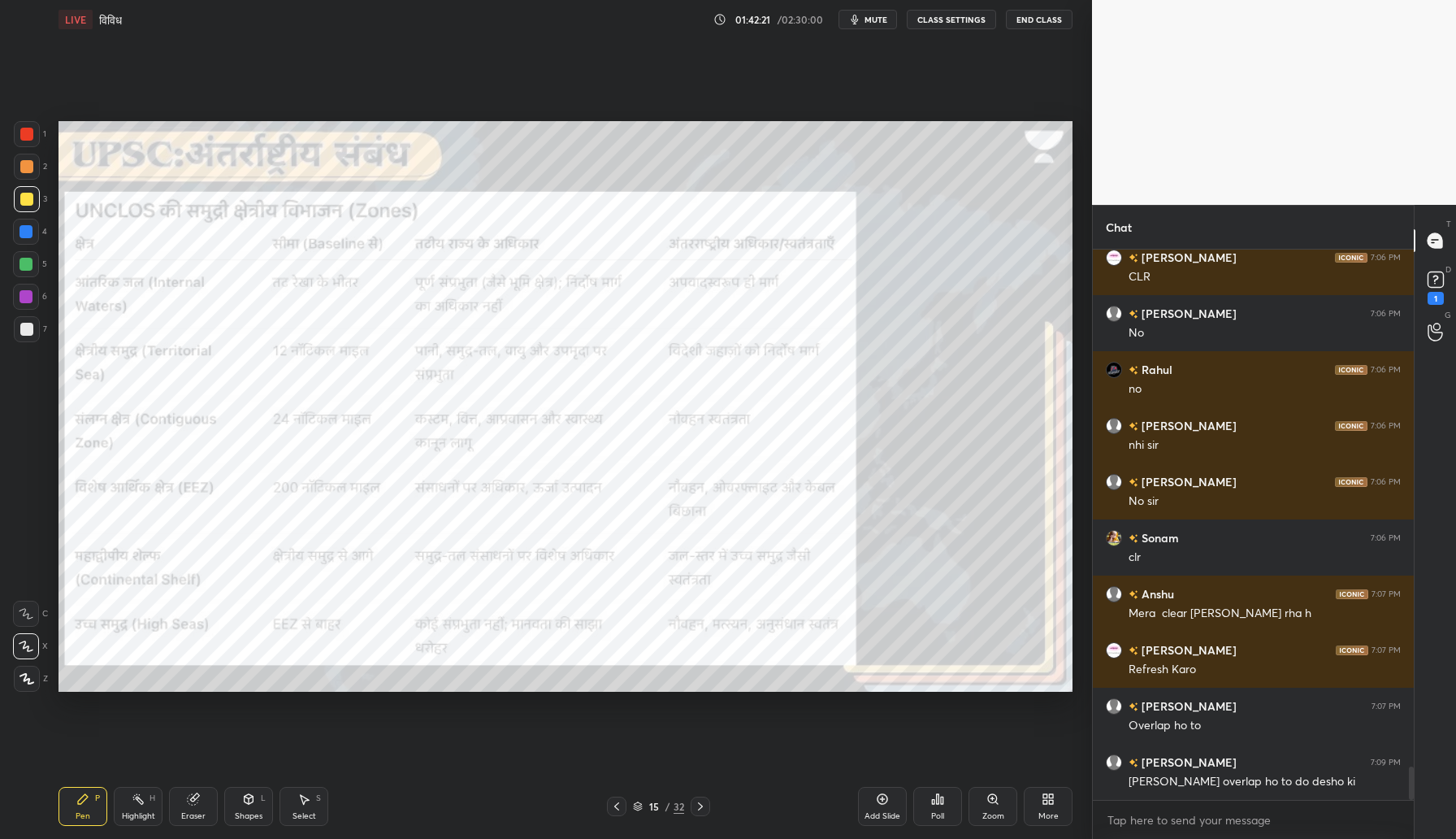
click at [19, 297] on div at bounding box center [25, 296] width 13 height 13
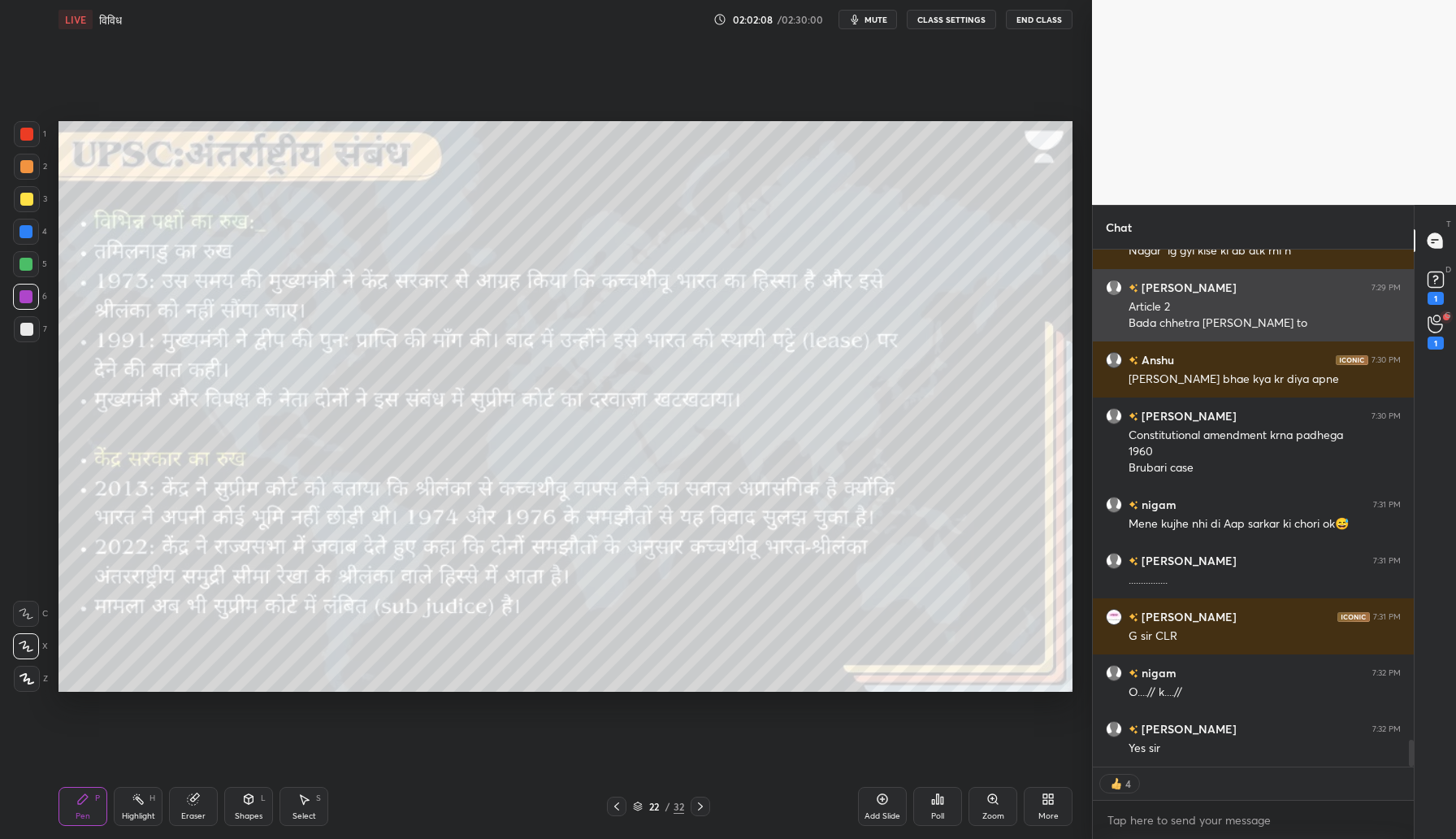
scroll to position [9561, 0]
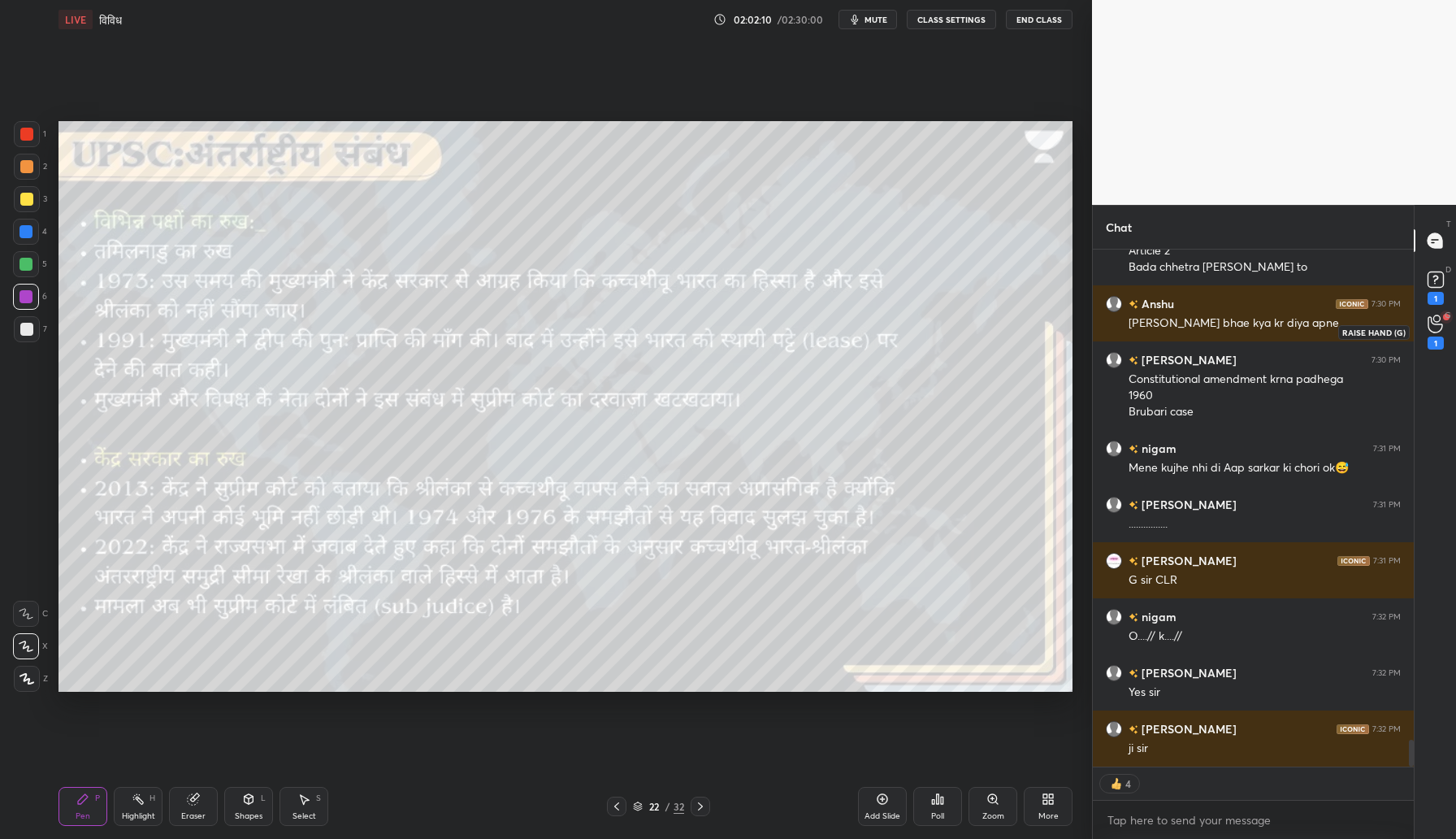
click at [1435, 319] on icon at bounding box center [1436, 323] width 16 height 18
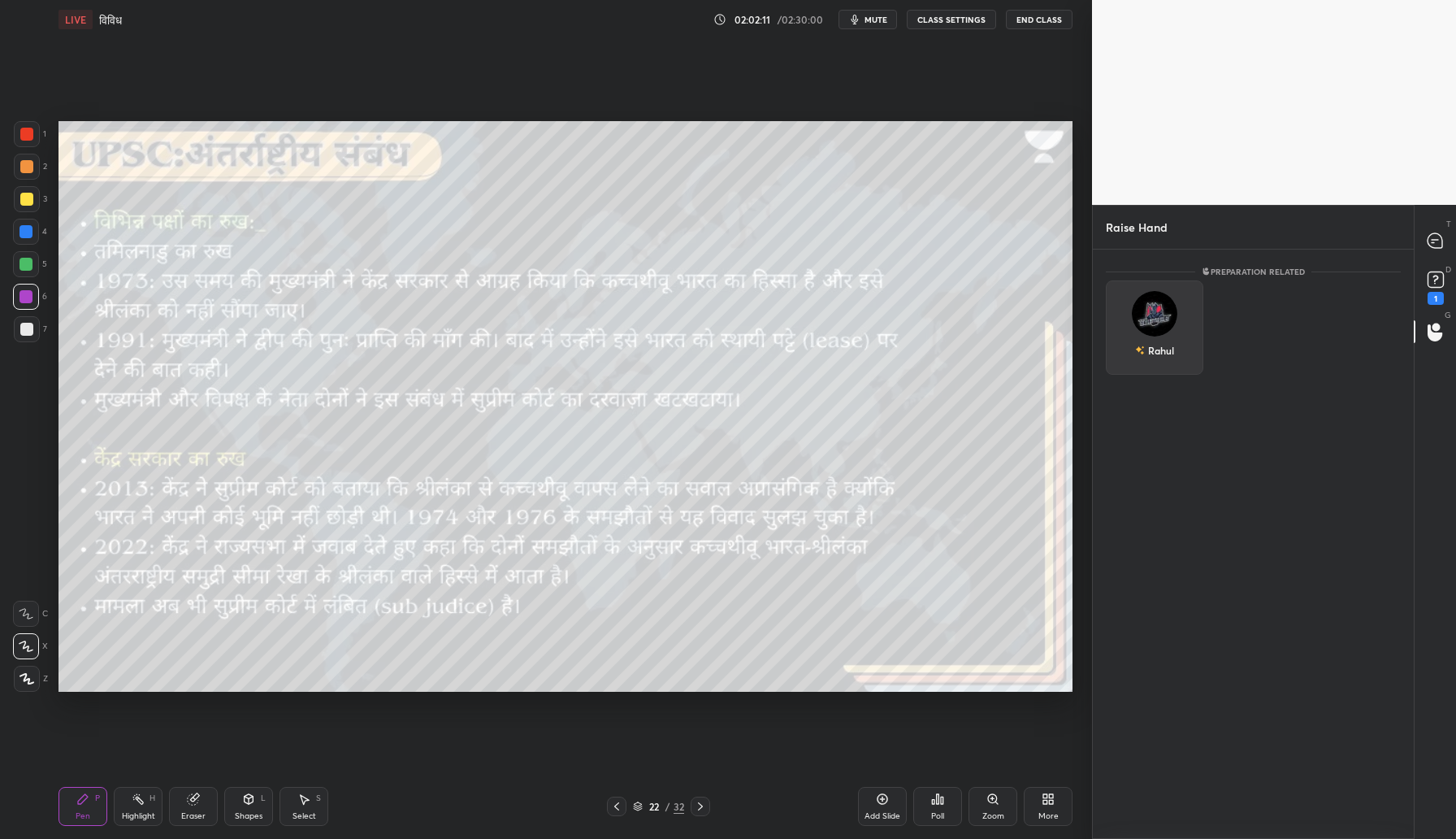
click at [1156, 327] on div "Rahul" at bounding box center [1154, 328] width 97 height 95
click at [1154, 355] on button "INVITE" at bounding box center [1154, 362] width 83 height 21
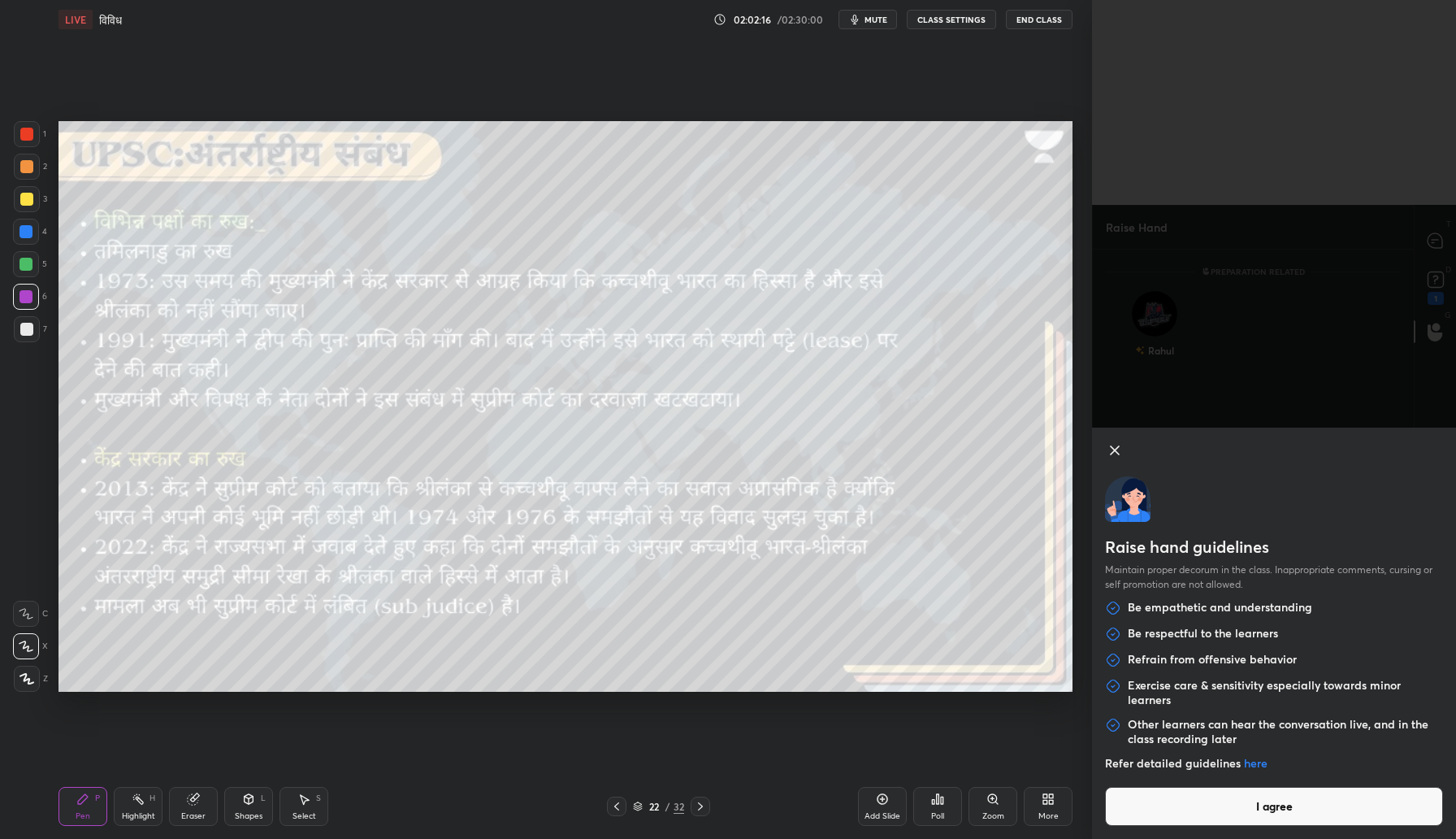
click at [1199, 807] on button "I agree" at bounding box center [1274, 806] width 338 height 39
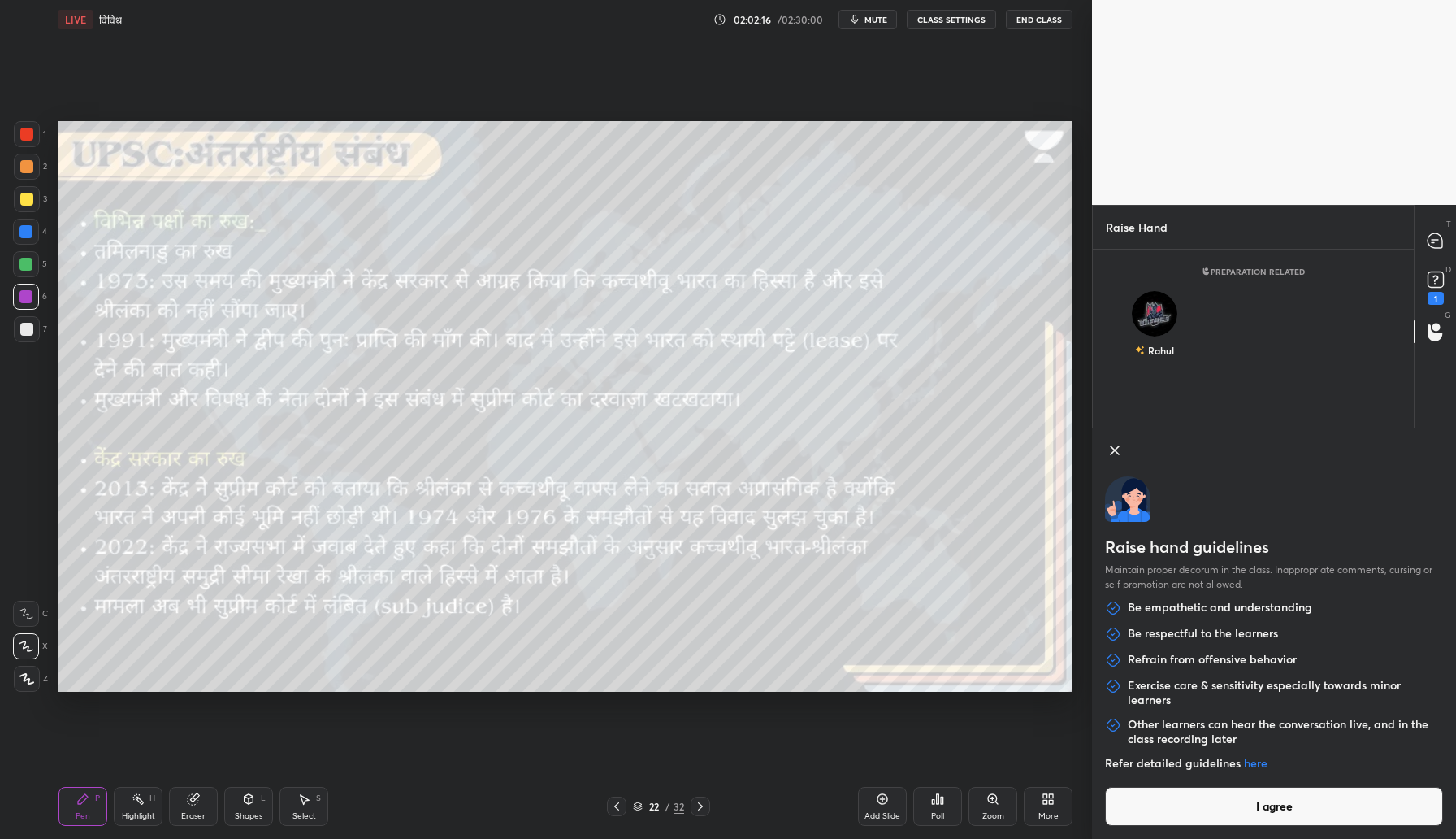
scroll to position [518, 316]
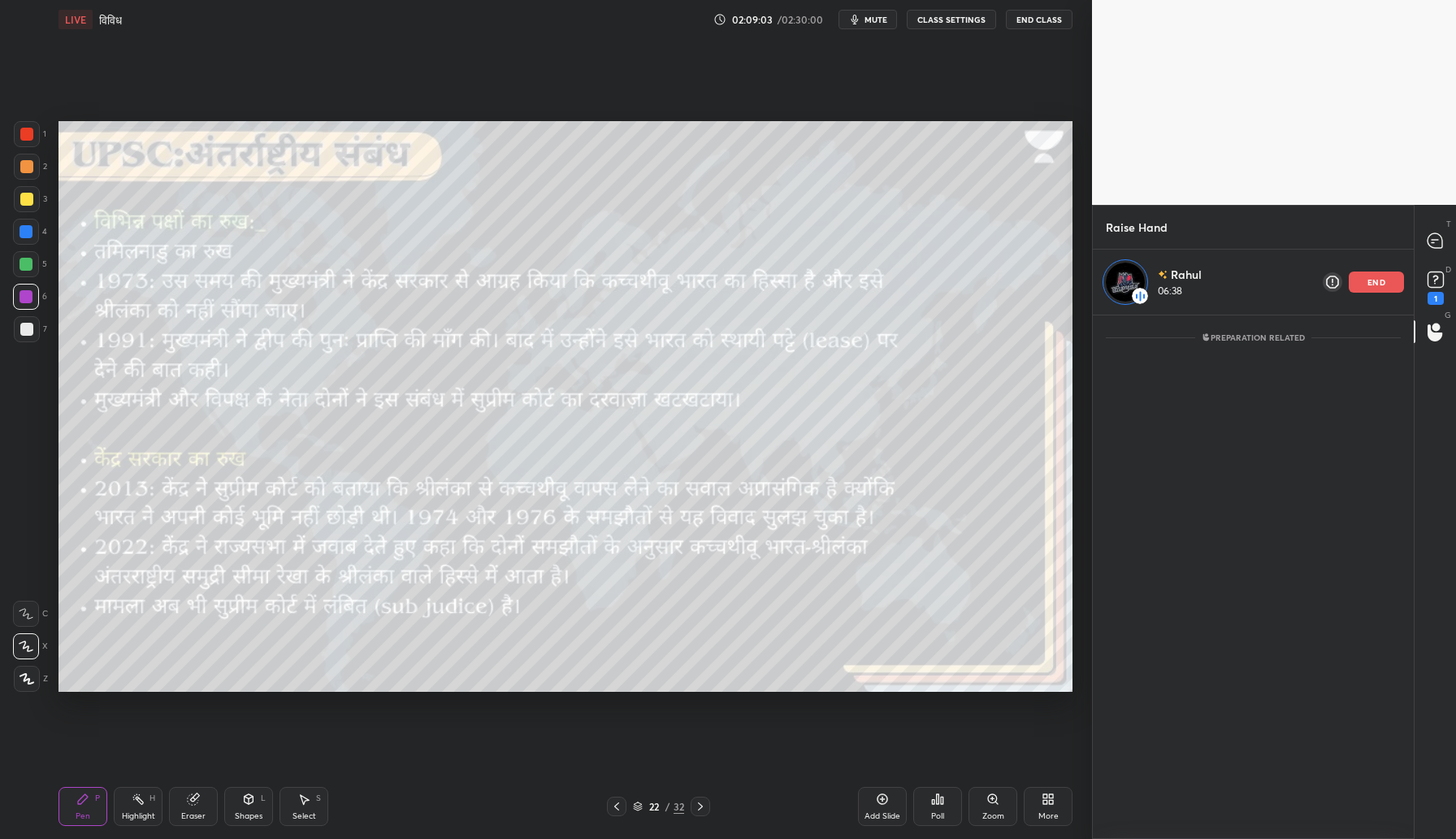
click at [1369, 292] on div "end" at bounding box center [1376, 282] width 55 height 21
click at [1444, 275] on icon at bounding box center [1436, 279] width 25 height 25
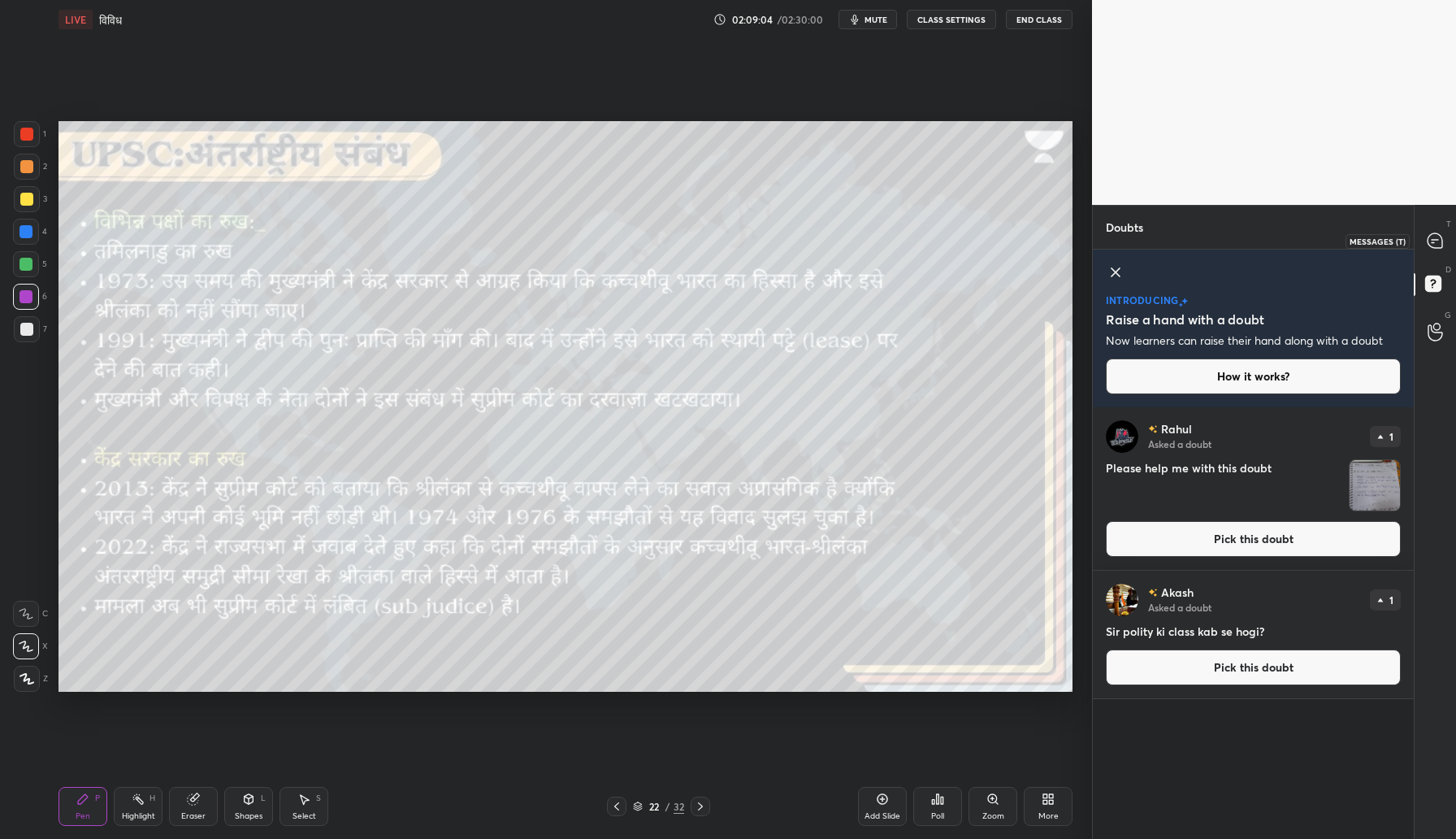
click at [1436, 236] on icon at bounding box center [1435, 240] width 15 height 15
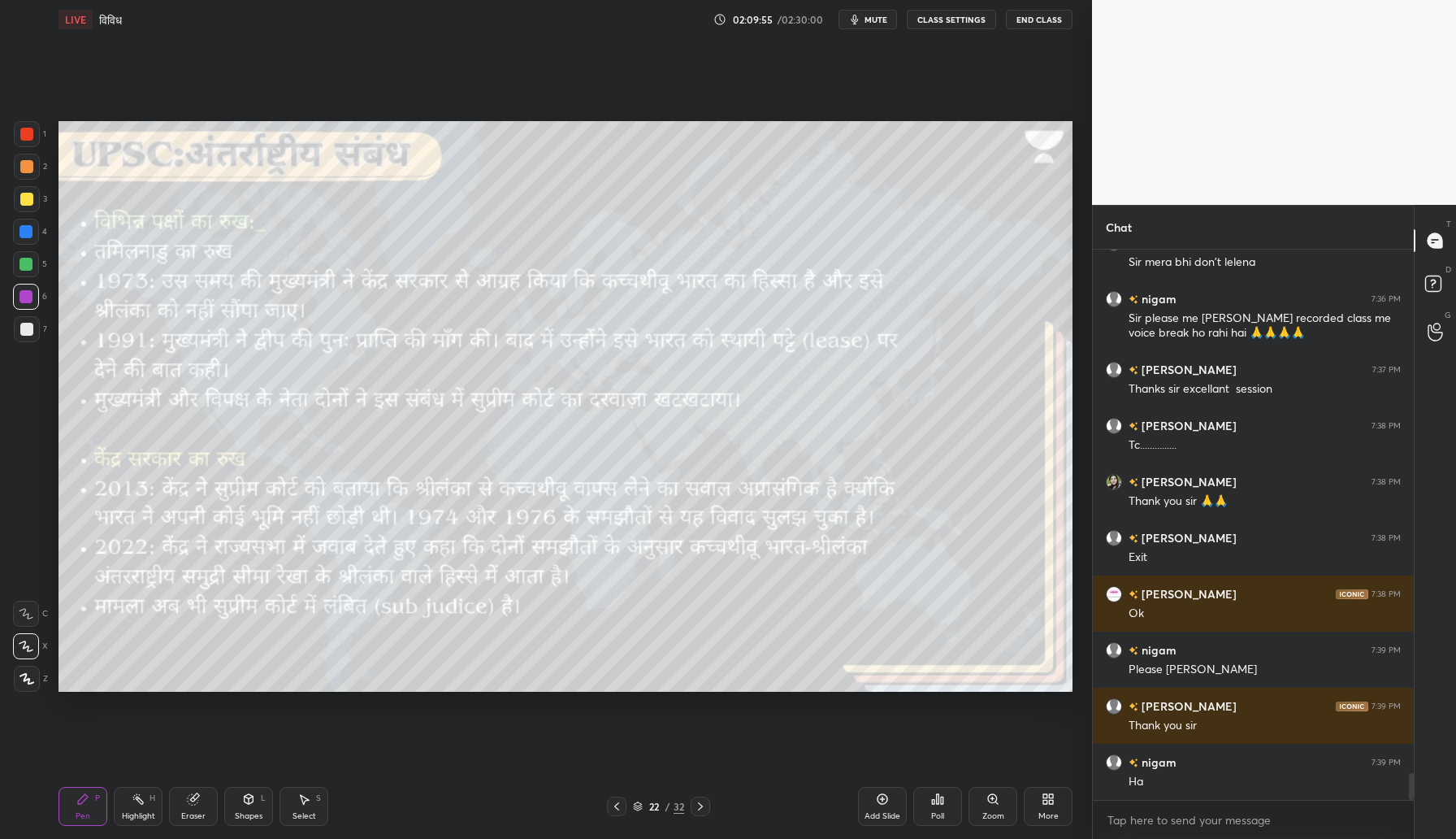
scroll to position [10615, 0]
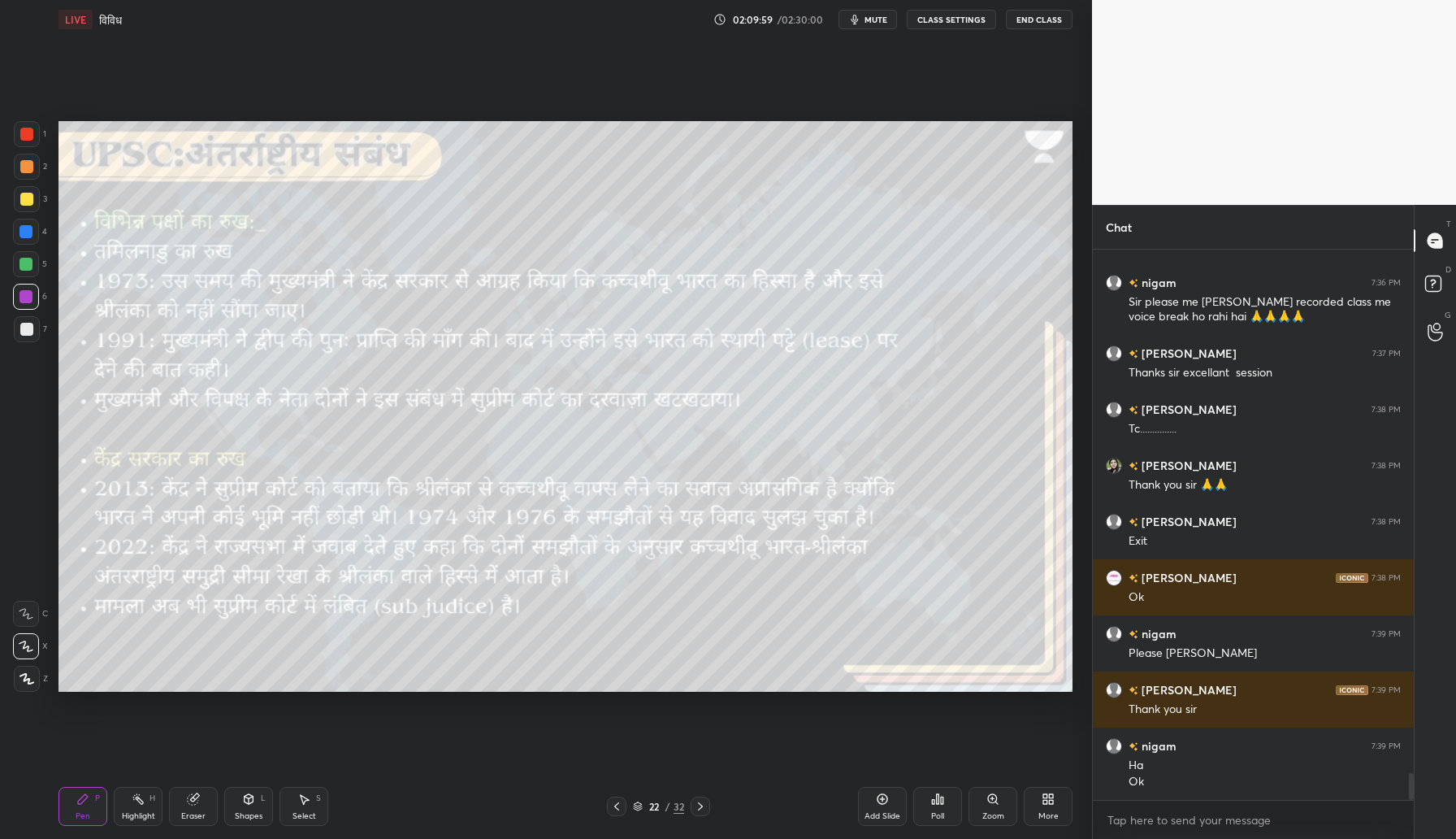
click at [1033, 21] on button "End Class" at bounding box center [1039, 19] width 67 height 19
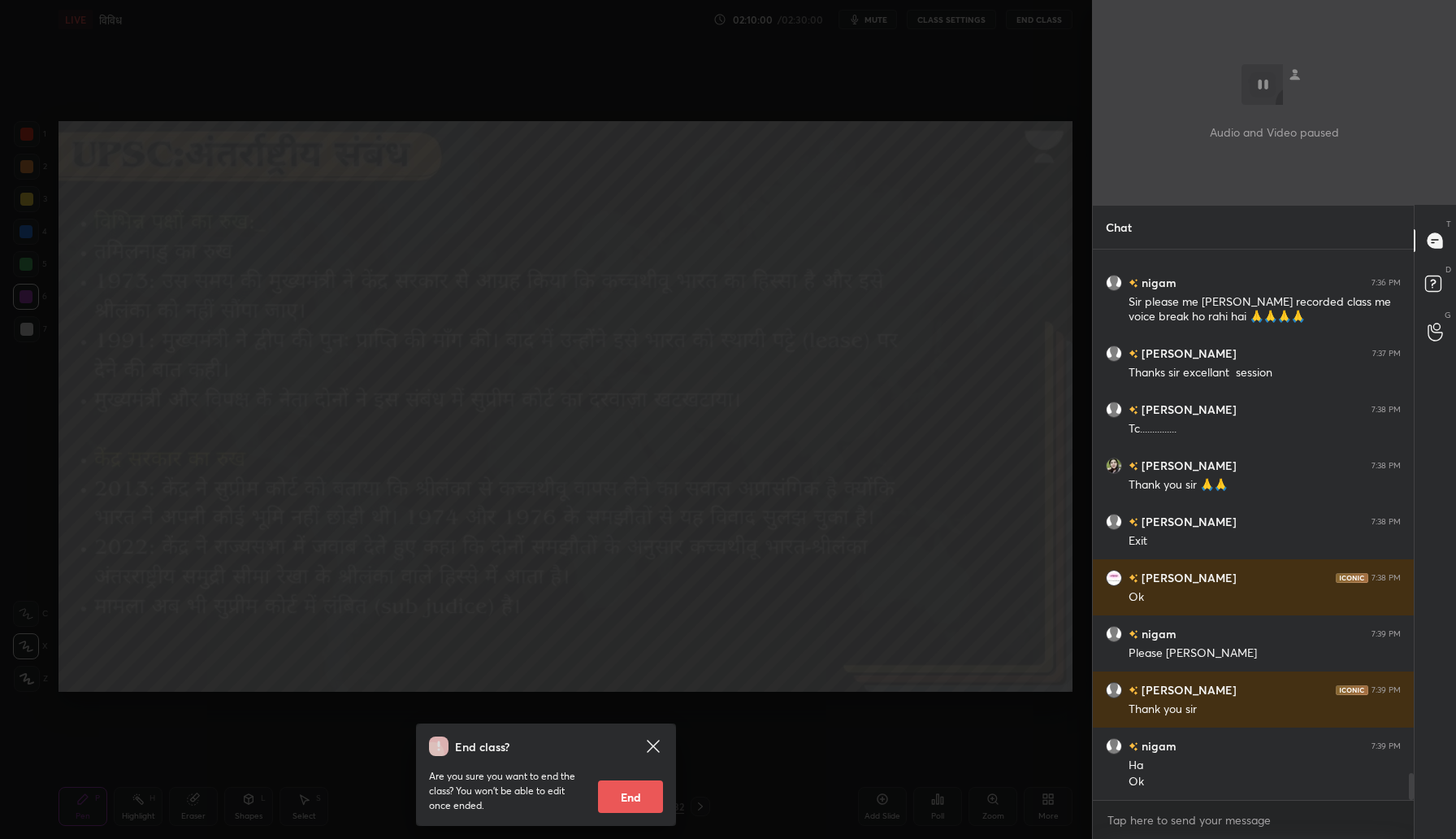
click at [619, 799] on button "End" at bounding box center [630, 796] width 65 height 32
type textarea "x"
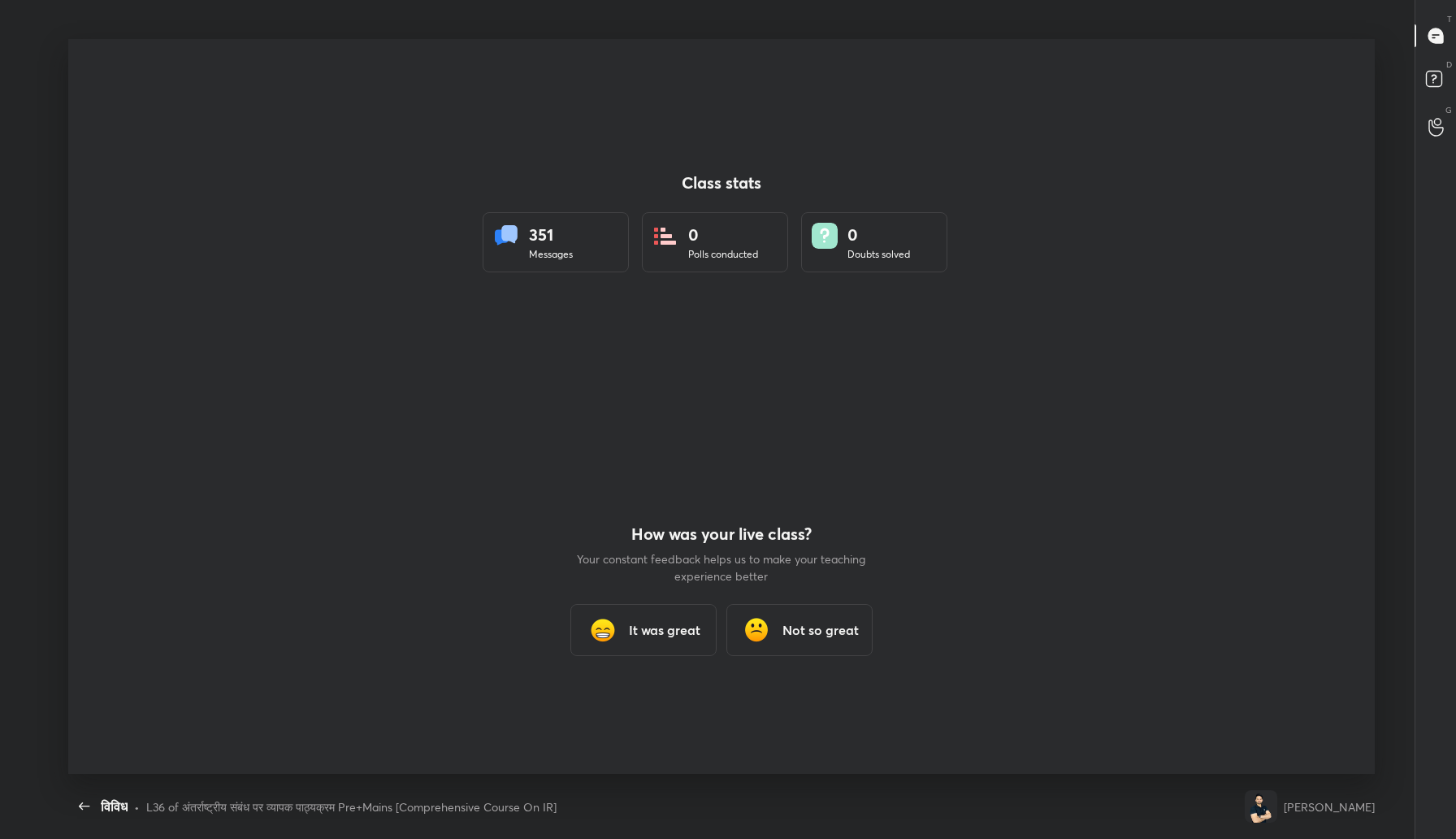
scroll to position [0, 0]
